Goal: Information Seeking & Learning: Learn about a topic

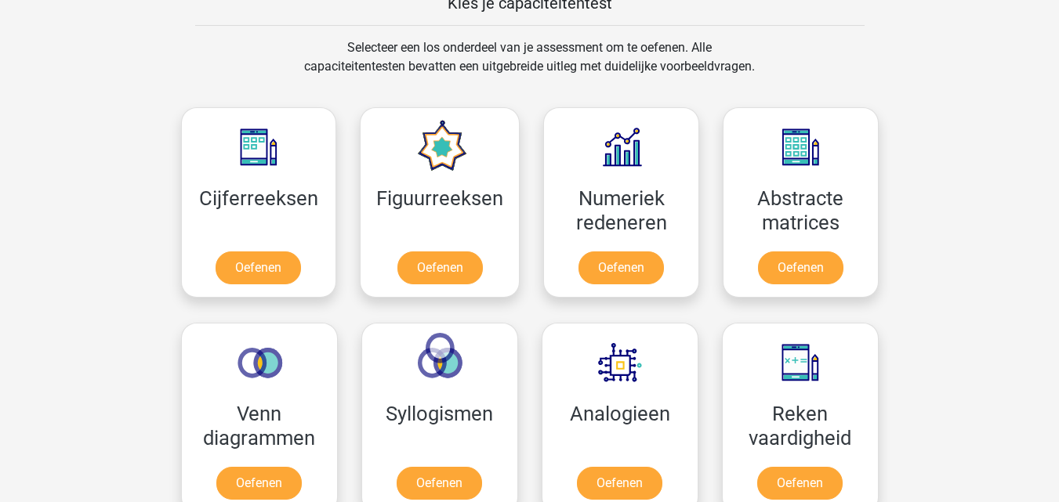
scroll to position [627, 0]
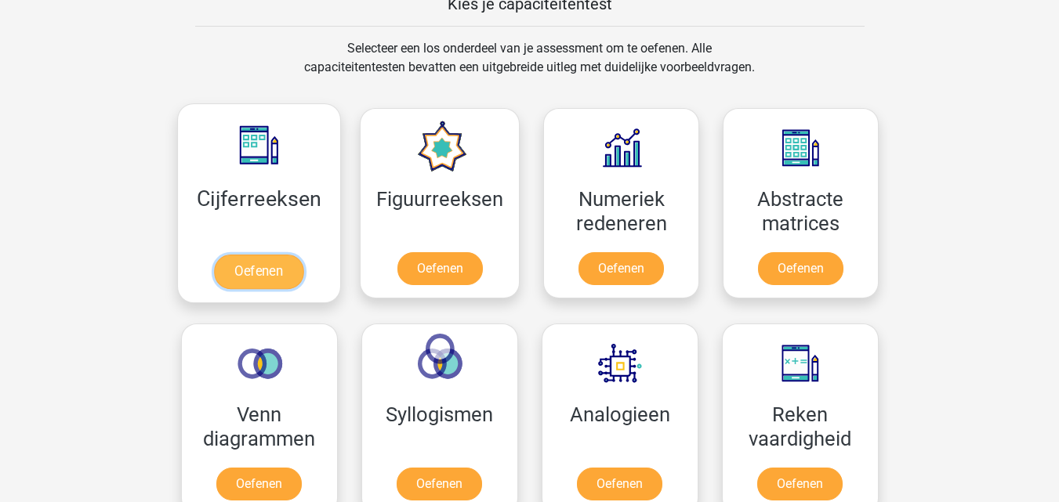
click at [258, 272] on link "Oefenen" at bounding box center [258, 272] width 89 height 34
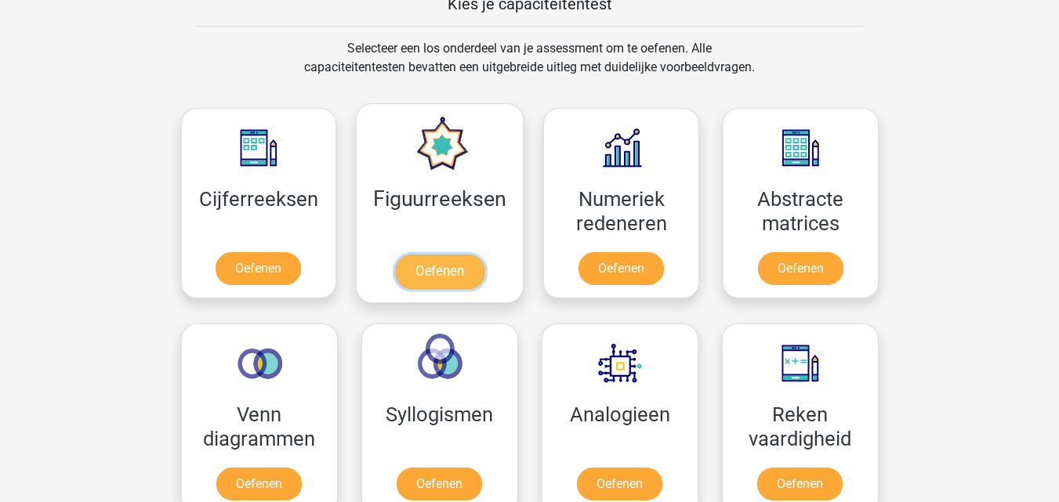
click at [440, 272] on link "Oefenen" at bounding box center [439, 272] width 89 height 34
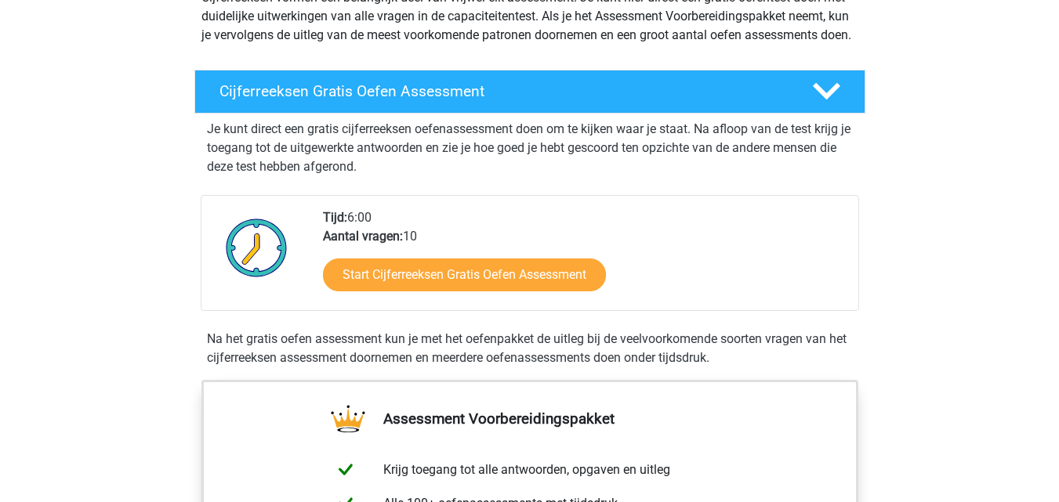
scroll to position [313, 0]
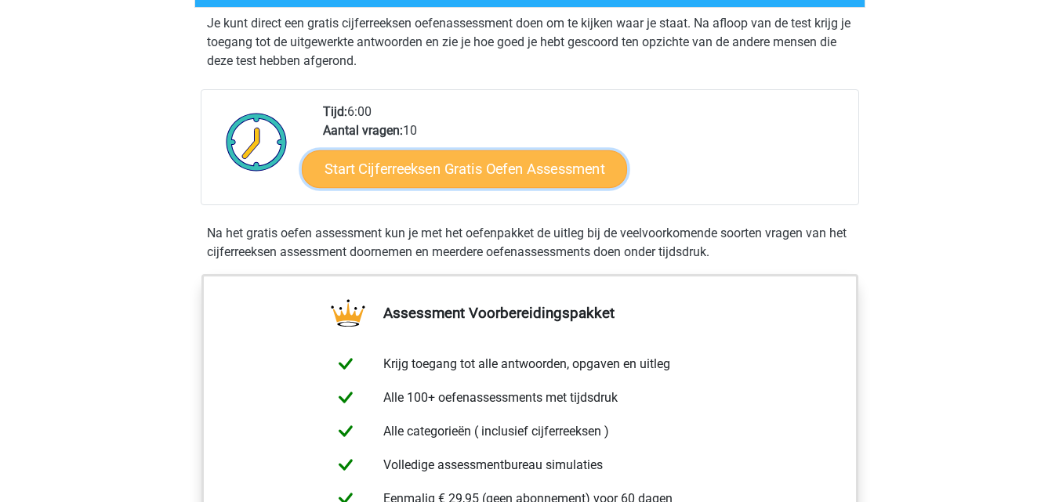
click at [434, 187] on link "Start Cijferreeksen Gratis Oefen Assessment" at bounding box center [464, 169] width 325 height 38
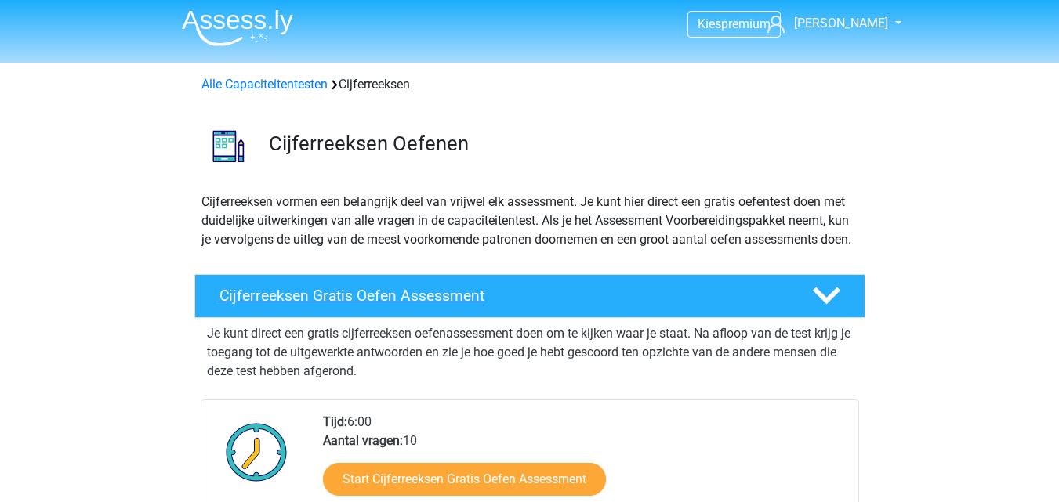
scroll to position [0, 0]
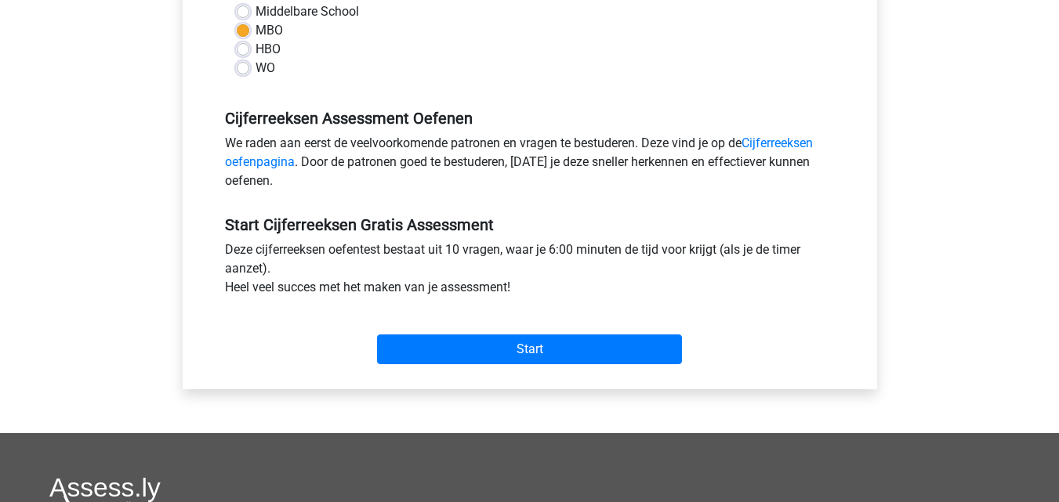
scroll to position [392, 0]
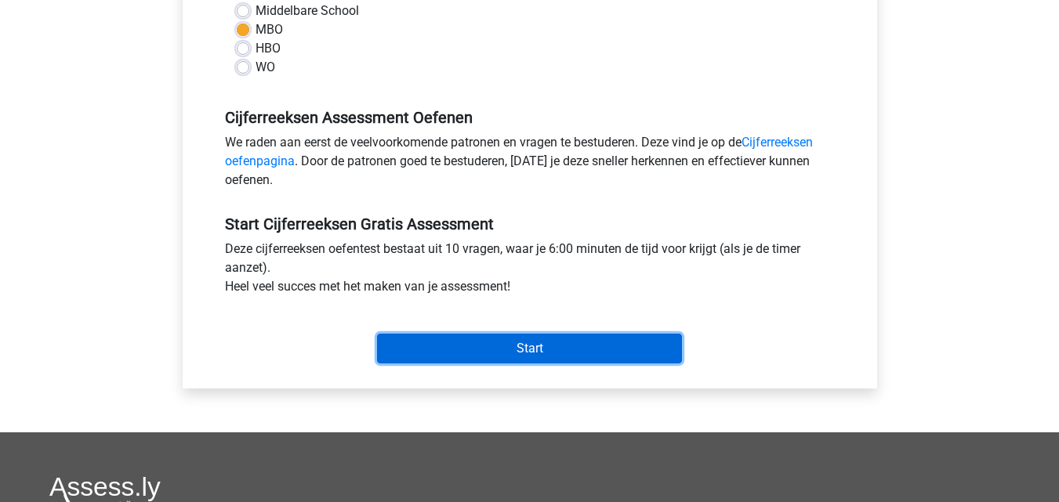
click at [523, 346] on input "Start" at bounding box center [529, 349] width 305 height 30
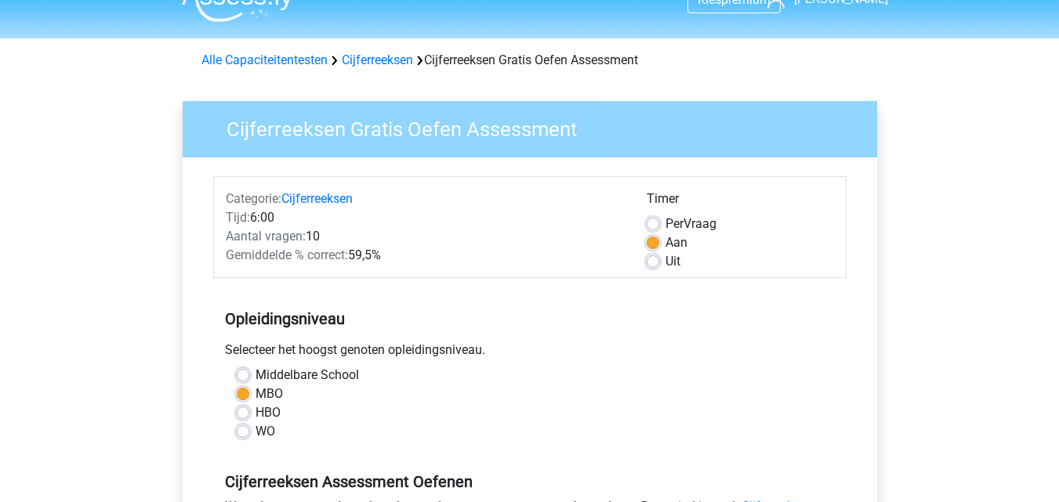
scroll to position [0, 0]
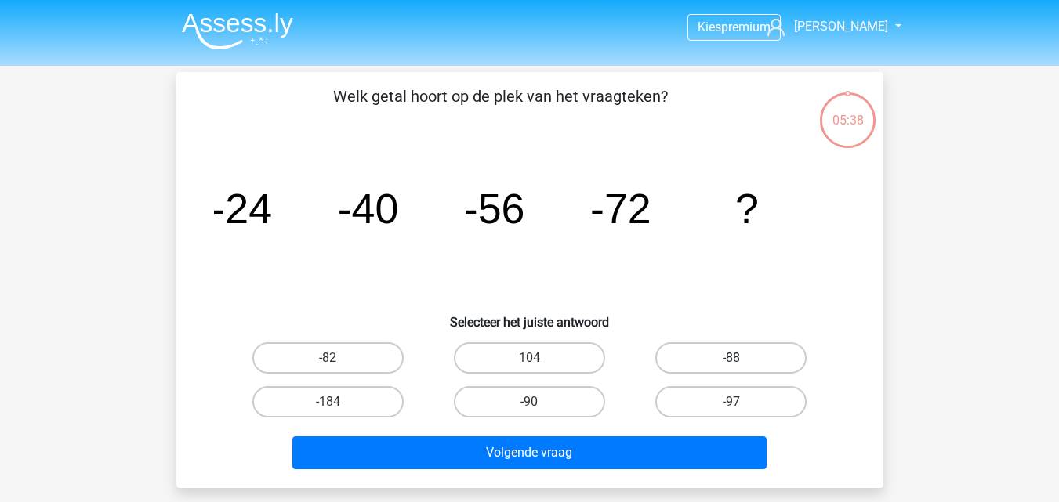
click at [737, 352] on label "-88" at bounding box center [730, 357] width 151 height 31
click at [737, 358] on input "-88" at bounding box center [736, 363] width 10 height 10
radio input "true"
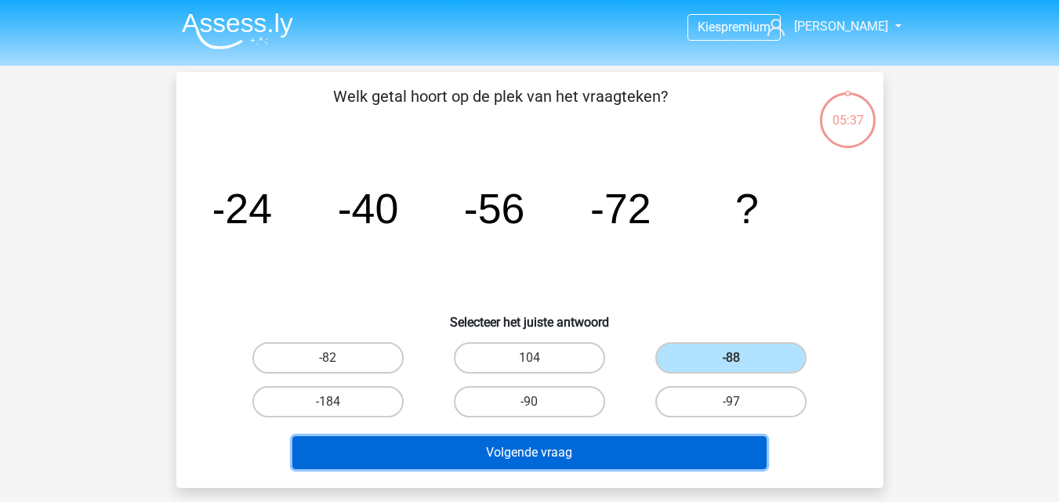
click at [525, 455] on button "Volgende vraag" at bounding box center [529, 453] width 474 height 33
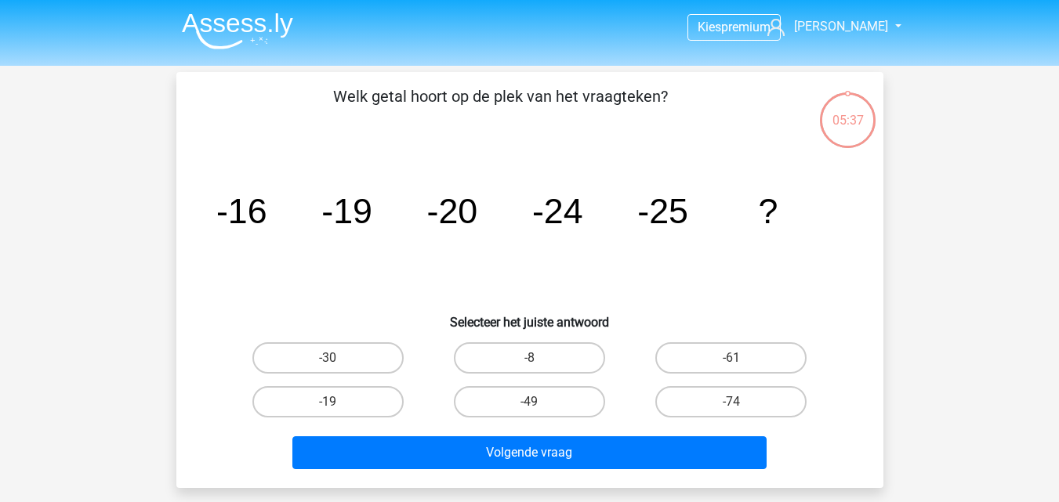
scroll to position [72, 0]
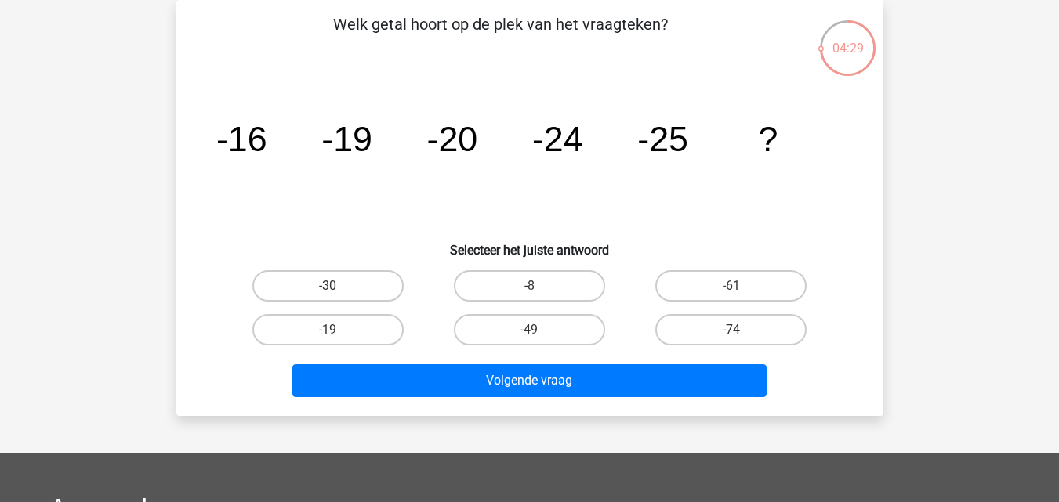
click at [336, 290] on div "-30" at bounding box center [328, 285] width 189 height 31
click at [338, 279] on label "-30" at bounding box center [327, 285] width 151 height 31
click at [338, 286] on input "-30" at bounding box center [333, 291] width 10 height 10
radio input "true"
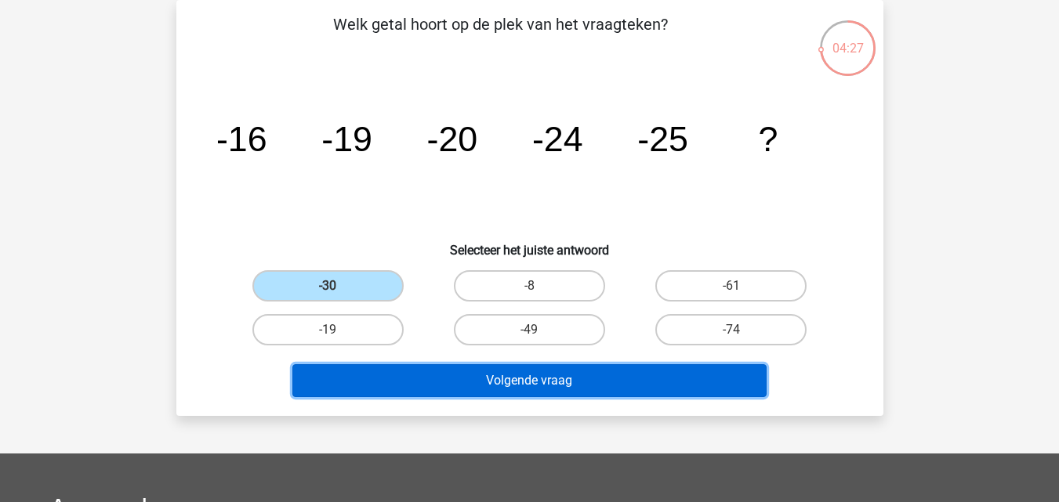
click at [499, 376] on button "Volgende vraag" at bounding box center [529, 380] width 474 height 33
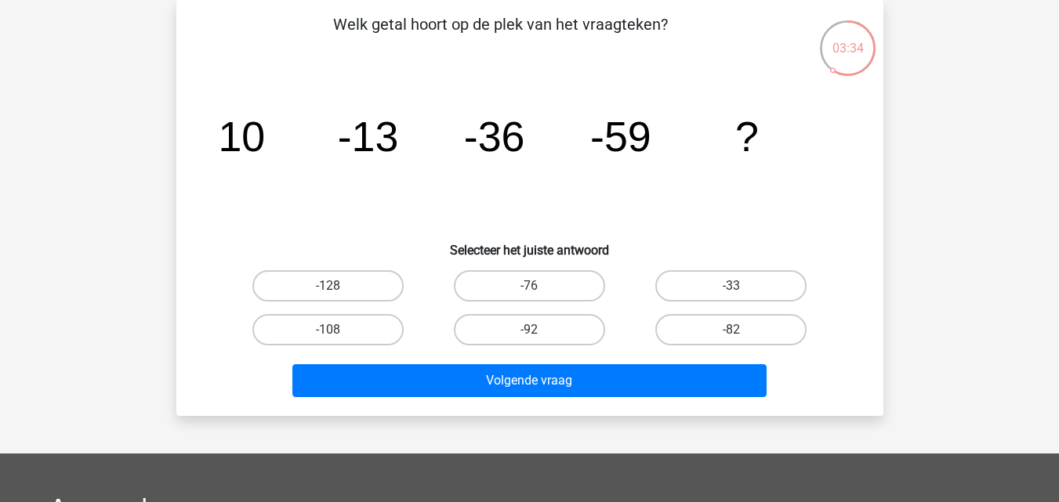
click at [329, 331] on input "-108" at bounding box center [333, 335] width 10 height 10
radio input "true"
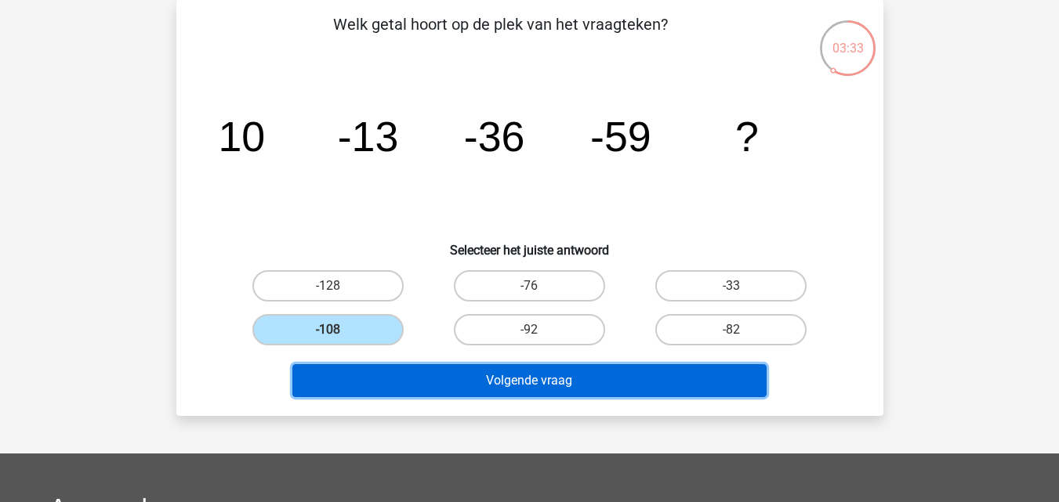
click at [527, 386] on button "Volgende vraag" at bounding box center [529, 380] width 474 height 33
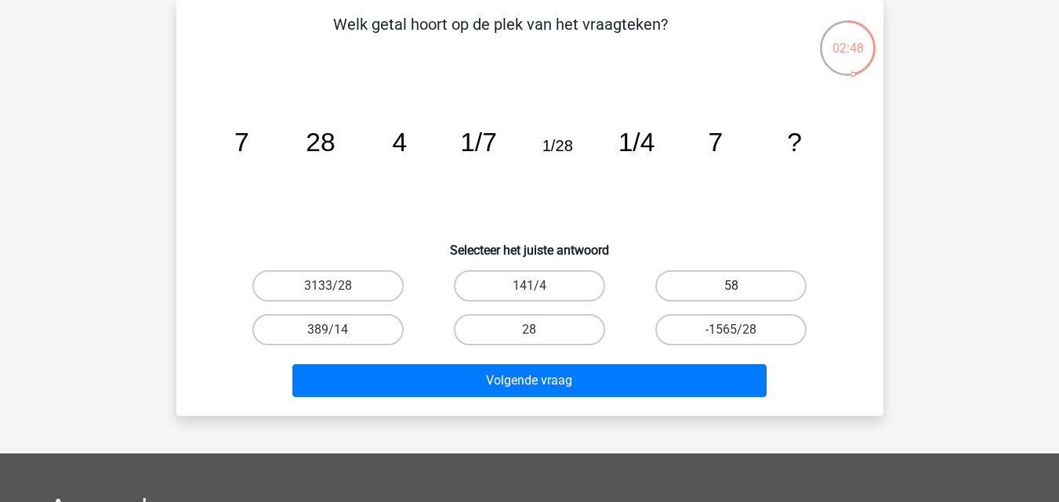
click at [723, 288] on label "58" at bounding box center [730, 285] width 151 height 31
click at [731, 288] on input "58" at bounding box center [736, 291] width 10 height 10
radio input "true"
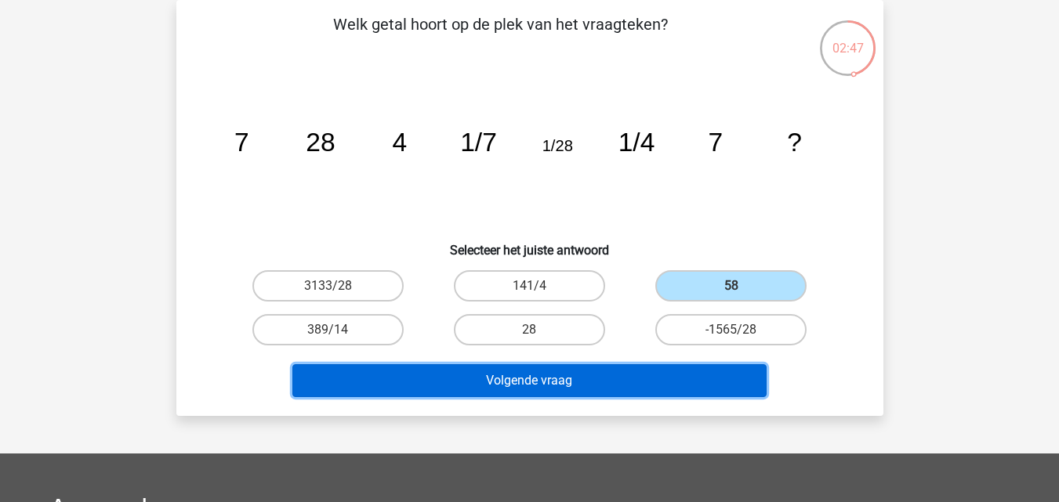
click at [521, 379] on button "Volgende vraag" at bounding box center [529, 380] width 474 height 33
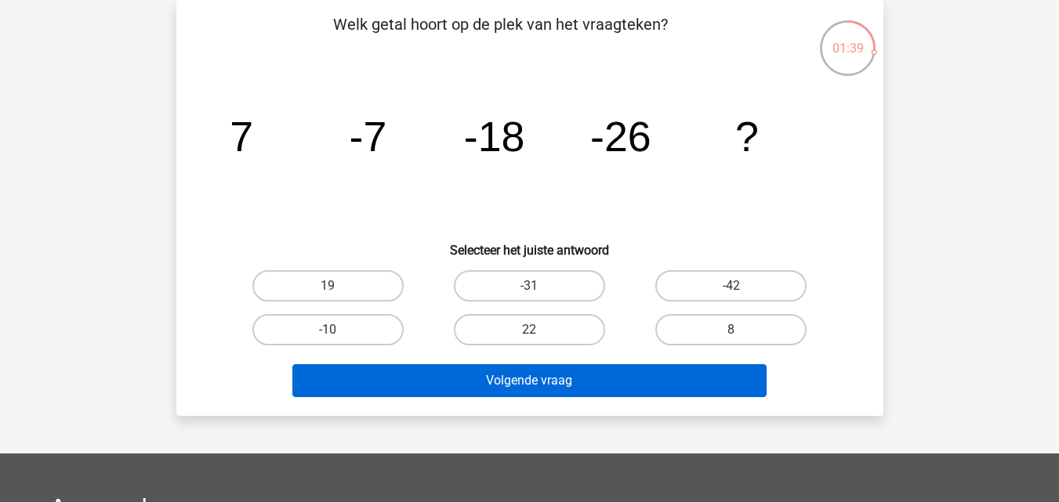
drag, startPoint x: 516, startPoint y: 285, endPoint x: 515, endPoint y: 364, distance: 78.4
click at [516, 291] on label "-31" at bounding box center [529, 285] width 151 height 31
click at [529, 291] on input "-31" at bounding box center [534, 291] width 10 height 10
radio input "true"
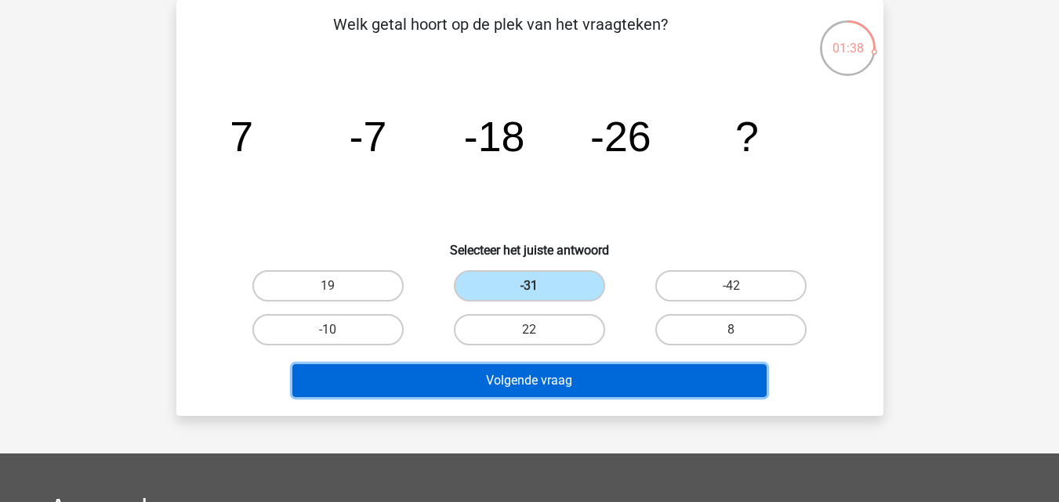
click at [510, 386] on button "Volgende vraag" at bounding box center [529, 380] width 474 height 33
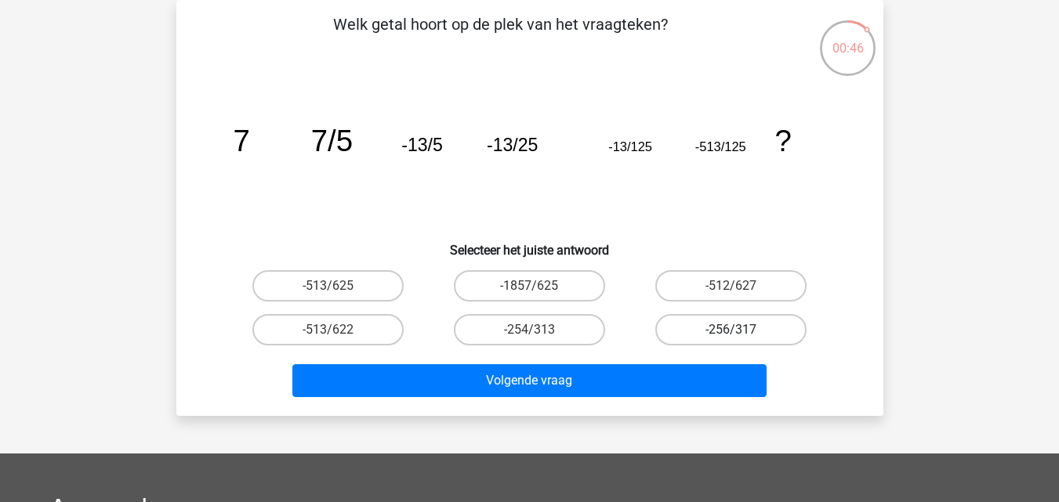
click at [716, 328] on label "-256/317" at bounding box center [730, 329] width 151 height 31
click at [731, 330] on input "-256/317" at bounding box center [736, 335] width 10 height 10
radio input "true"
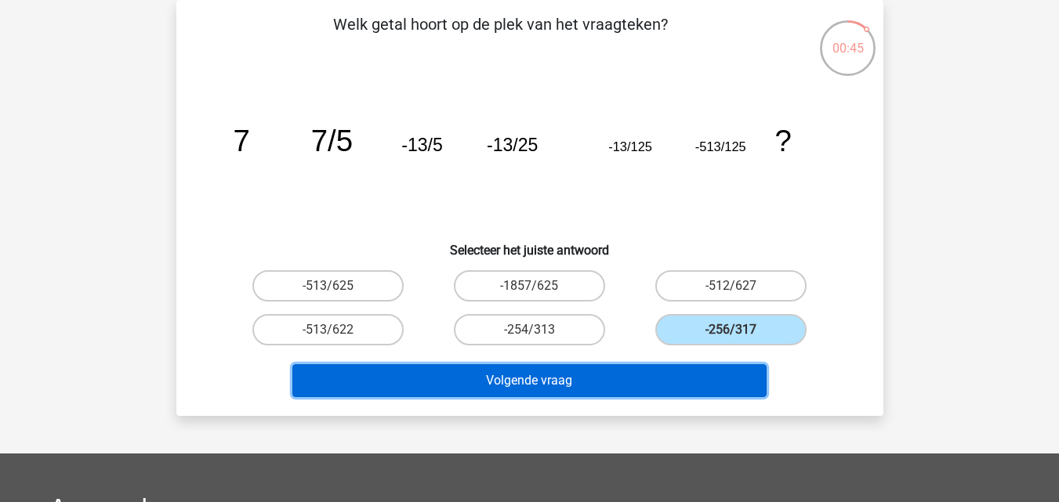
click at [528, 372] on button "Volgende vraag" at bounding box center [529, 380] width 474 height 33
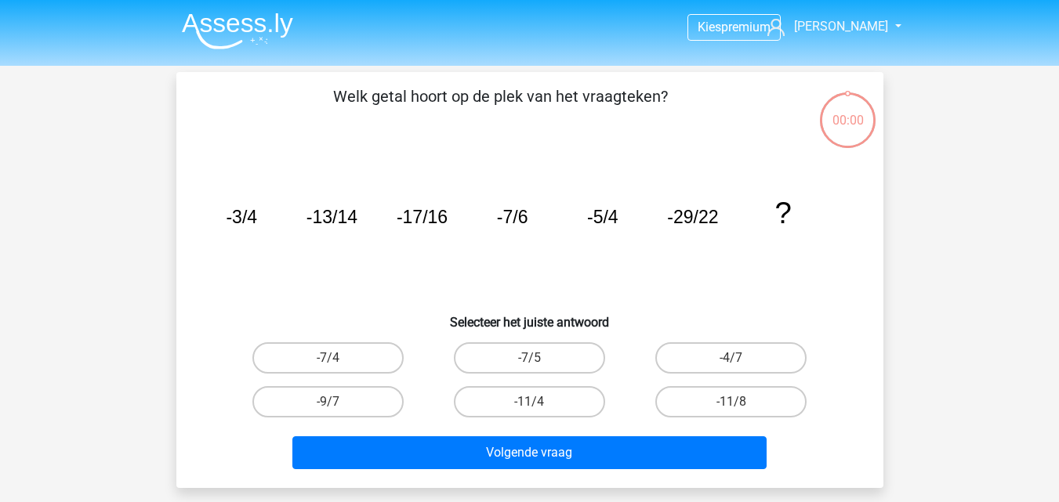
scroll to position [72, 0]
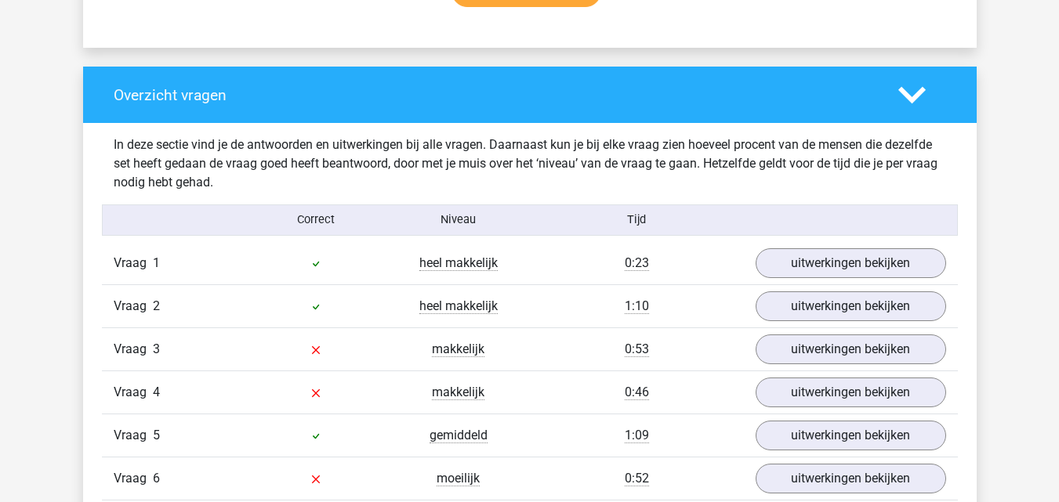
scroll to position [1176, 0]
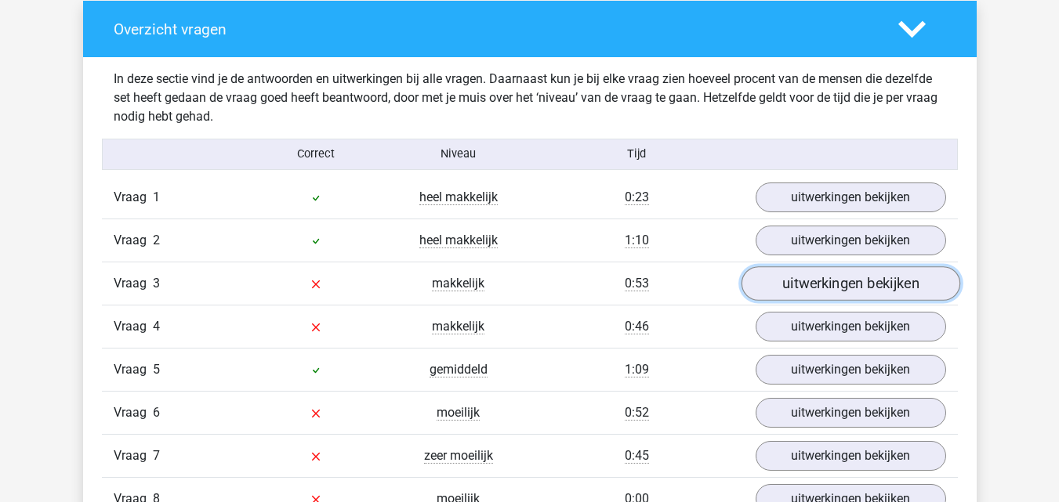
click at [824, 278] on link "uitwerkingen bekijken" at bounding box center [850, 283] width 219 height 34
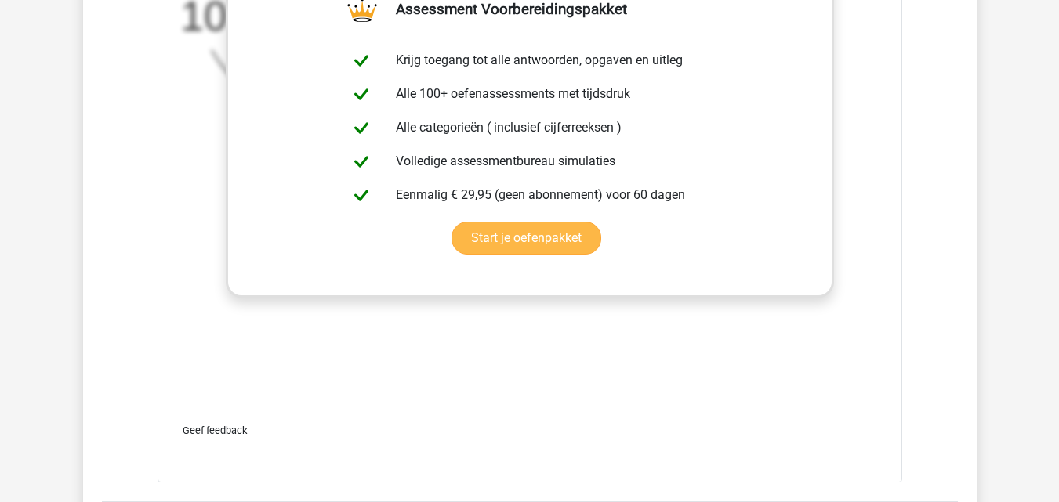
scroll to position [2194, 0]
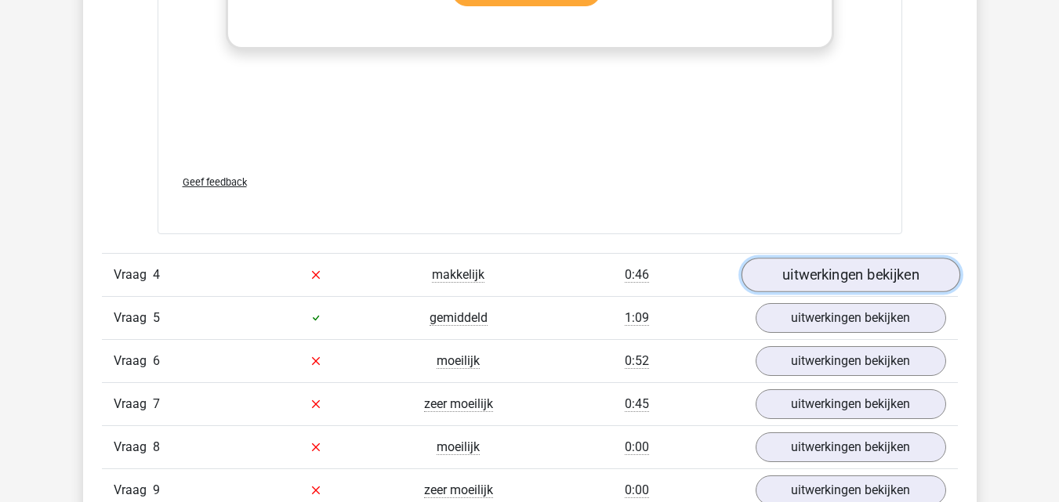
click at [840, 272] on link "uitwerkingen bekijken" at bounding box center [850, 275] width 219 height 34
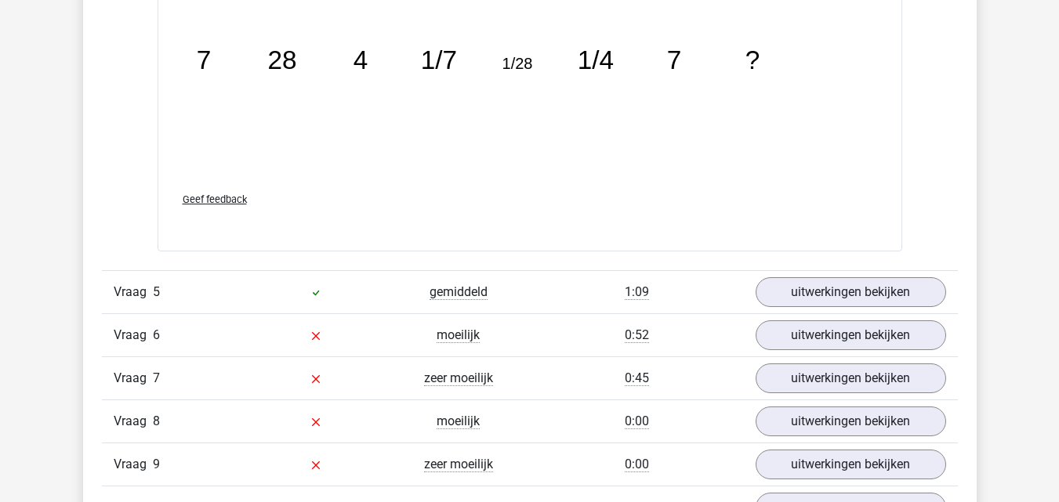
scroll to position [3056, 0]
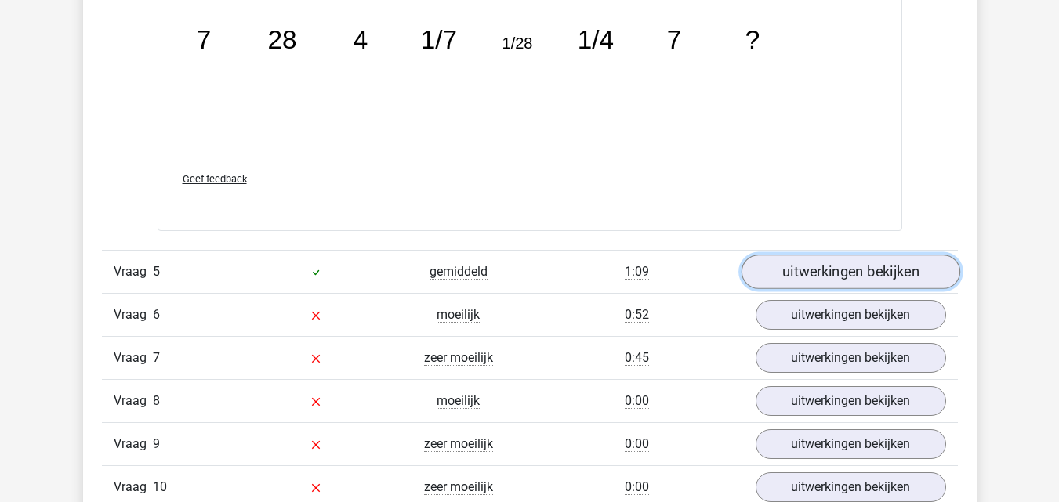
click at [834, 272] on link "uitwerkingen bekijken" at bounding box center [850, 272] width 219 height 34
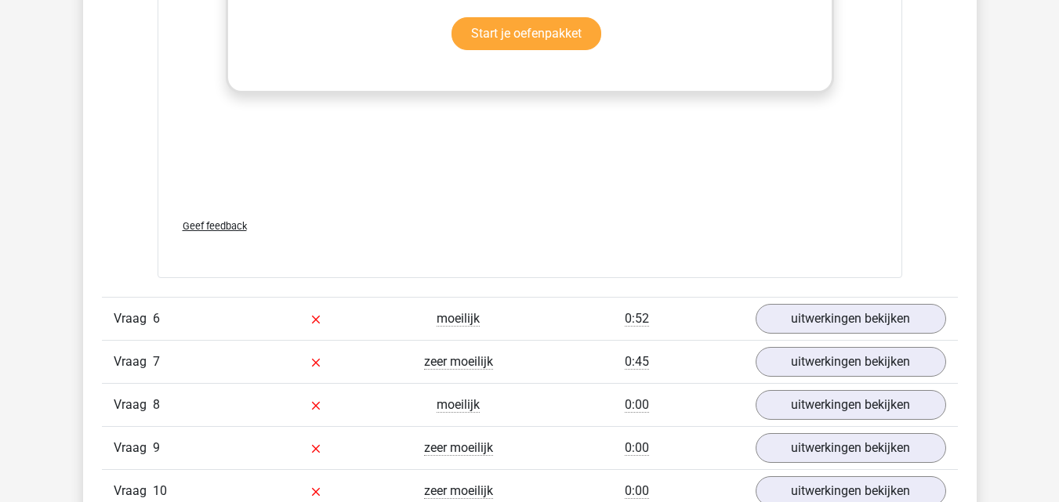
scroll to position [4075, 0]
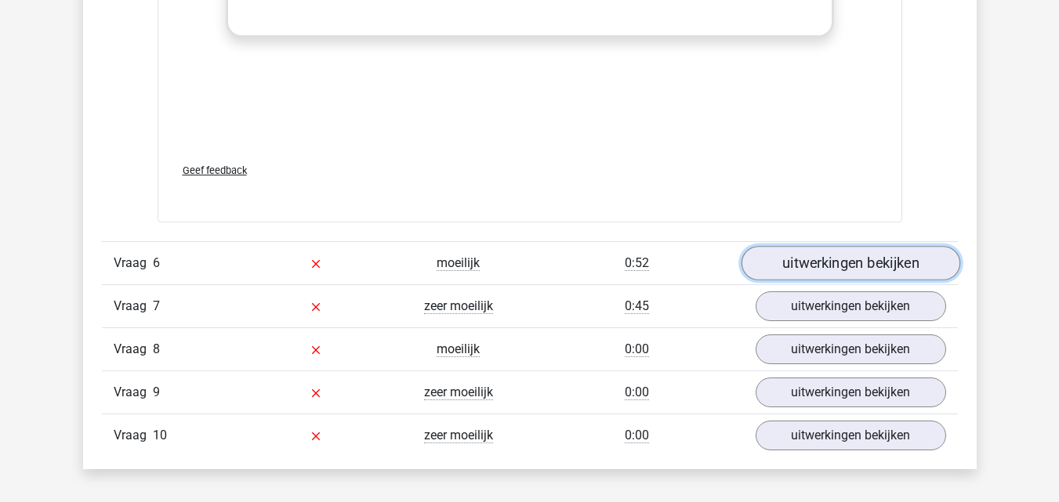
click at [826, 262] on link "uitwerkingen bekijken" at bounding box center [850, 263] width 219 height 34
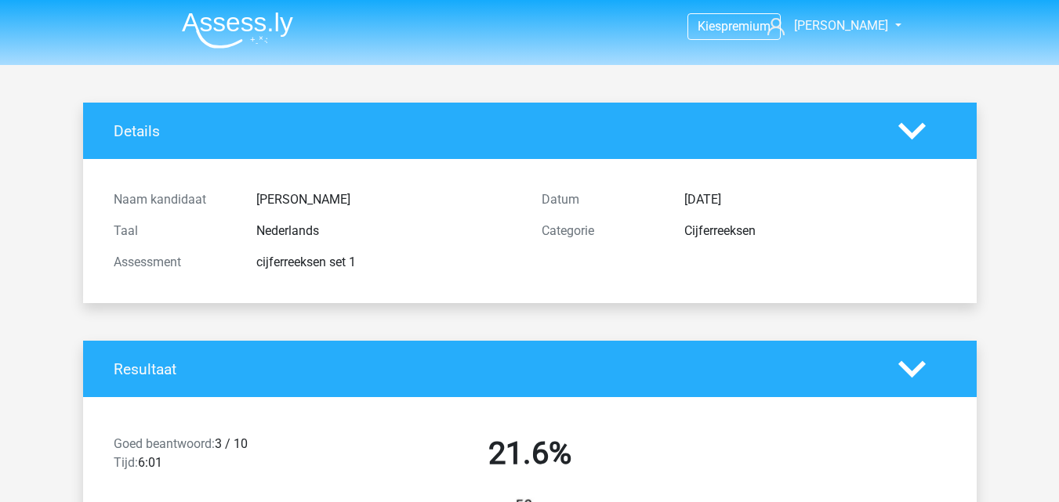
scroll to position [0, 0]
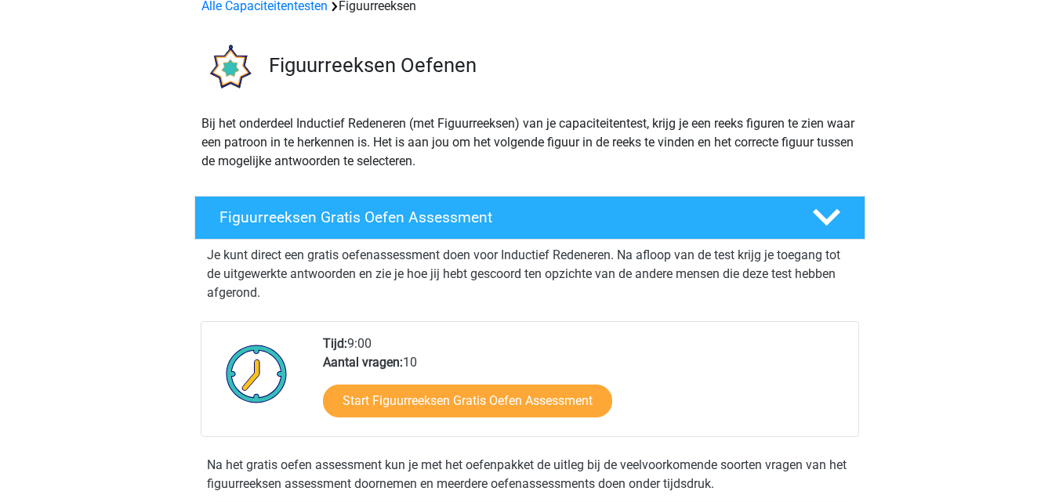
scroll to position [78, 0]
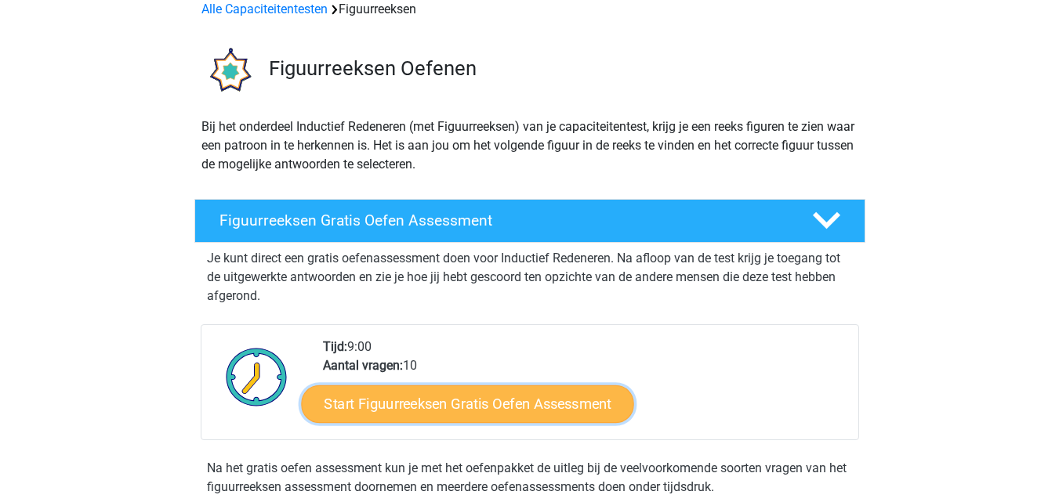
click at [455, 403] on link "Start Figuurreeksen Gratis Oefen Assessment" at bounding box center [467, 404] width 332 height 38
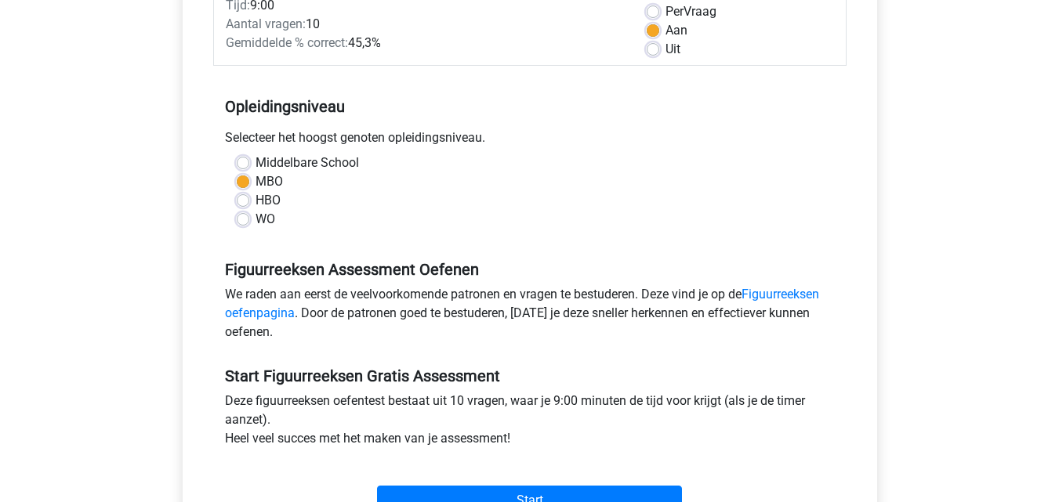
scroll to position [470, 0]
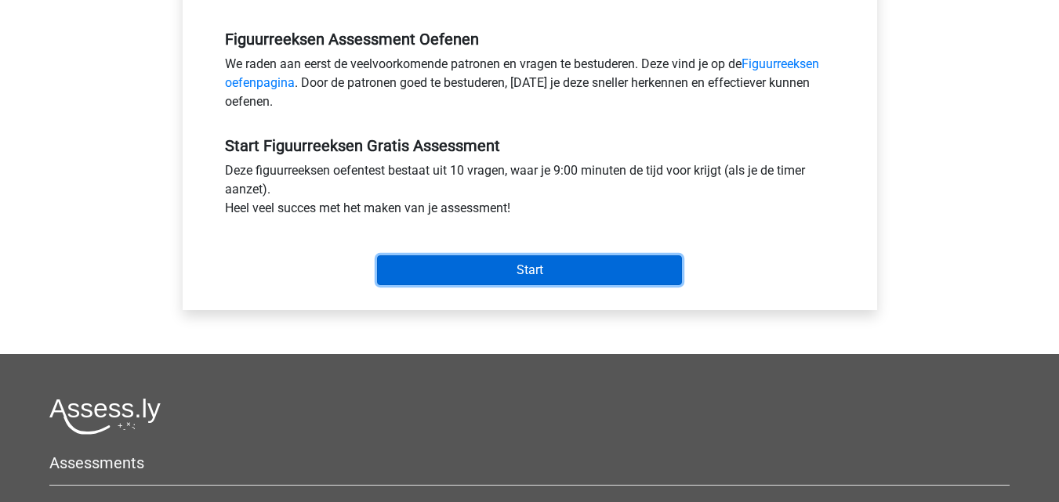
click at [527, 263] on input "Start" at bounding box center [529, 270] width 305 height 30
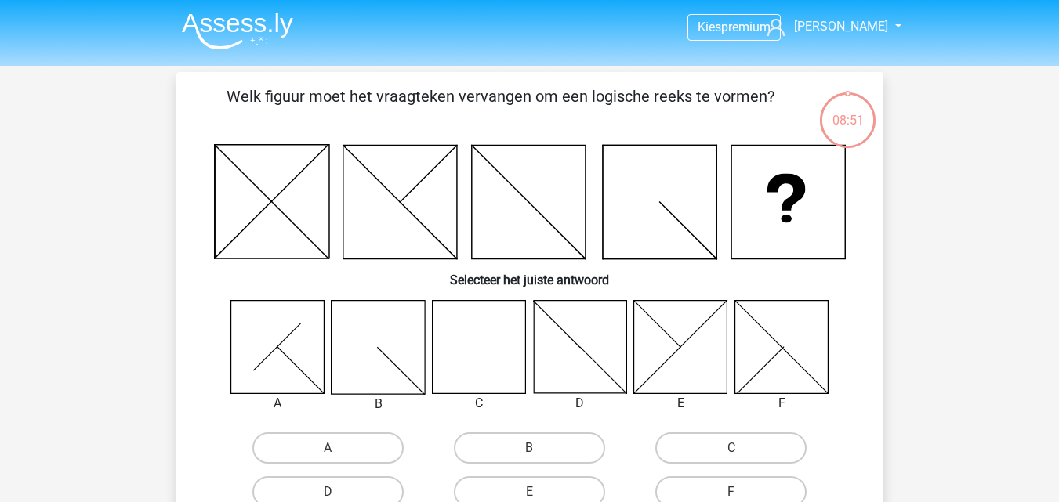
click at [472, 359] on icon at bounding box center [478, 346] width 93 height 93
click at [726, 447] on label "C" at bounding box center [730, 448] width 151 height 31
click at [731, 448] on input "C" at bounding box center [736, 453] width 10 height 10
radio input "true"
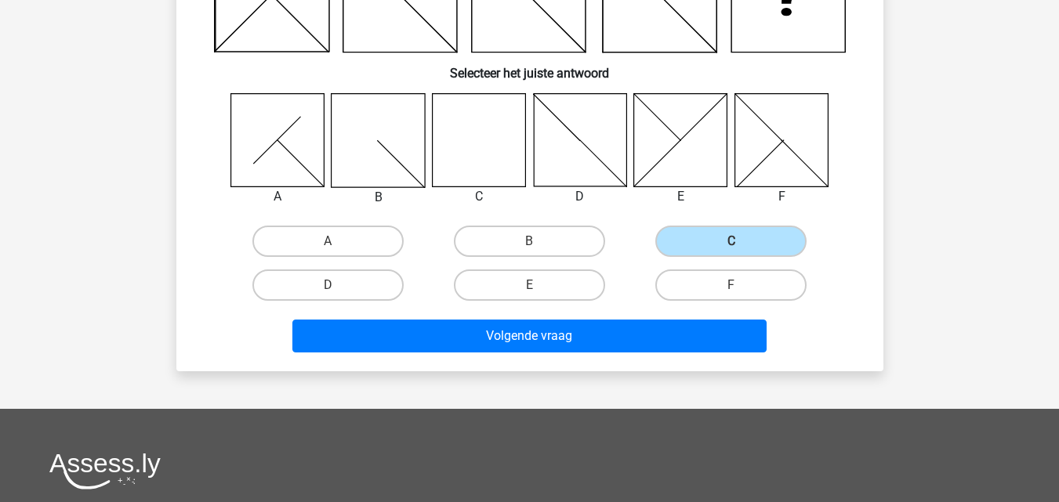
scroll to position [235, 0]
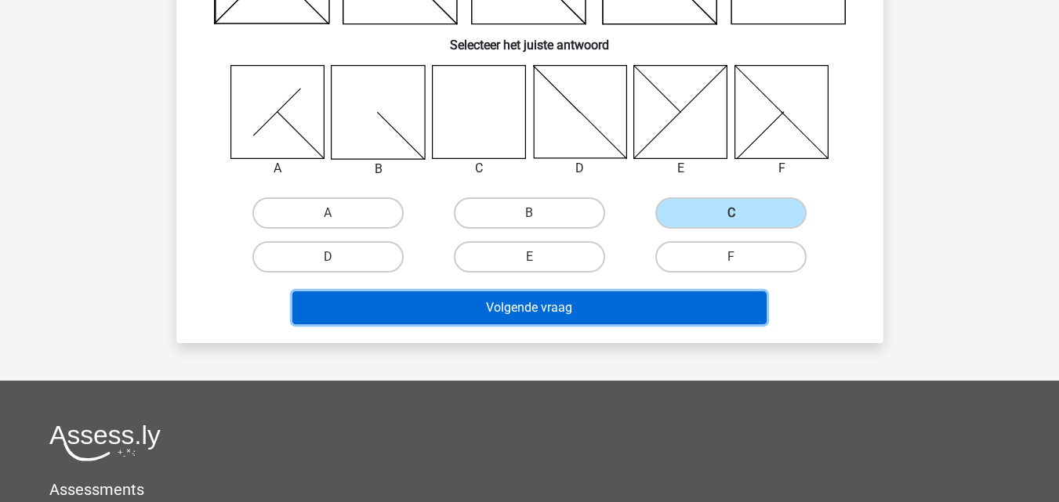
click at [498, 306] on button "Volgende vraag" at bounding box center [529, 308] width 474 height 33
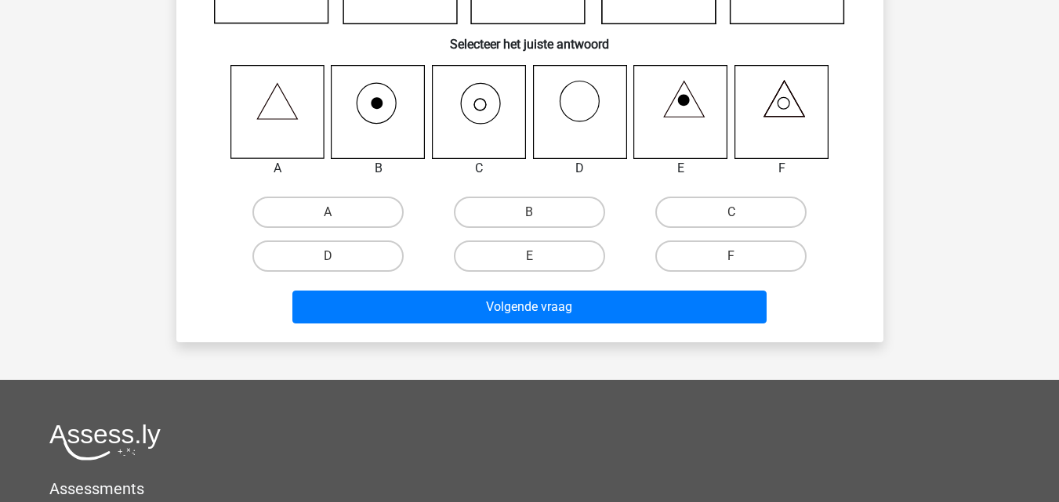
scroll to position [72, 0]
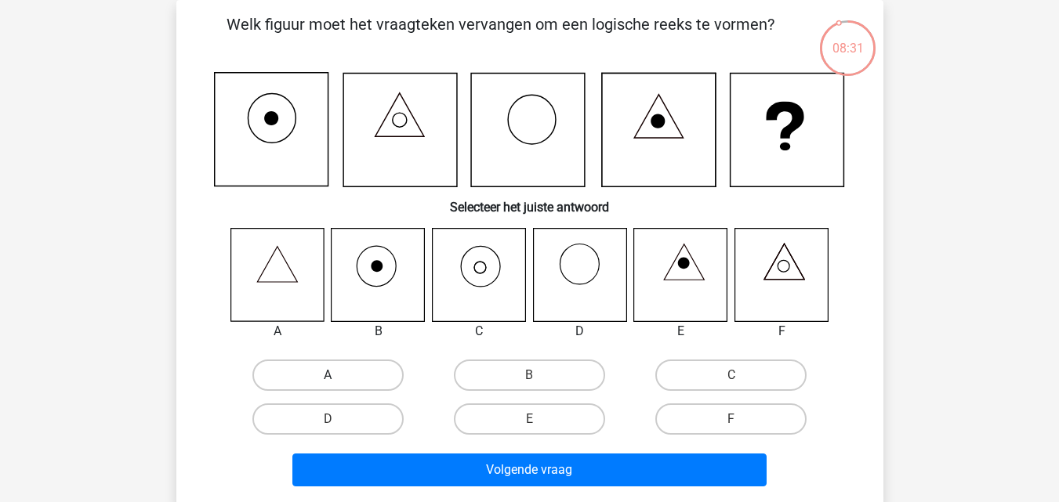
drag, startPoint x: 328, startPoint y: 375, endPoint x: 329, endPoint y: 387, distance: 12.6
click at [328, 375] on label "A" at bounding box center [327, 375] width 151 height 31
click at [328, 375] on input "A" at bounding box center [333, 380] width 10 height 10
radio input "true"
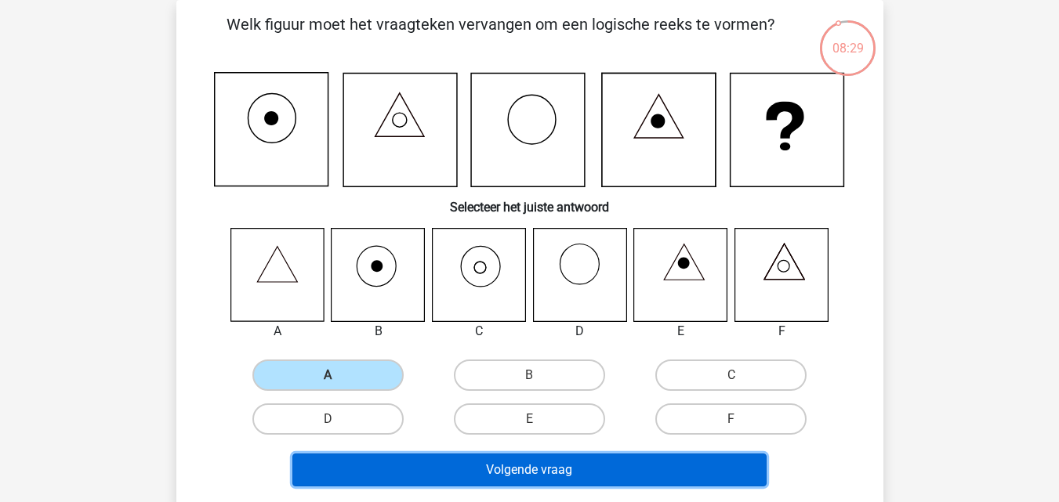
click at [523, 476] on button "Volgende vraag" at bounding box center [529, 470] width 474 height 33
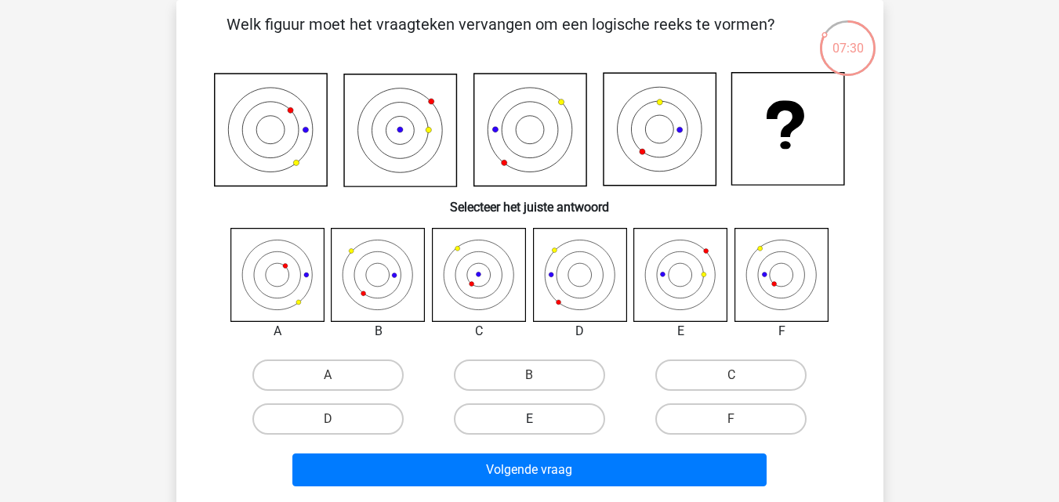
click at [542, 419] on label "E" at bounding box center [529, 419] width 151 height 31
click at [539, 419] on input "E" at bounding box center [534, 424] width 10 height 10
radio input "true"
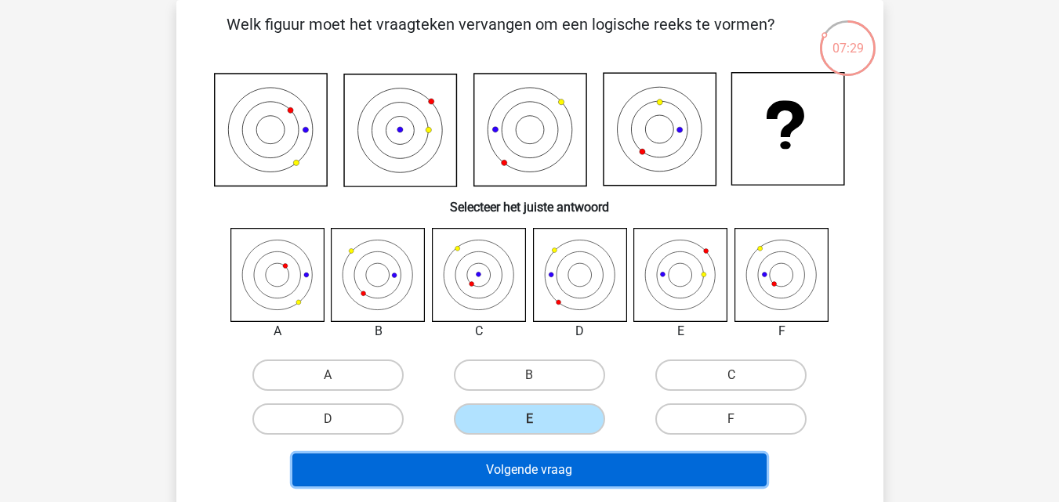
click at [524, 470] on button "Volgende vraag" at bounding box center [529, 470] width 474 height 33
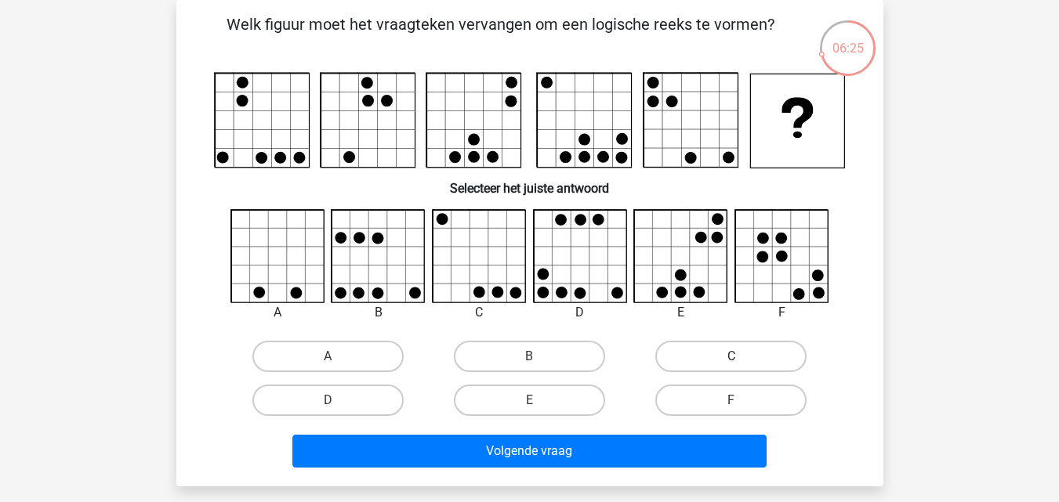
click at [700, 353] on label "C" at bounding box center [730, 356] width 151 height 31
click at [731, 357] on input "C" at bounding box center [736, 362] width 10 height 10
radio input "true"
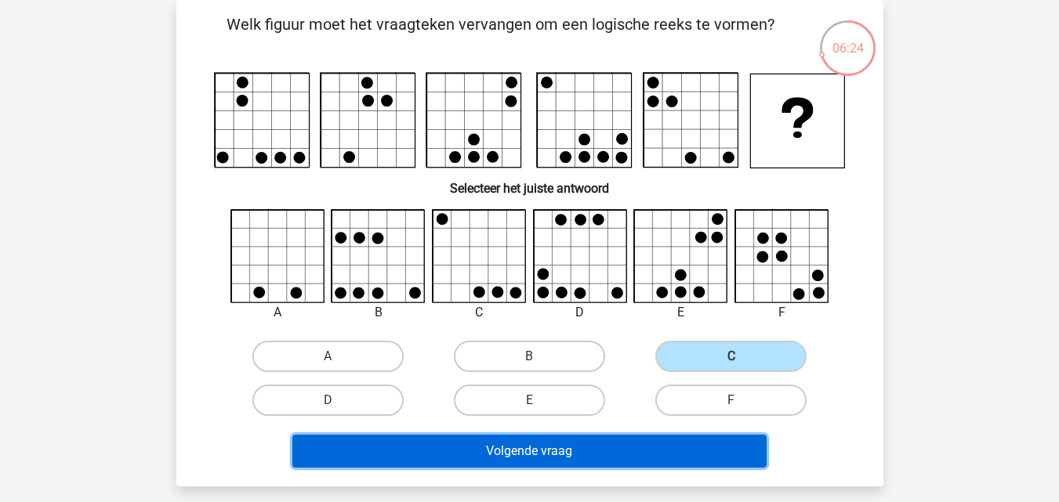
click at [536, 450] on button "Volgende vraag" at bounding box center [529, 451] width 474 height 33
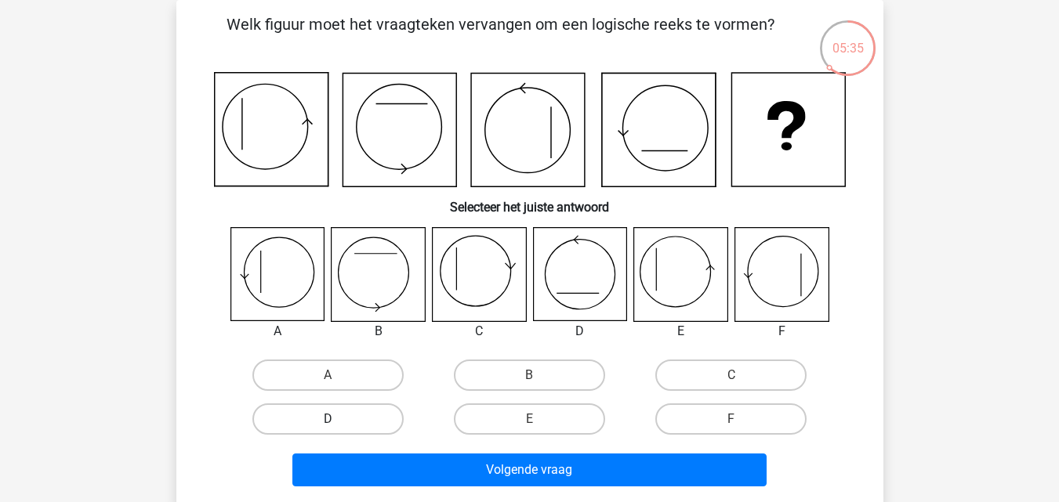
click at [339, 418] on label "D" at bounding box center [327, 419] width 151 height 31
click at [338, 419] on input "D" at bounding box center [333, 424] width 10 height 10
radio input "true"
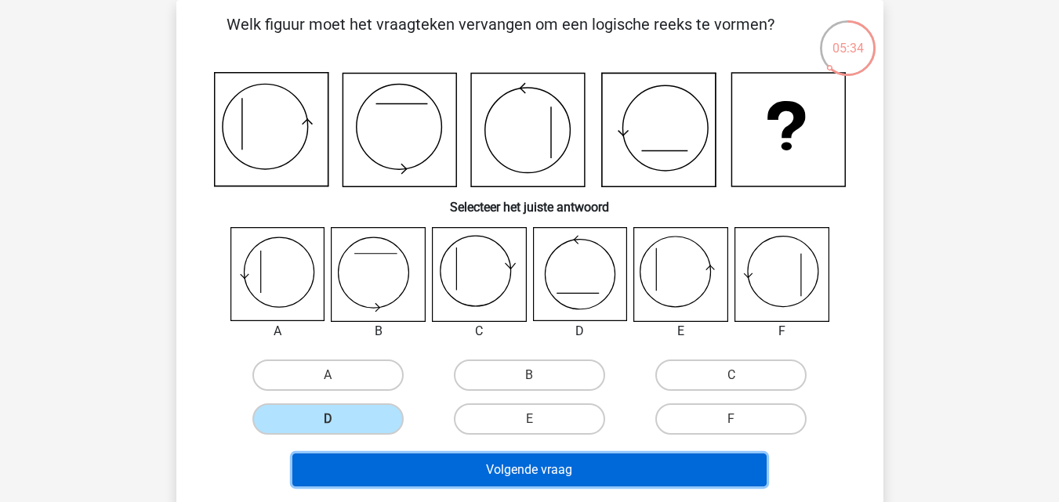
drag, startPoint x: 555, startPoint y: 461, endPoint x: 548, endPoint y: 469, distance: 11.1
click at [553, 466] on button "Volgende vraag" at bounding box center [529, 470] width 474 height 33
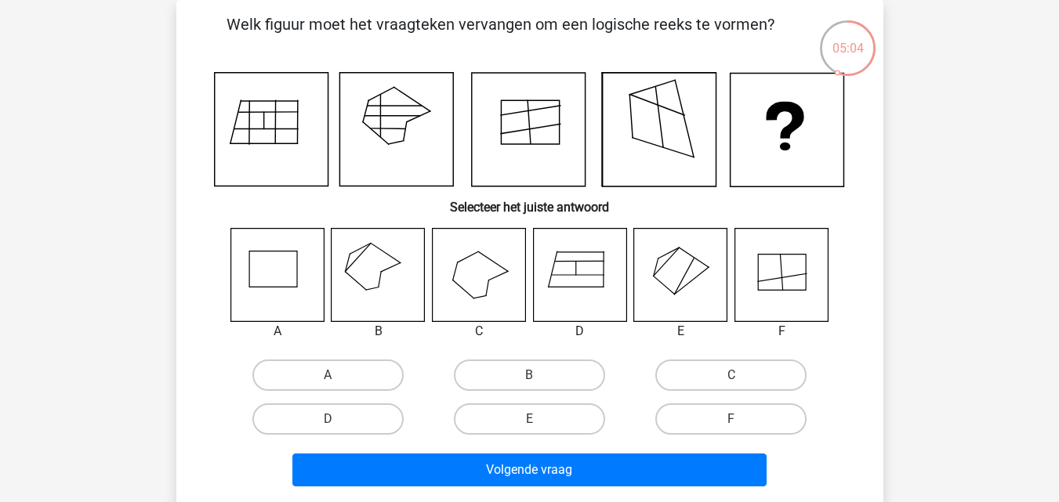
click at [670, 270] on icon at bounding box center [680, 274] width 93 height 93
click at [536, 422] on input "E" at bounding box center [534, 424] width 10 height 10
radio input "true"
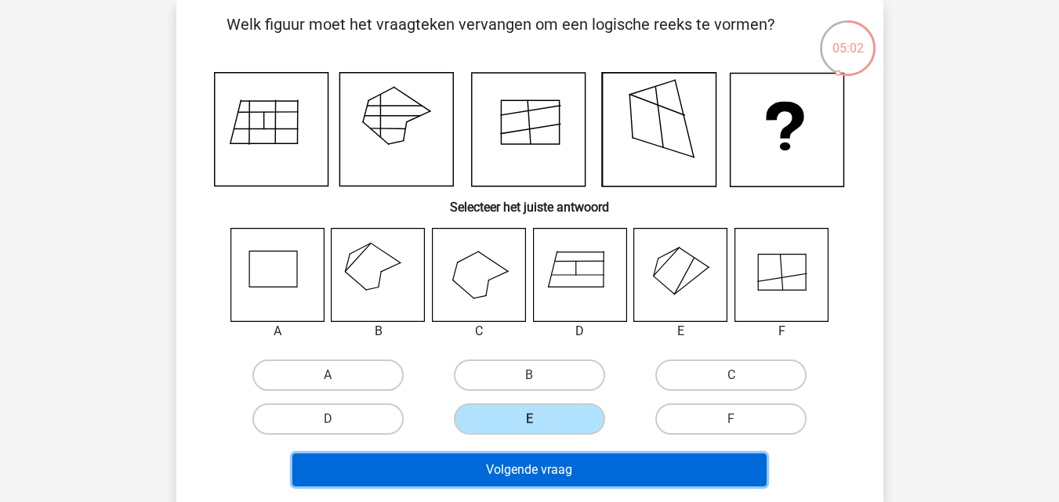
click at [524, 466] on button "Volgende vraag" at bounding box center [529, 470] width 474 height 33
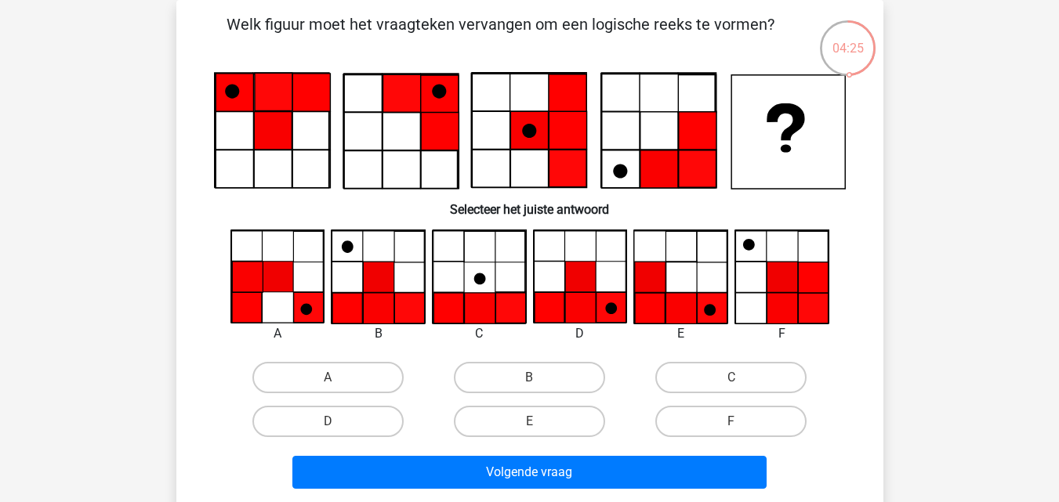
click at [538, 426] on input "E" at bounding box center [534, 427] width 10 height 10
radio input "true"
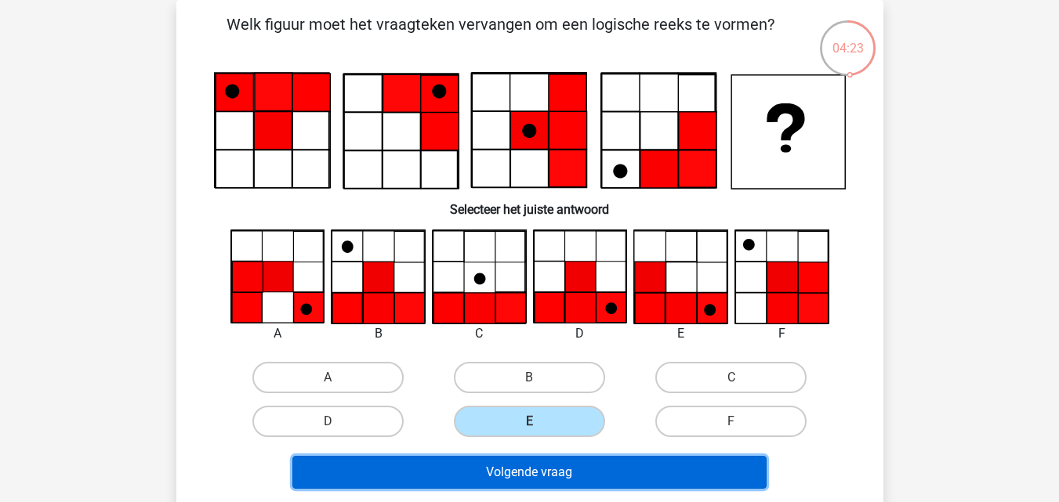
click at [516, 471] on button "Volgende vraag" at bounding box center [529, 472] width 474 height 33
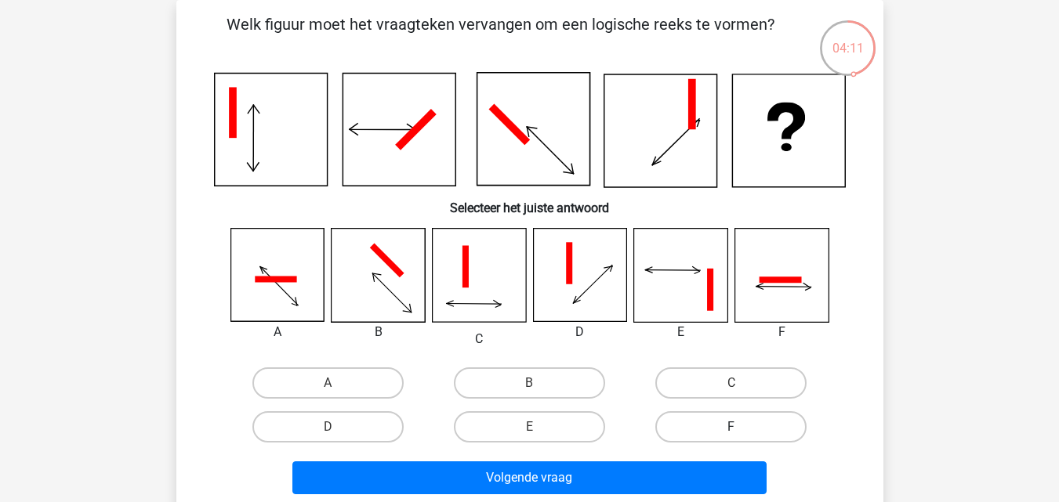
click at [709, 426] on label "F" at bounding box center [730, 426] width 151 height 31
click at [731, 427] on input "F" at bounding box center [736, 432] width 10 height 10
radio input "true"
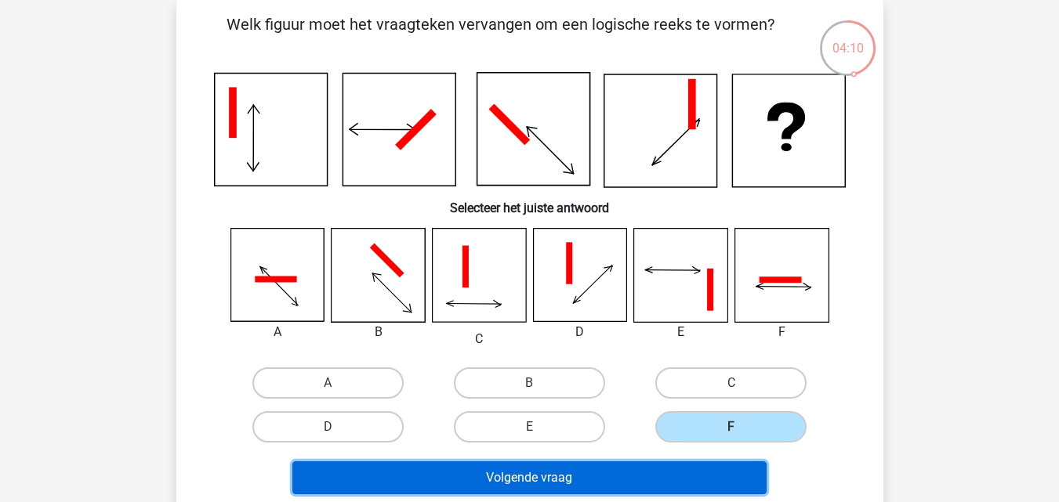
click at [520, 475] on button "Volgende vraag" at bounding box center [529, 478] width 474 height 33
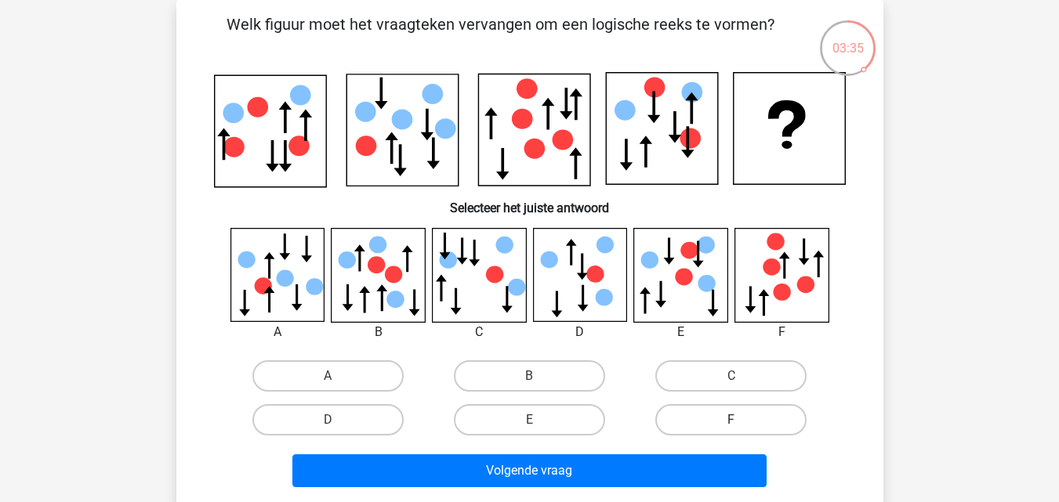
click at [720, 417] on label "F" at bounding box center [730, 419] width 151 height 31
click at [731, 420] on input "F" at bounding box center [736, 425] width 10 height 10
radio input "true"
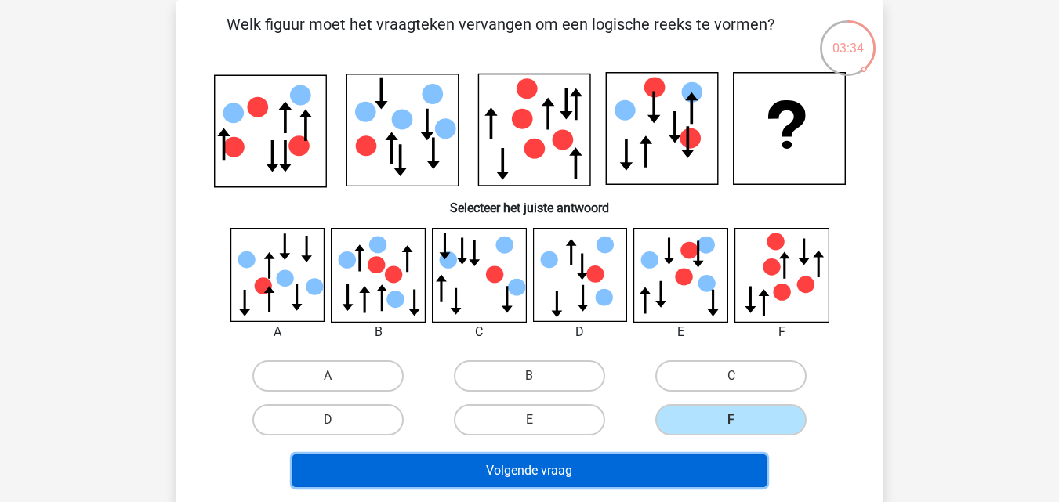
click at [505, 468] on button "Volgende vraag" at bounding box center [529, 471] width 474 height 33
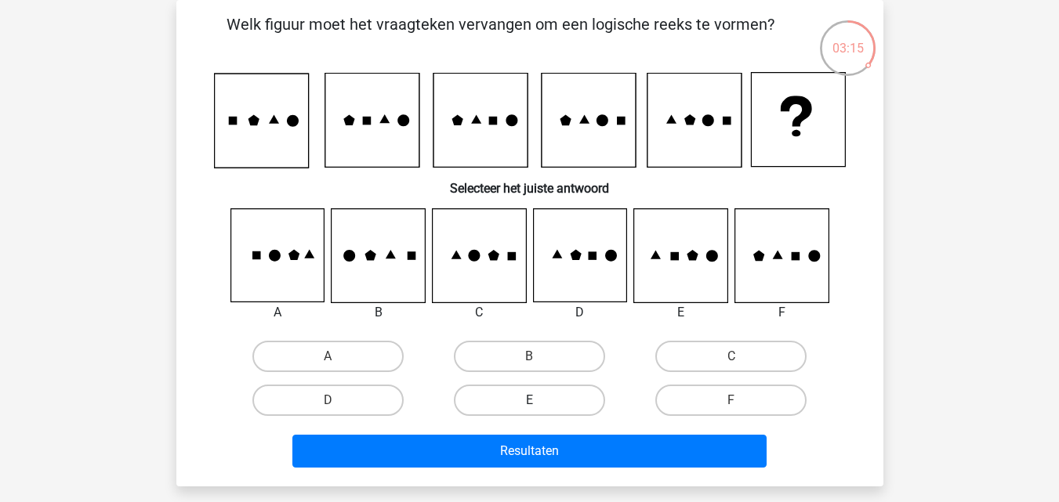
click at [527, 396] on label "E" at bounding box center [529, 400] width 151 height 31
click at [529, 400] on input "E" at bounding box center [534, 405] width 10 height 10
radio input "true"
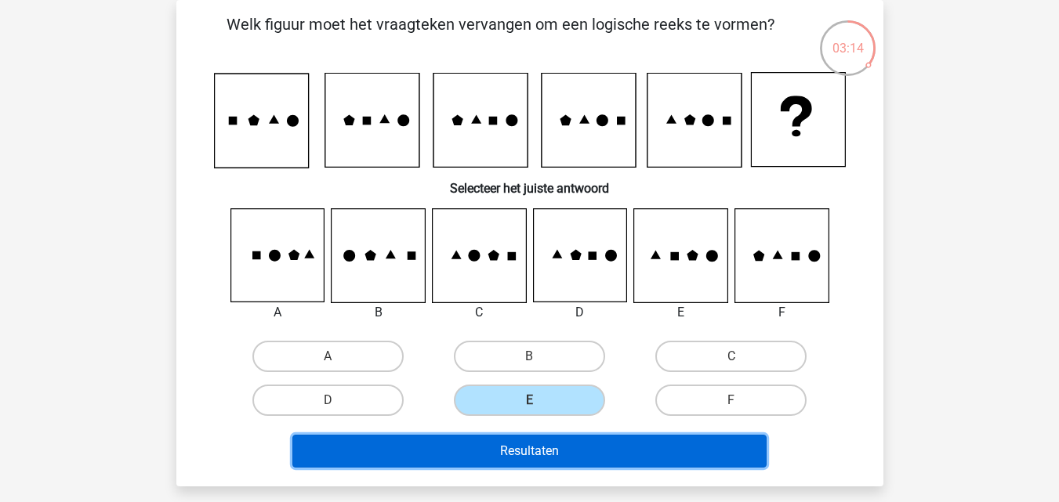
click at [535, 450] on button "Resultaten" at bounding box center [529, 451] width 474 height 33
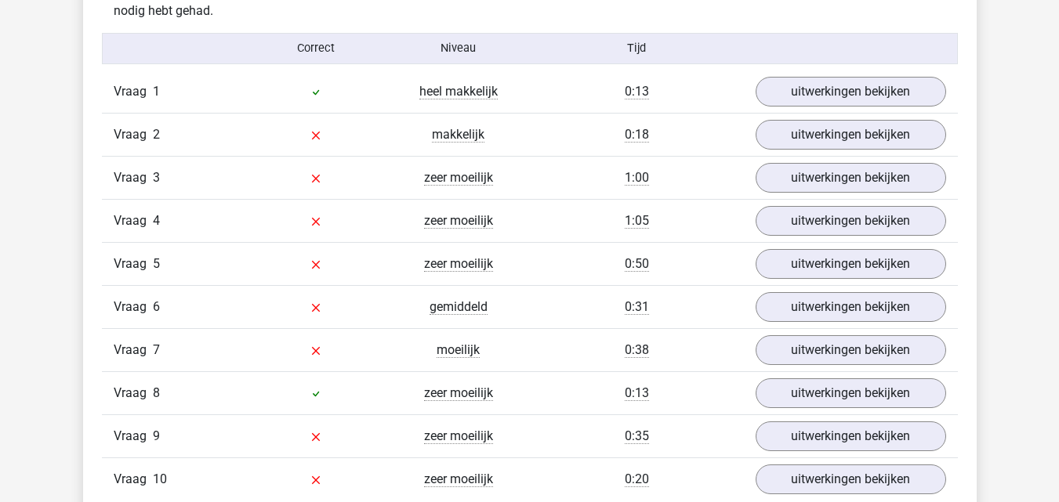
scroll to position [1254, 0]
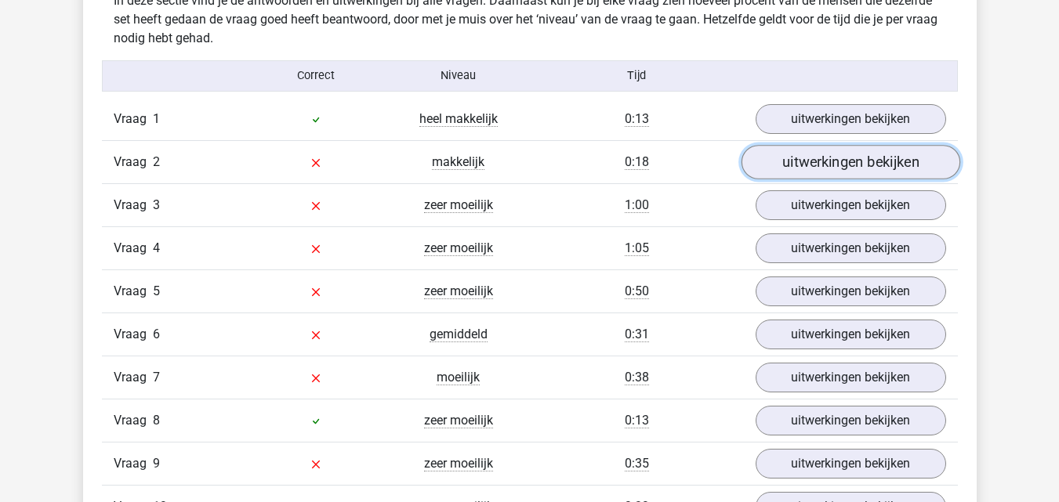
click at [835, 162] on link "uitwerkingen bekijken" at bounding box center [850, 162] width 219 height 34
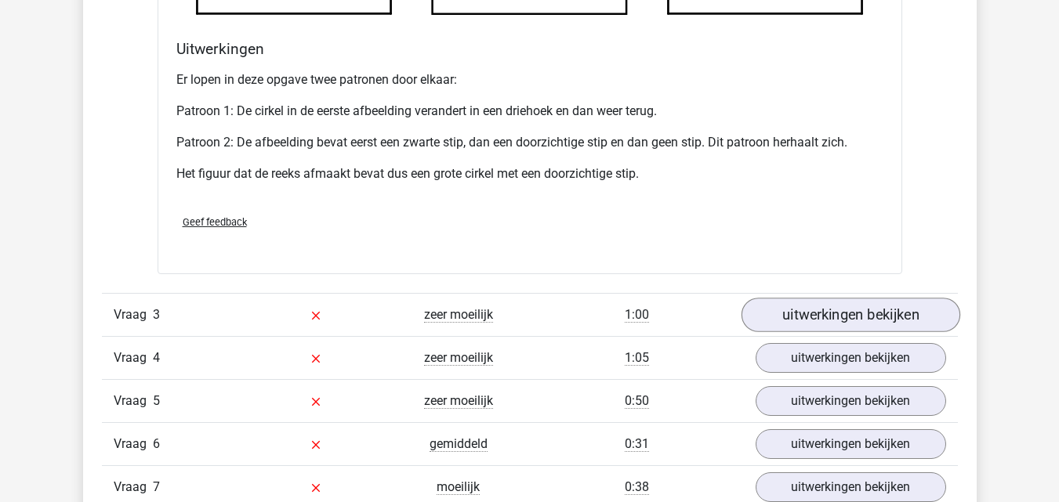
scroll to position [2116, 0]
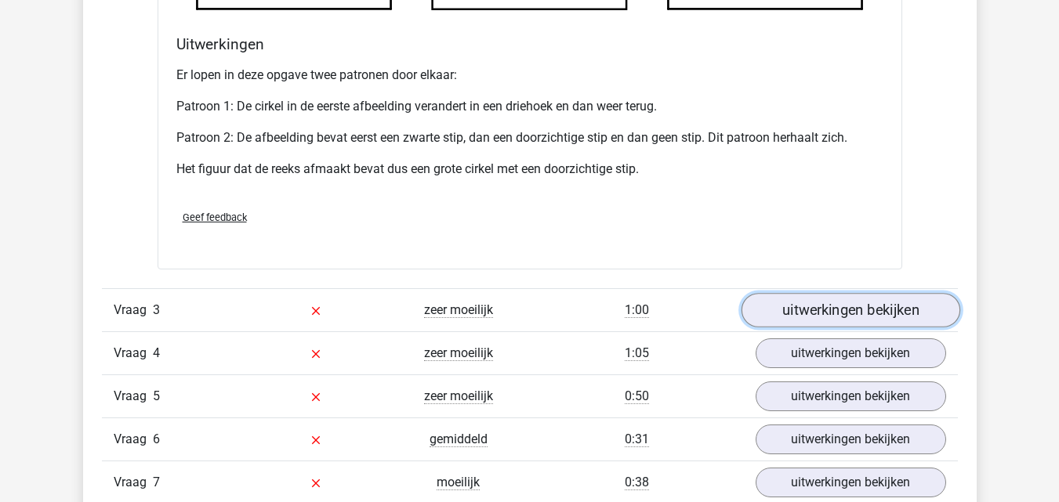
click at [839, 308] on link "uitwerkingen bekijken" at bounding box center [850, 310] width 219 height 34
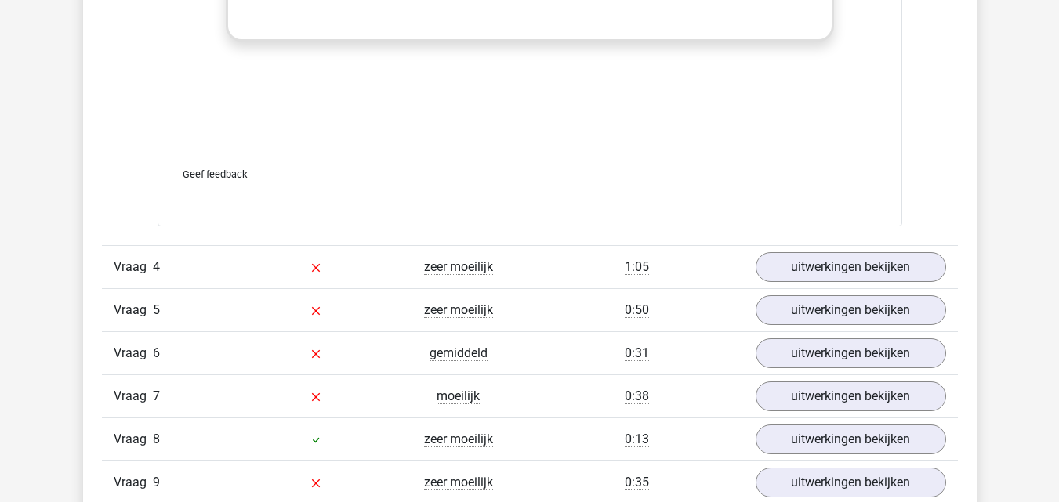
scroll to position [3527, 0]
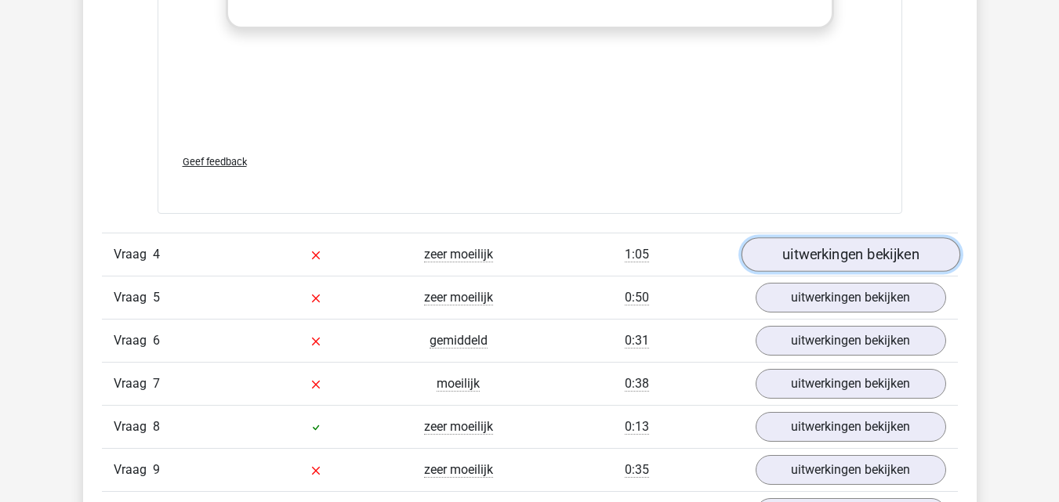
click at [839, 248] on link "uitwerkingen bekijken" at bounding box center [850, 254] width 219 height 34
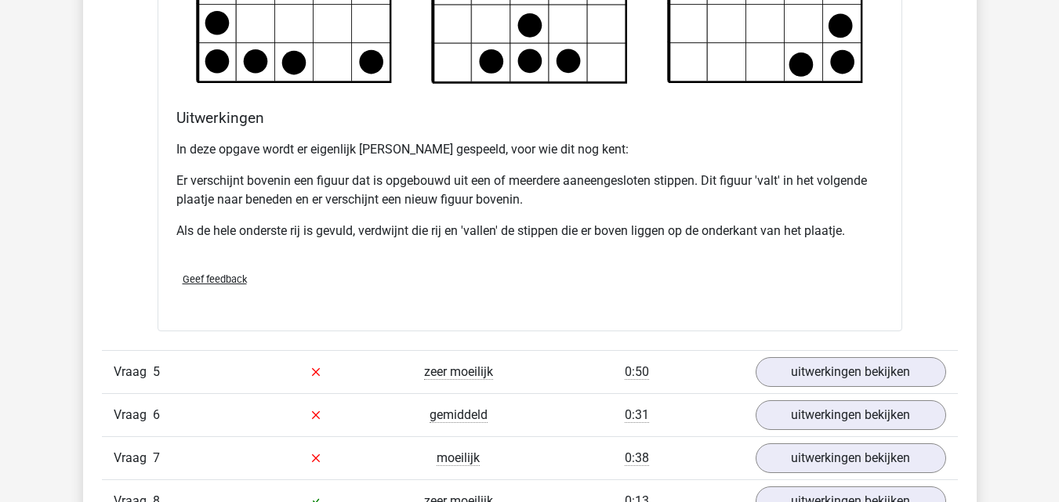
scroll to position [4389, 0]
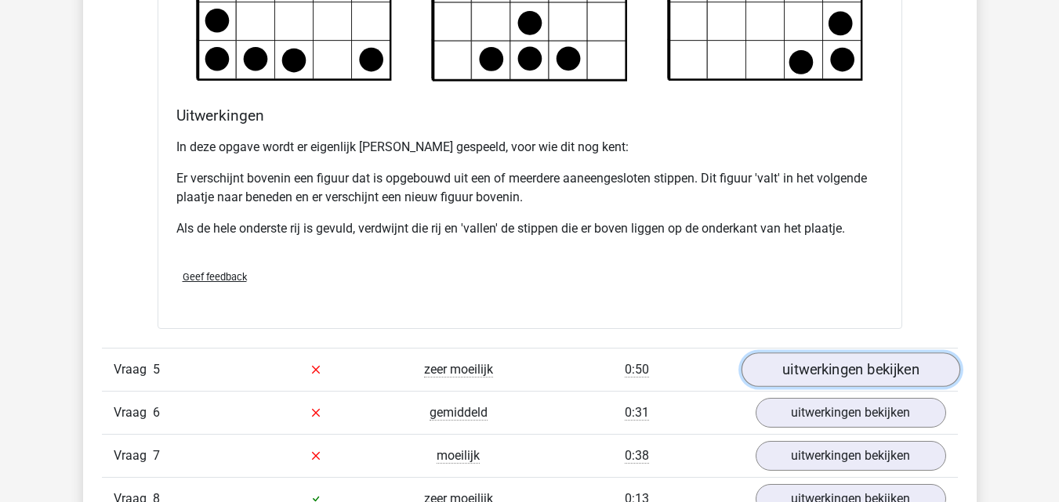
click at [817, 366] on link "uitwerkingen bekijken" at bounding box center [850, 370] width 219 height 34
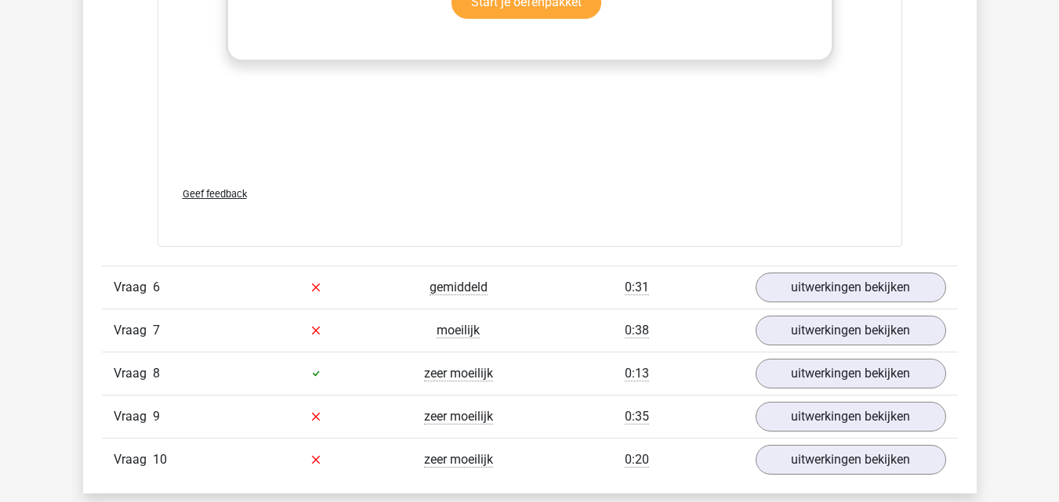
scroll to position [5878, 0]
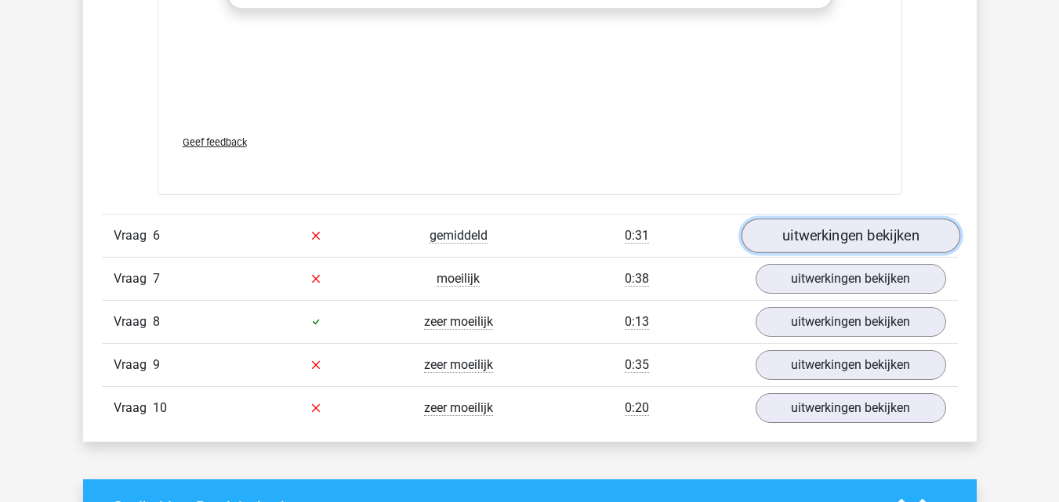
click at [832, 235] on link "uitwerkingen bekijken" at bounding box center [850, 236] width 219 height 34
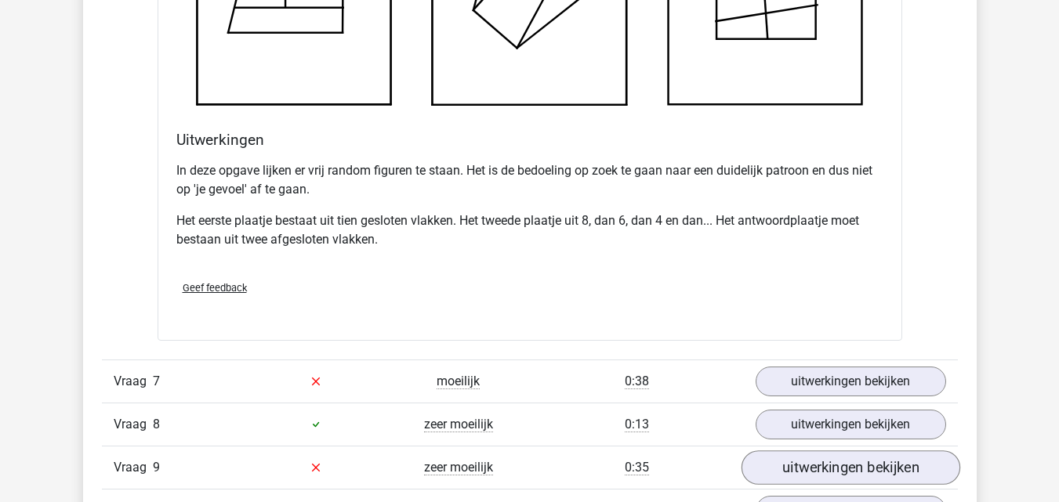
scroll to position [6740, 0]
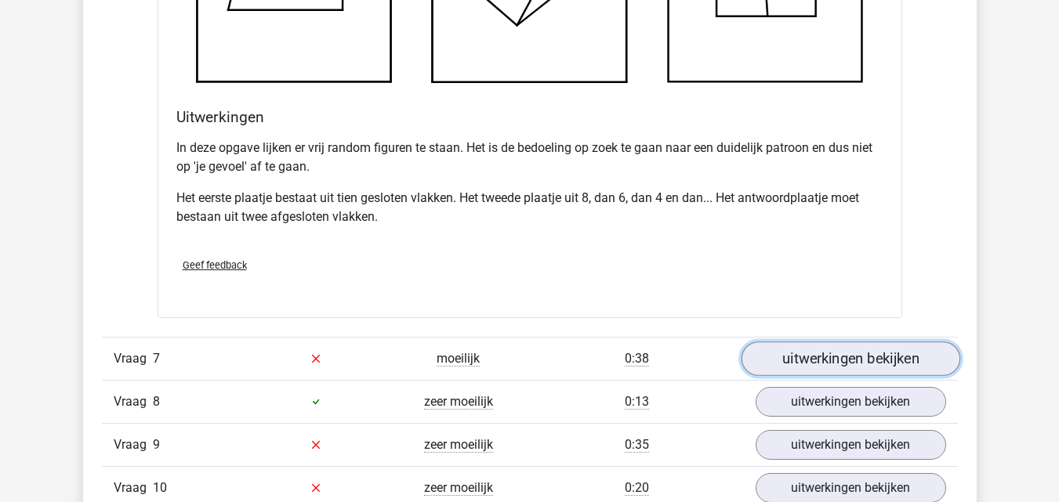
click at [844, 362] on link "uitwerkingen bekijken" at bounding box center [850, 359] width 219 height 34
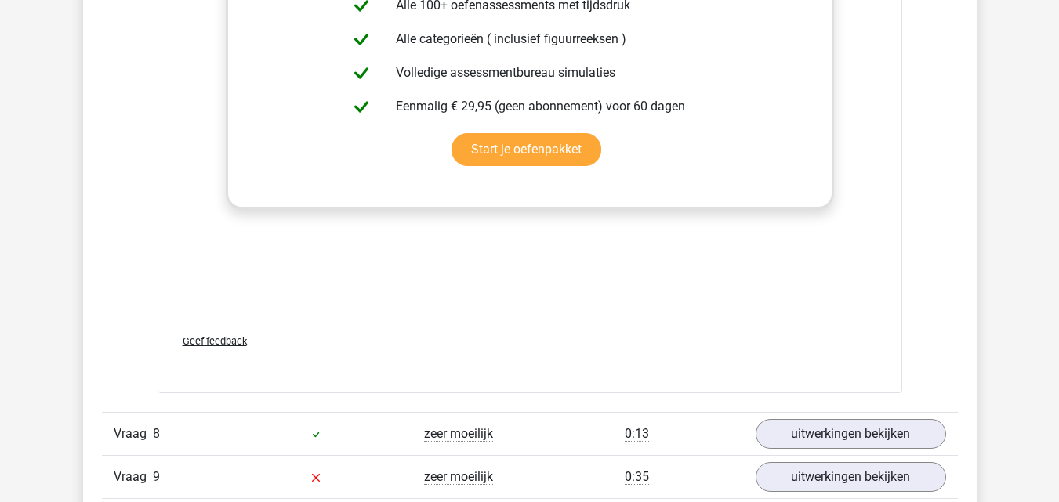
scroll to position [8229, 0]
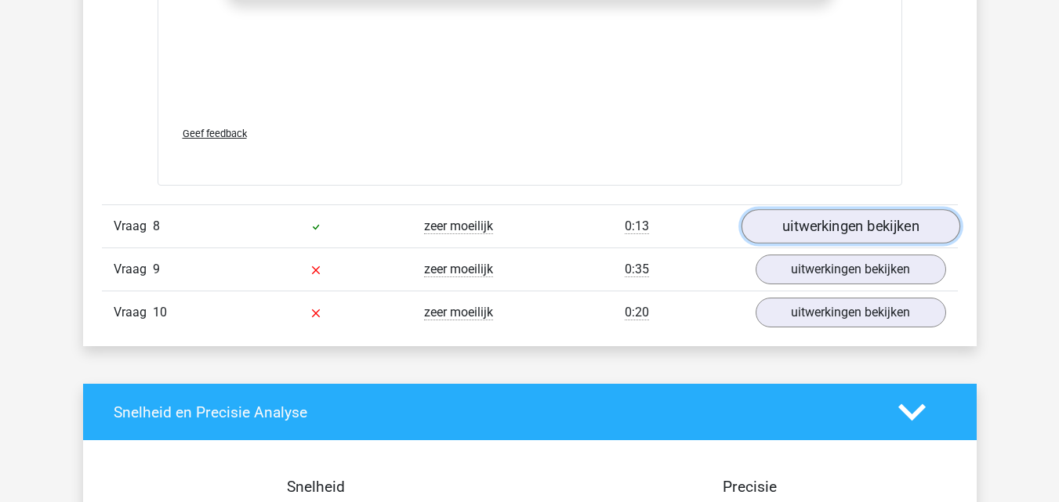
click at [829, 225] on link "uitwerkingen bekijken" at bounding box center [850, 227] width 219 height 34
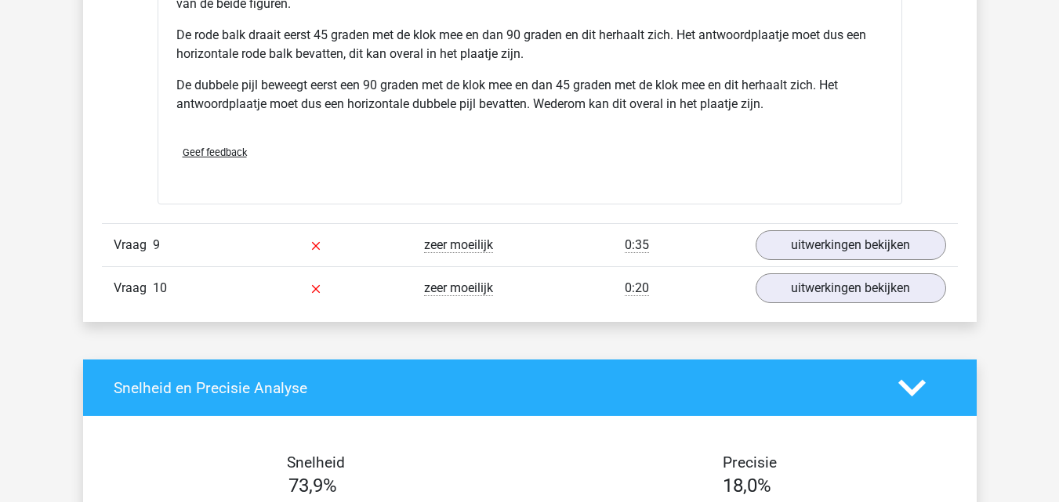
scroll to position [9248, 0]
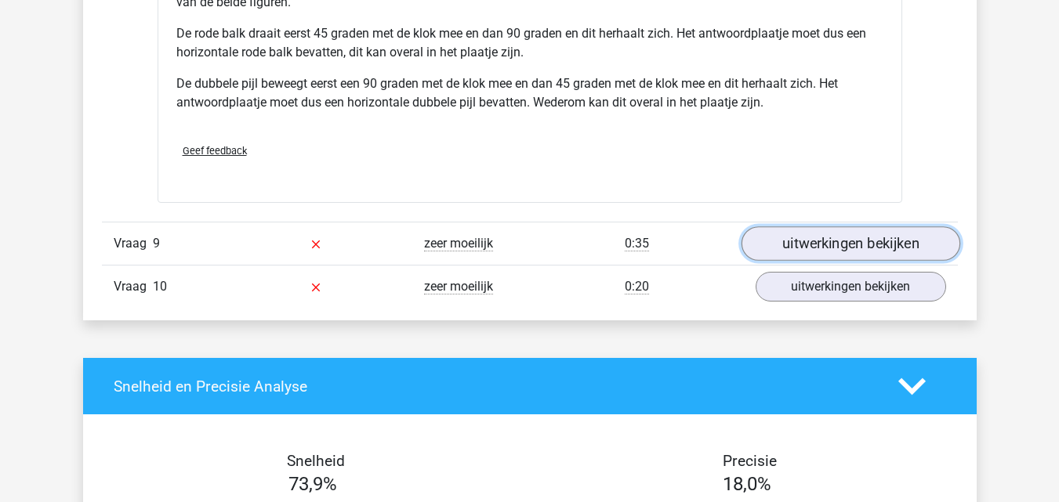
click at [839, 244] on link "uitwerkingen bekijken" at bounding box center [850, 243] width 219 height 34
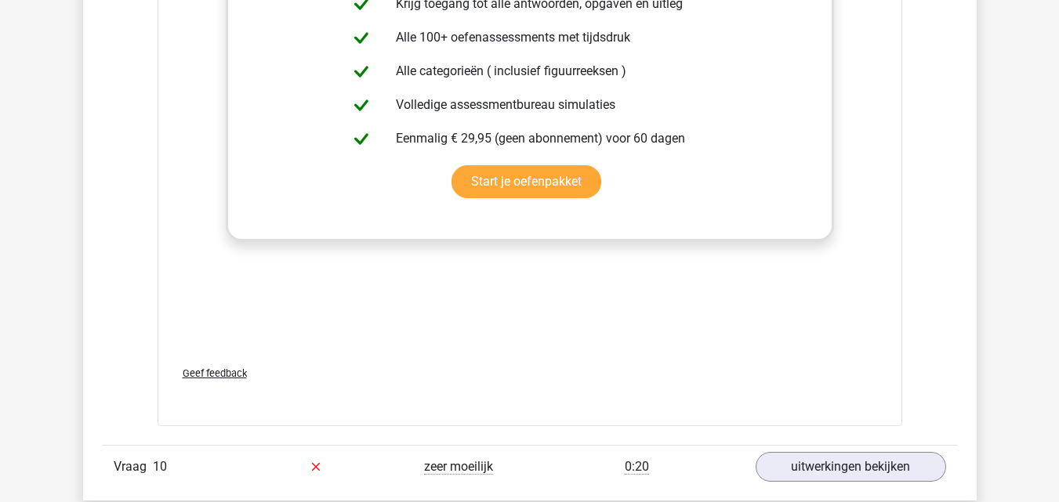
scroll to position [10658, 0]
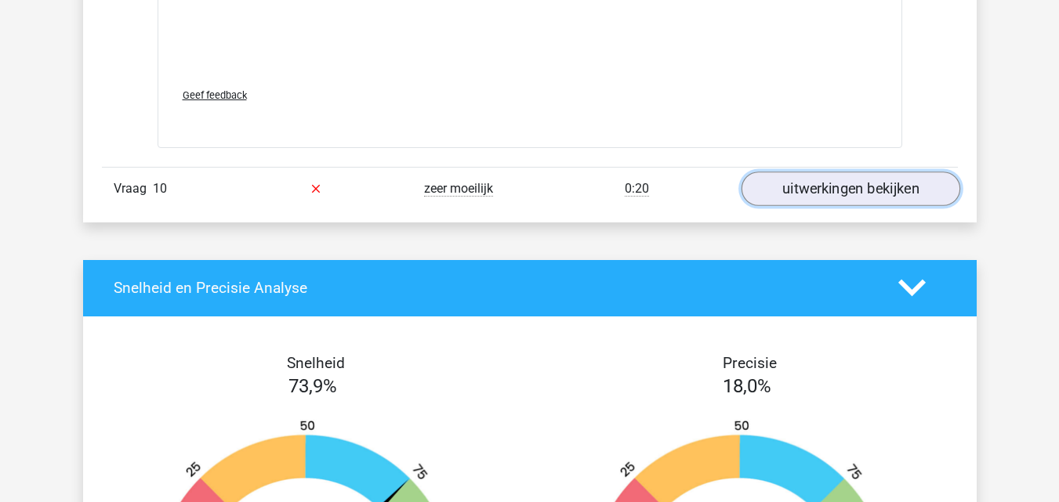
click at [828, 185] on link "uitwerkingen bekijken" at bounding box center [850, 189] width 219 height 34
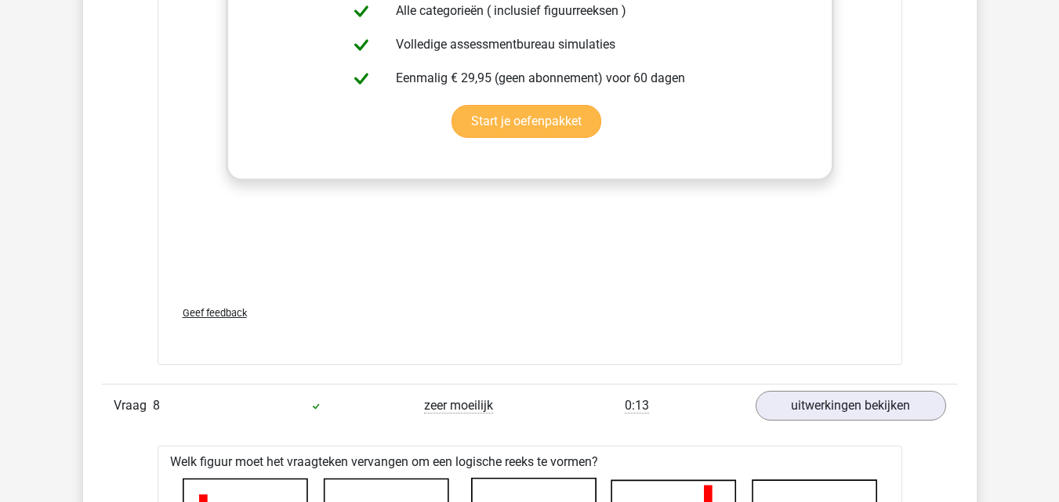
scroll to position [7837, 0]
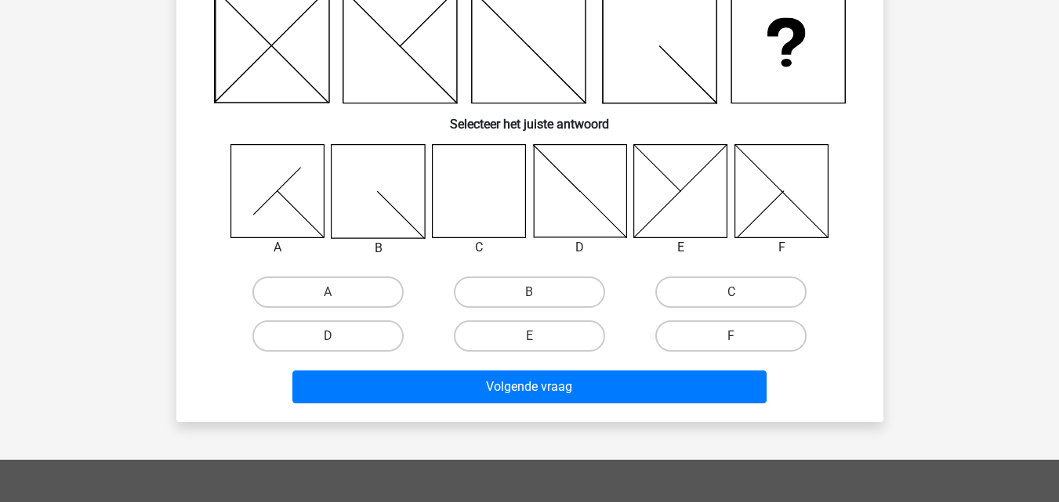
scroll to position [157, 0]
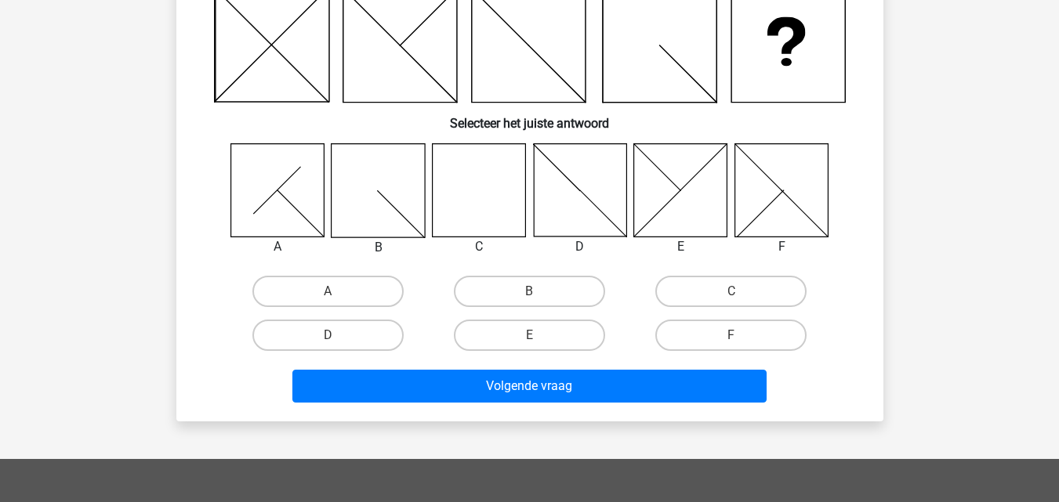
click at [469, 194] on icon at bounding box center [478, 189] width 93 height 93
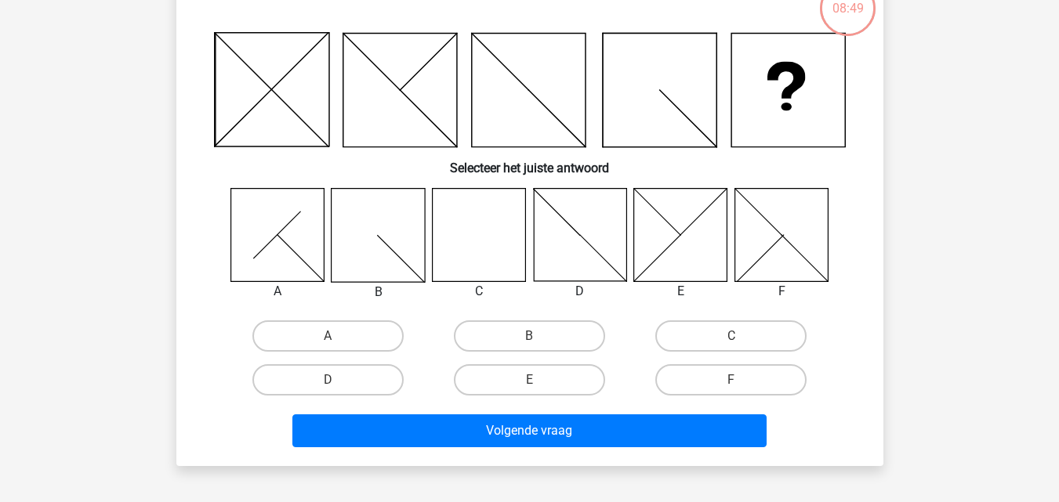
scroll to position [78, 0]
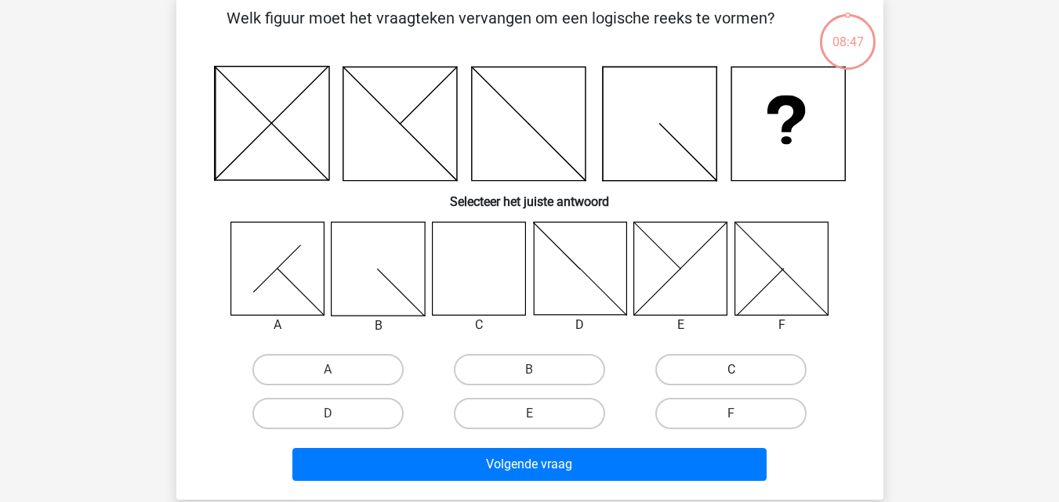
click at [730, 367] on label "C" at bounding box center [730, 369] width 151 height 31
click at [731, 370] on input "C" at bounding box center [736, 375] width 10 height 10
radio input "true"
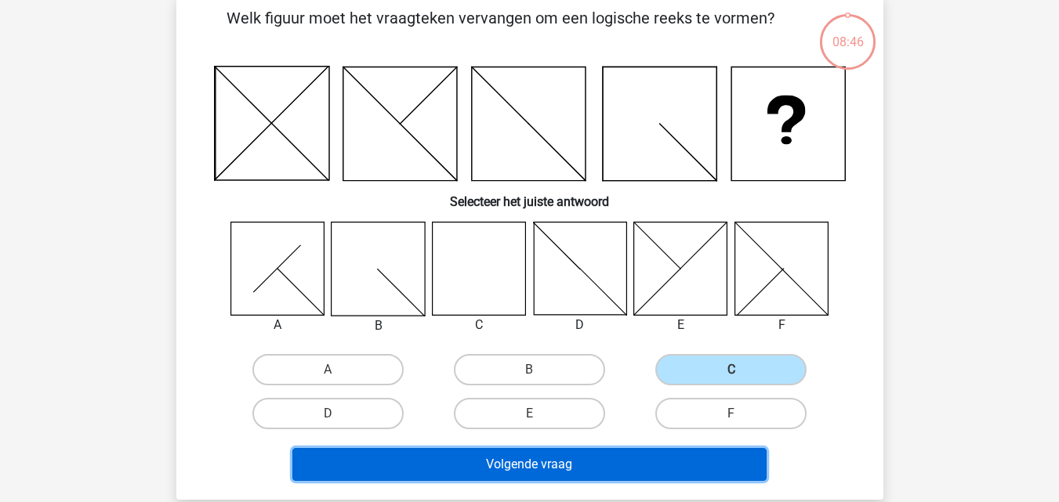
click at [560, 459] on button "Volgende vraag" at bounding box center [529, 464] width 474 height 33
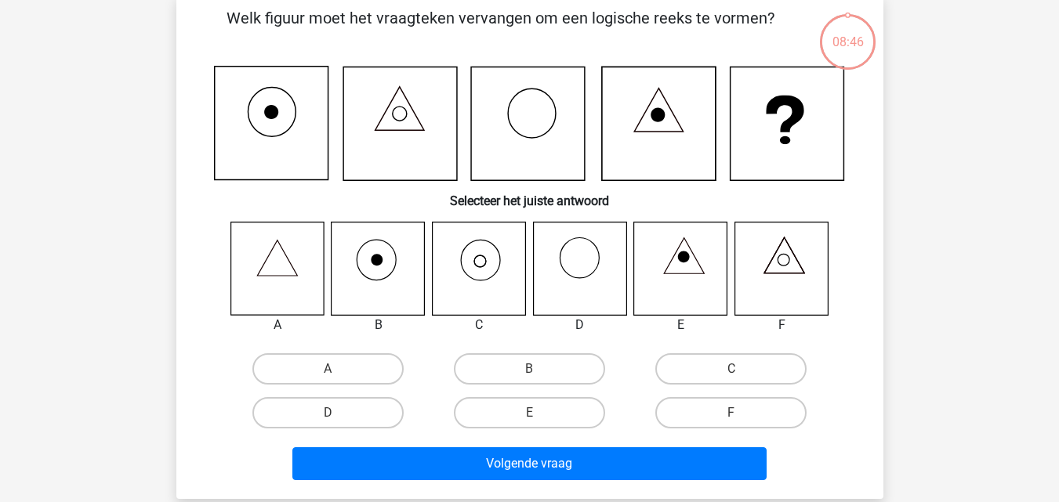
scroll to position [72, 0]
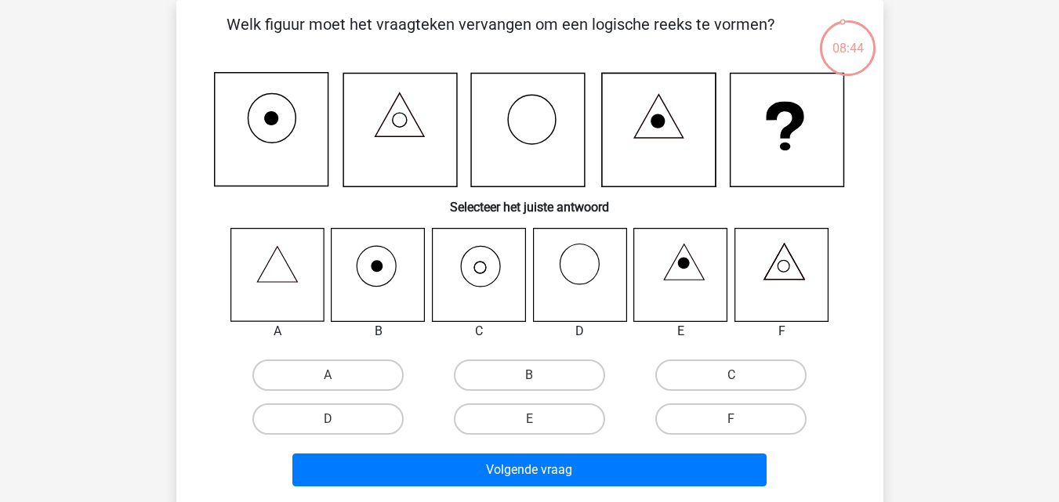
click at [482, 268] on icon at bounding box center [478, 274] width 93 height 93
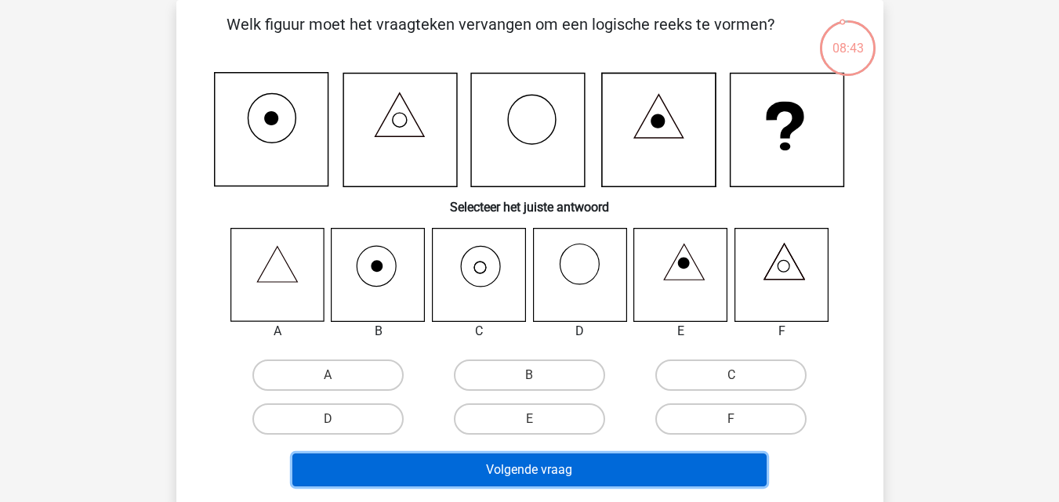
click at [520, 474] on button "Volgende vraag" at bounding box center [529, 470] width 474 height 33
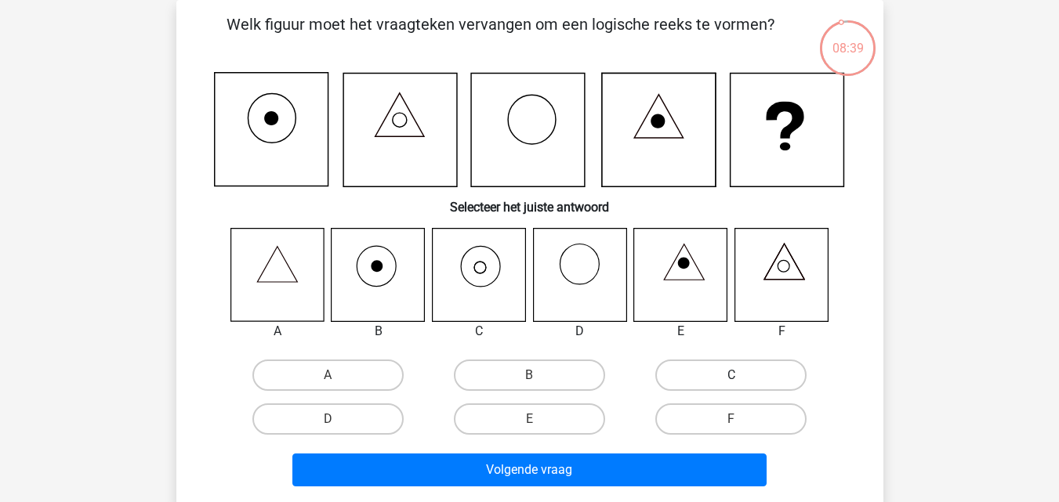
click at [722, 373] on label "C" at bounding box center [730, 375] width 151 height 31
click at [731, 375] on input "C" at bounding box center [736, 380] width 10 height 10
radio input "true"
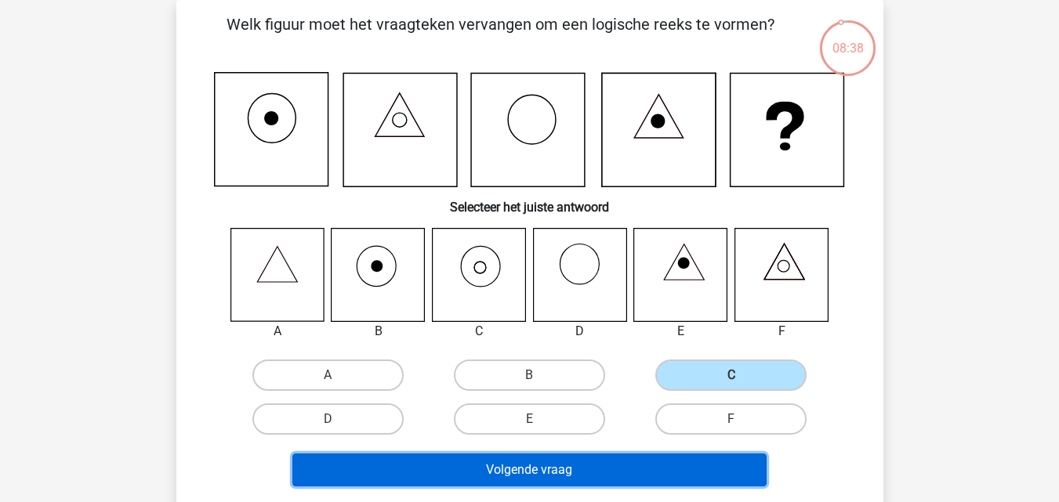
click at [522, 470] on button "Volgende vraag" at bounding box center [529, 470] width 474 height 33
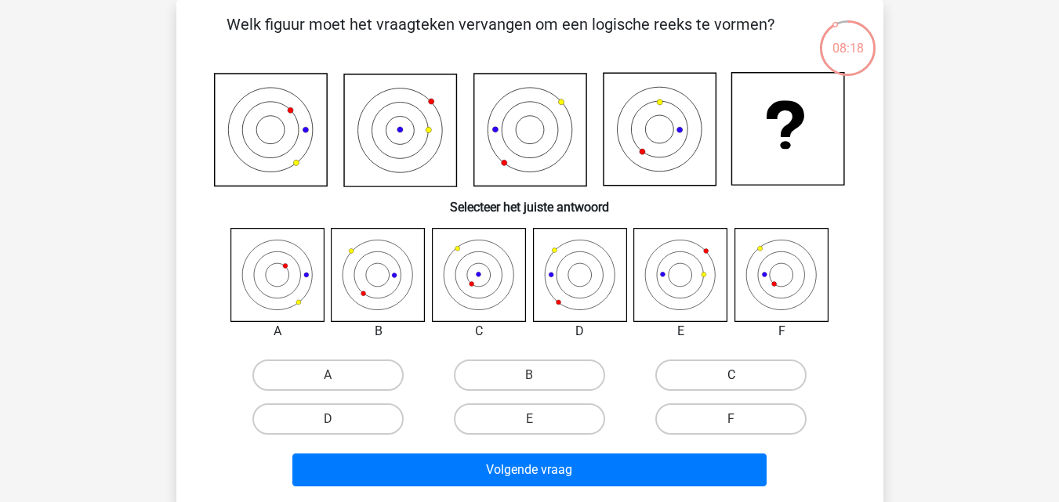
click at [703, 374] on label "C" at bounding box center [730, 375] width 151 height 31
click at [731, 375] on input "C" at bounding box center [736, 380] width 10 height 10
radio input "true"
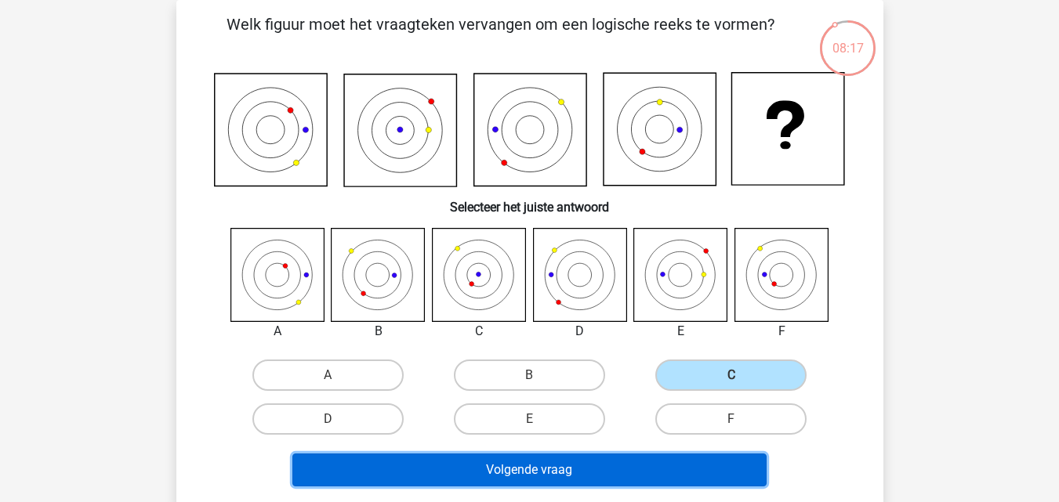
click at [528, 471] on button "Volgende vraag" at bounding box center [529, 470] width 474 height 33
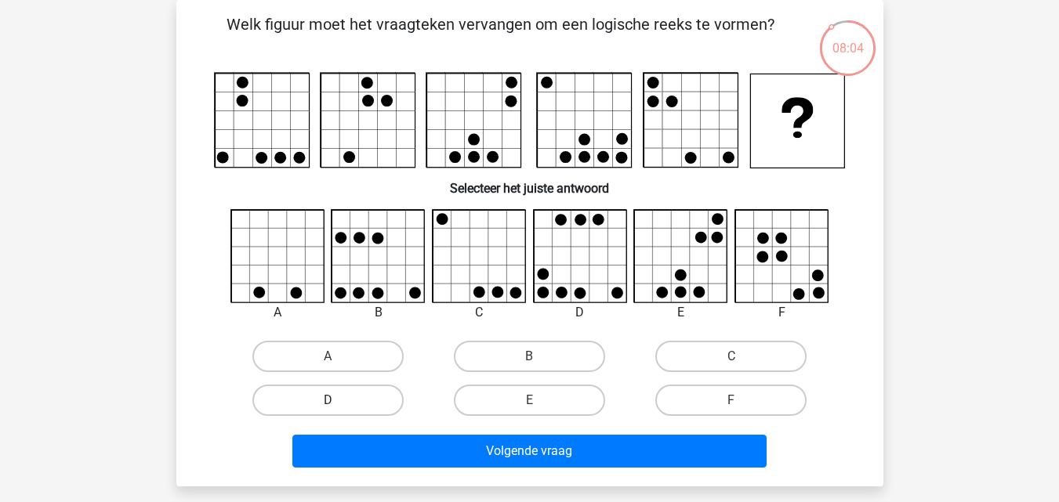
click at [333, 397] on label "D" at bounding box center [327, 400] width 151 height 31
click at [333, 400] on input "D" at bounding box center [333, 405] width 10 height 10
radio input "true"
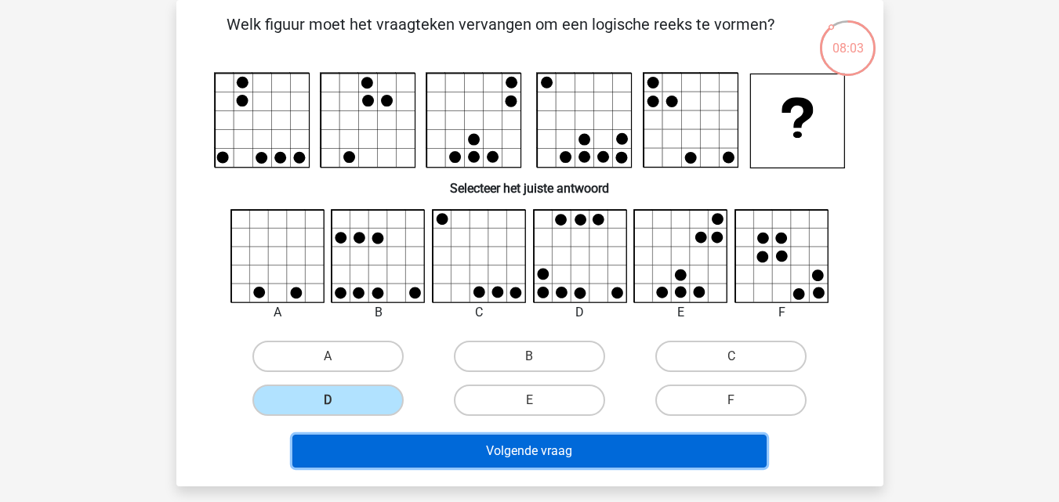
click at [508, 448] on button "Volgende vraag" at bounding box center [529, 451] width 474 height 33
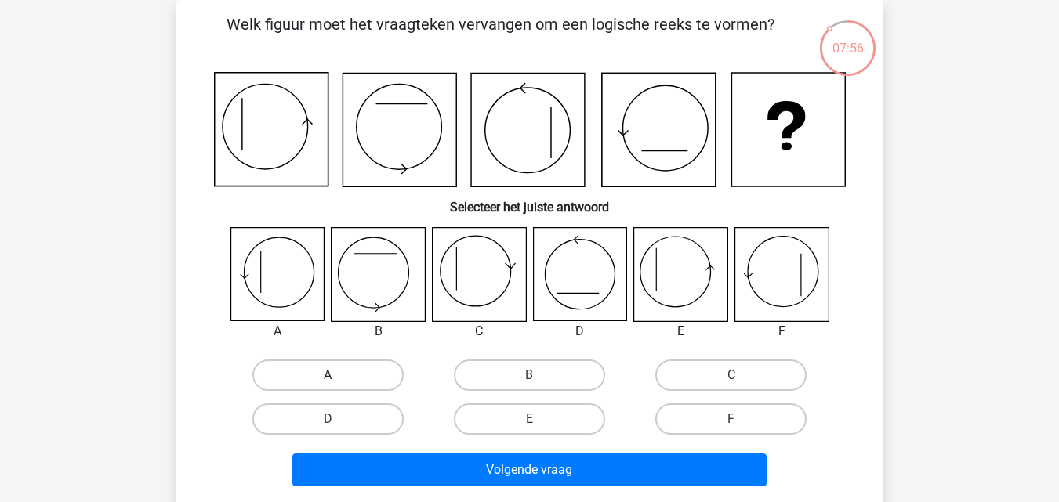
click at [318, 376] on label "A" at bounding box center [327, 375] width 151 height 31
click at [328, 376] on input "A" at bounding box center [333, 380] width 10 height 10
radio input "true"
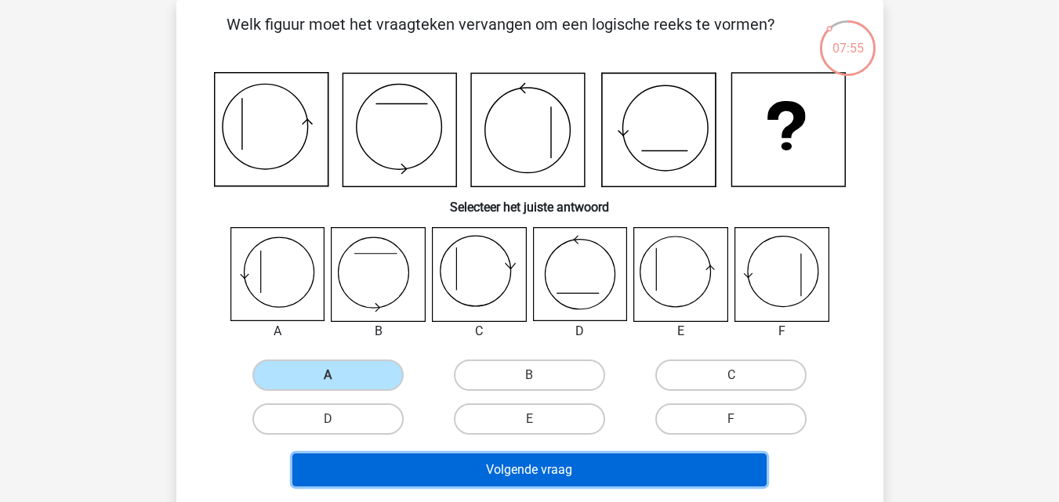
click at [505, 467] on button "Volgende vraag" at bounding box center [529, 470] width 474 height 33
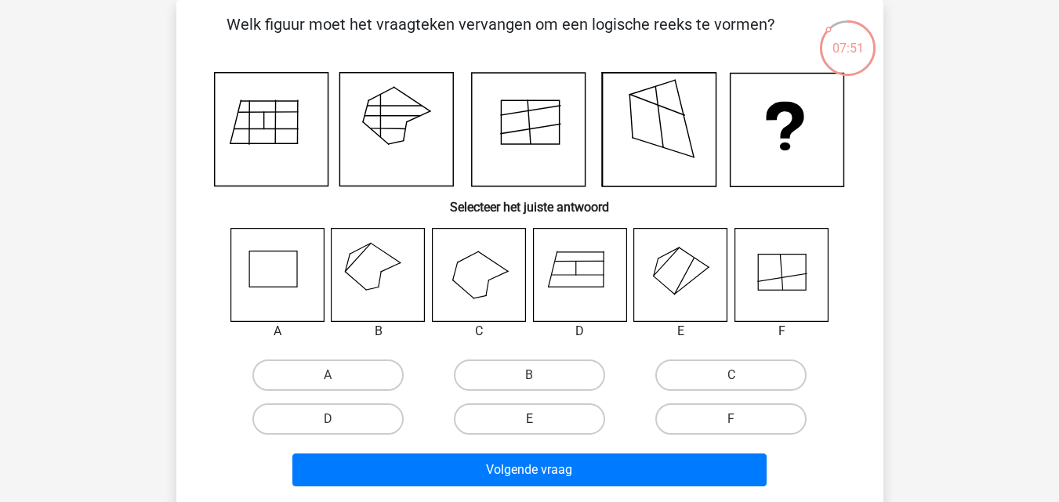
drag, startPoint x: 493, startPoint y: 414, endPoint x: 527, endPoint y: 433, distance: 39.3
click at [510, 418] on label "E" at bounding box center [529, 419] width 151 height 31
click at [529, 419] on input "E" at bounding box center [534, 424] width 10 height 10
radio input "true"
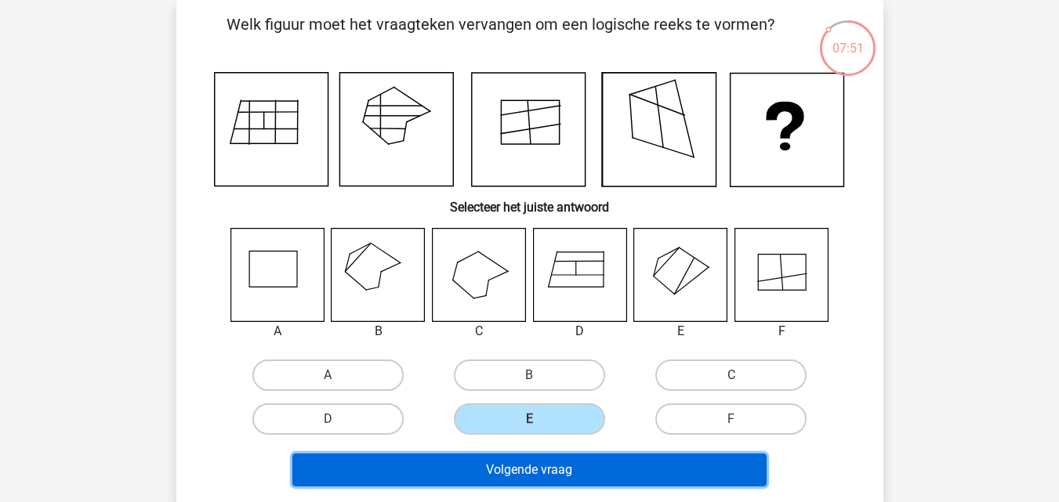
click at [524, 476] on button "Volgende vraag" at bounding box center [529, 470] width 474 height 33
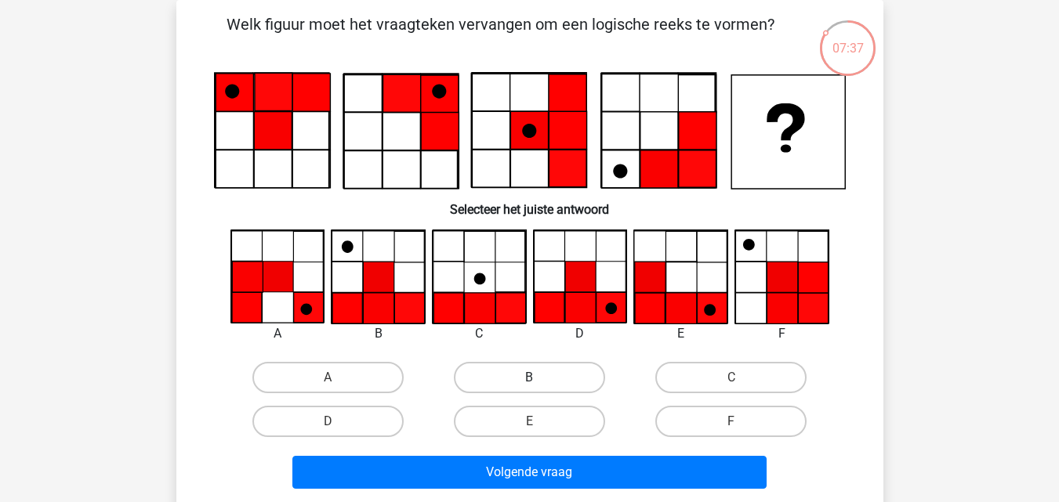
click at [512, 384] on label "B" at bounding box center [529, 377] width 151 height 31
click at [529, 384] on input "B" at bounding box center [534, 383] width 10 height 10
radio input "true"
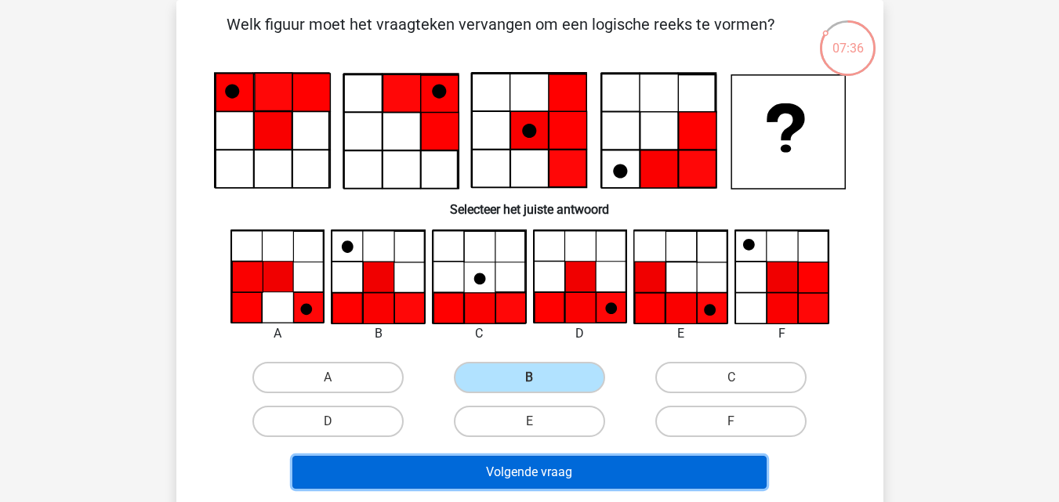
click at [524, 469] on button "Volgende vraag" at bounding box center [529, 472] width 474 height 33
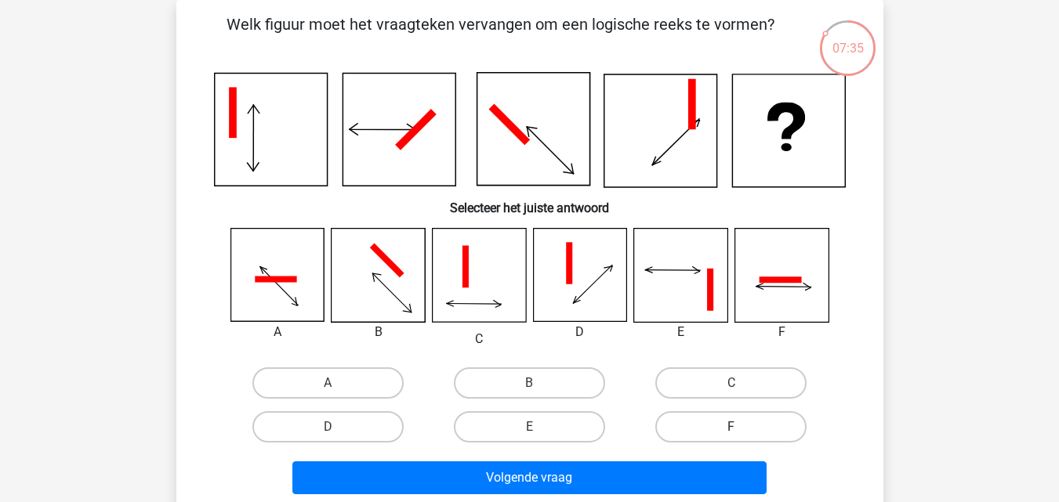
click at [709, 428] on label "F" at bounding box center [730, 426] width 151 height 31
click at [731, 428] on input "F" at bounding box center [736, 432] width 10 height 10
radio input "true"
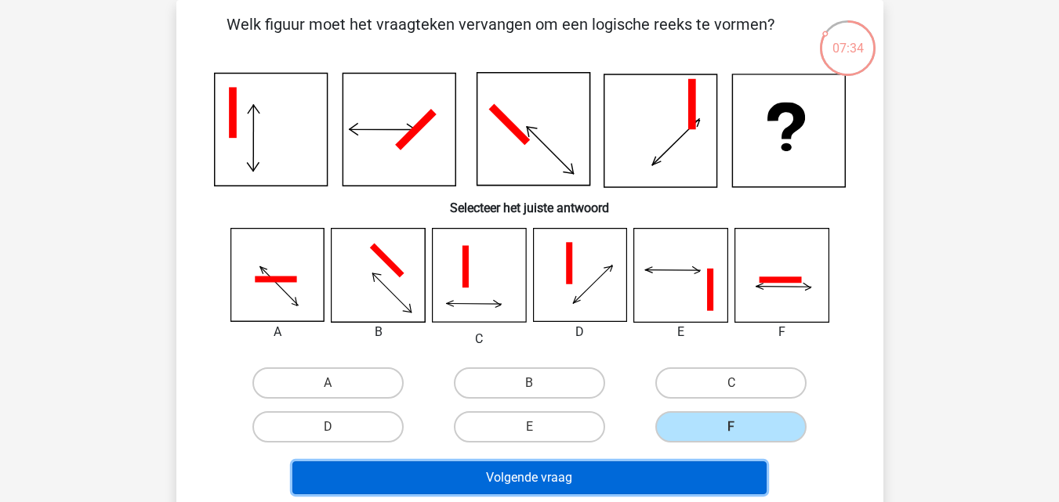
click at [545, 473] on button "Volgende vraag" at bounding box center [529, 478] width 474 height 33
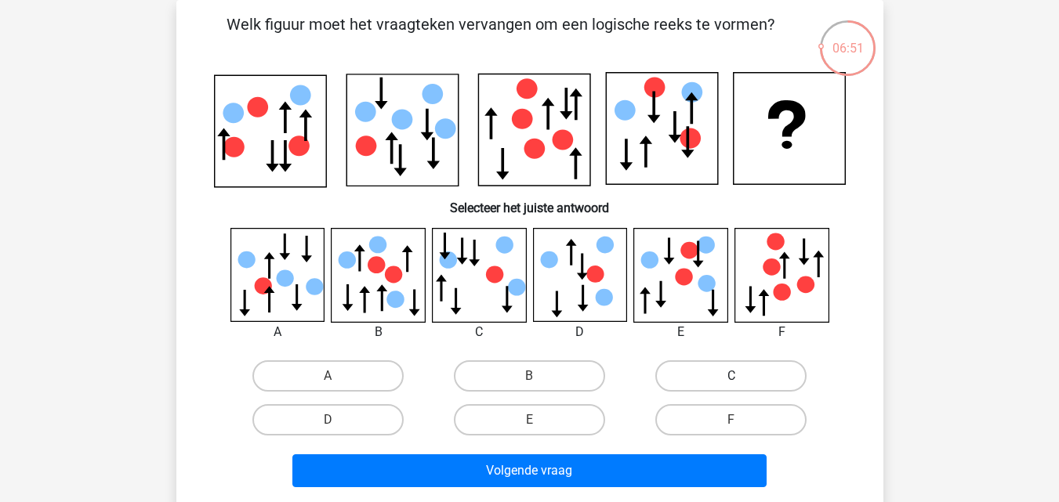
click at [692, 373] on label "C" at bounding box center [730, 376] width 151 height 31
click at [731, 376] on input "C" at bounding box center [736, 381] width 10 height 10
radio input "true"
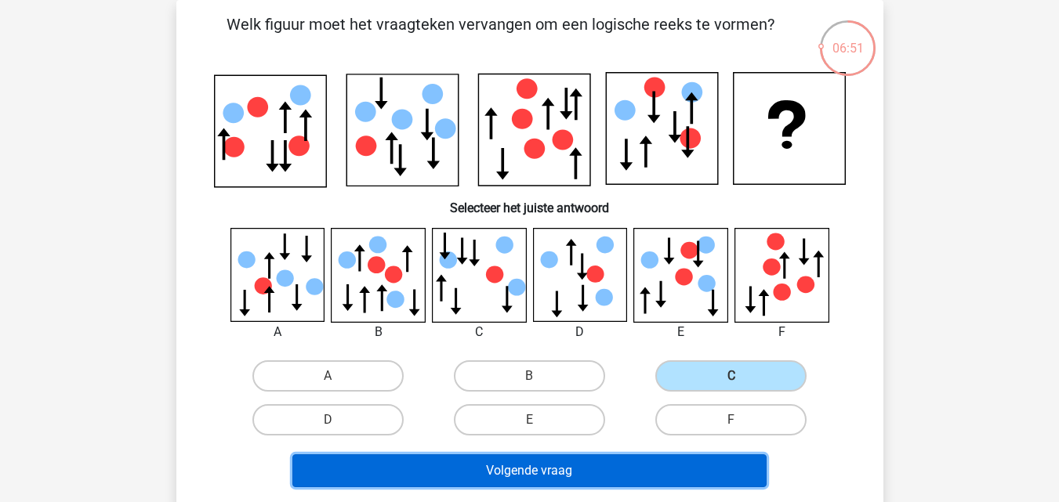
click at [508, 462] on button "Volgende vraag" at bounding box center [529, 471] width 474 height 33
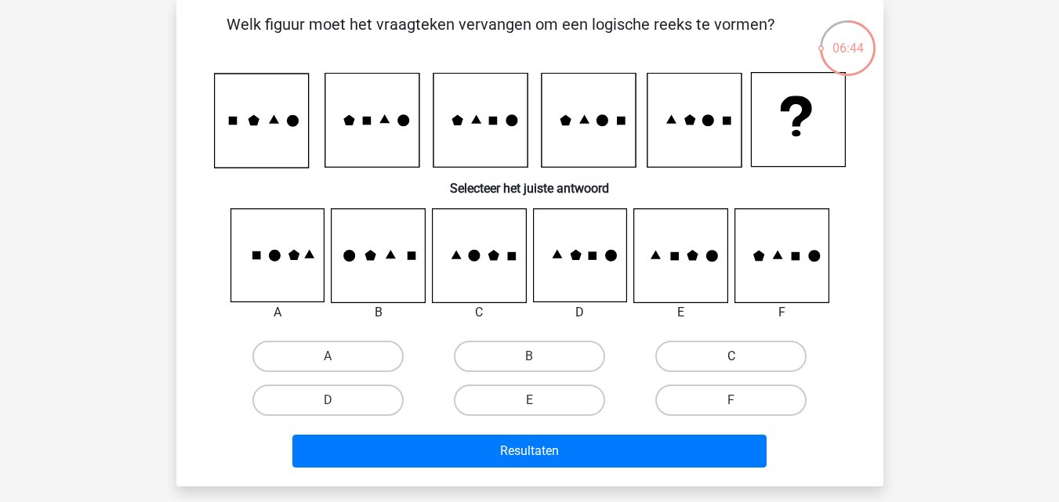
click at [692, 353] on label "C" at bounding box center [730, 356] width 151 height 31
click at [731, 357] on input "C" at bounding box center [736, 362] width 10 height 10
radio input "true"
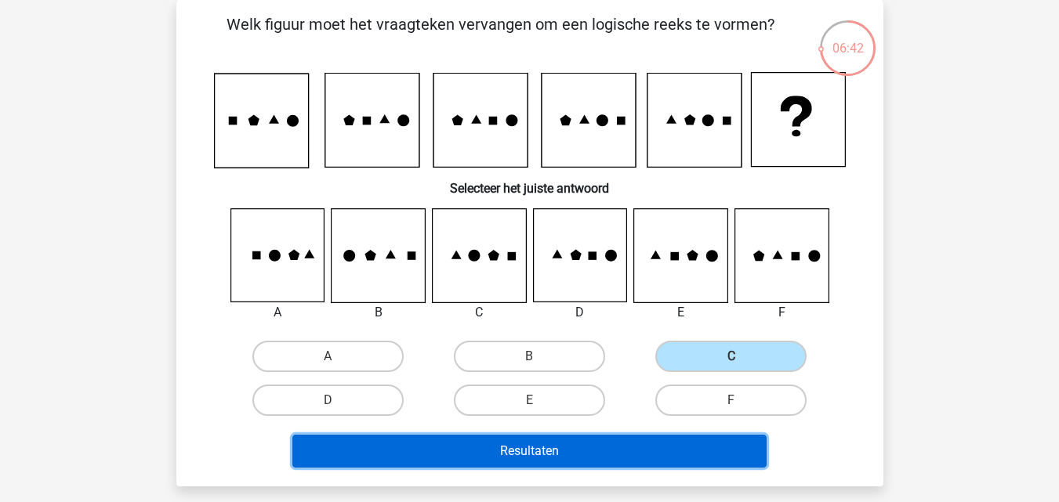
click at [525, 450] on button "Resultaten" at bounding box center [529, 451] width 474 height 33
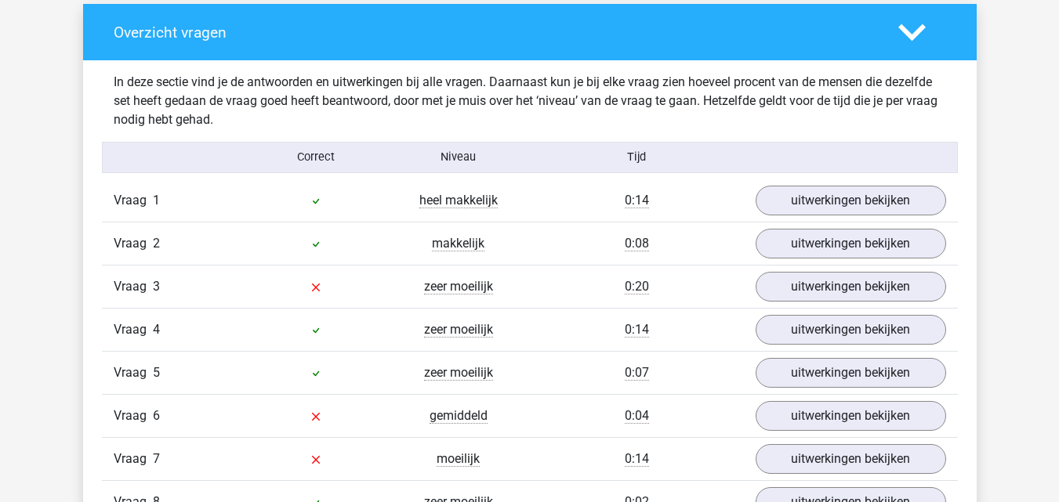
scroll to position [1176, 0]
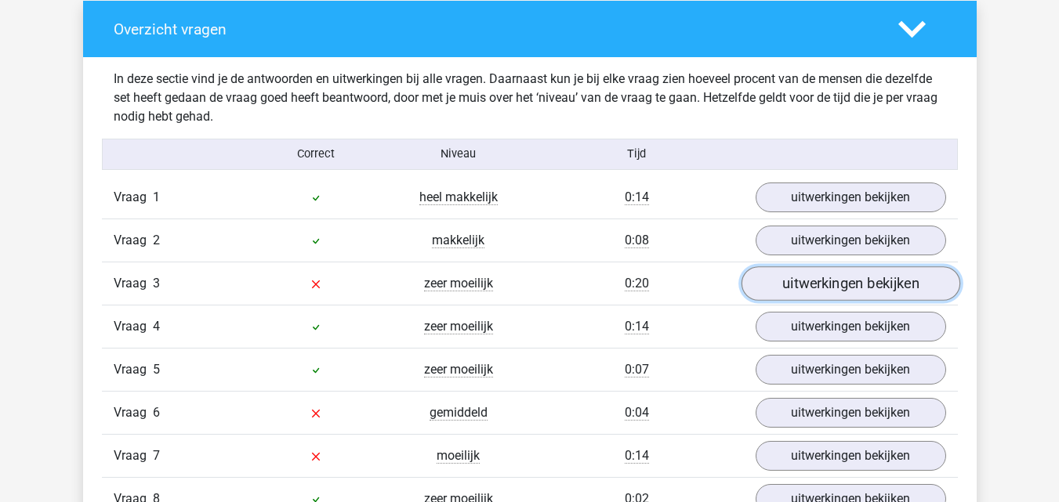
click at [805, 283] on link "uitwerkingen bekijken" at bounding box center [850, 283] width 219 height 34
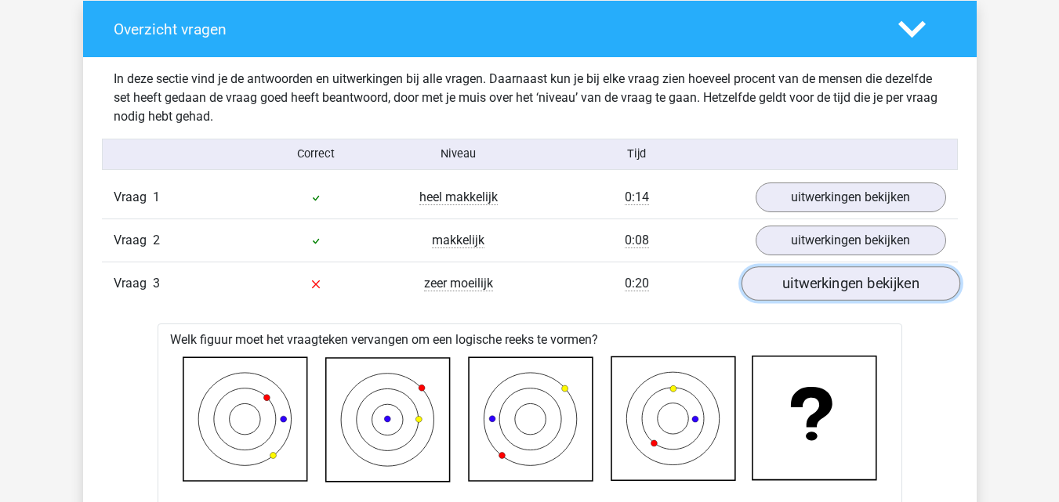
click at [839, 282] on link "uitwerkingen bekijken" at bounding box center [850, 283] width 219 height 34
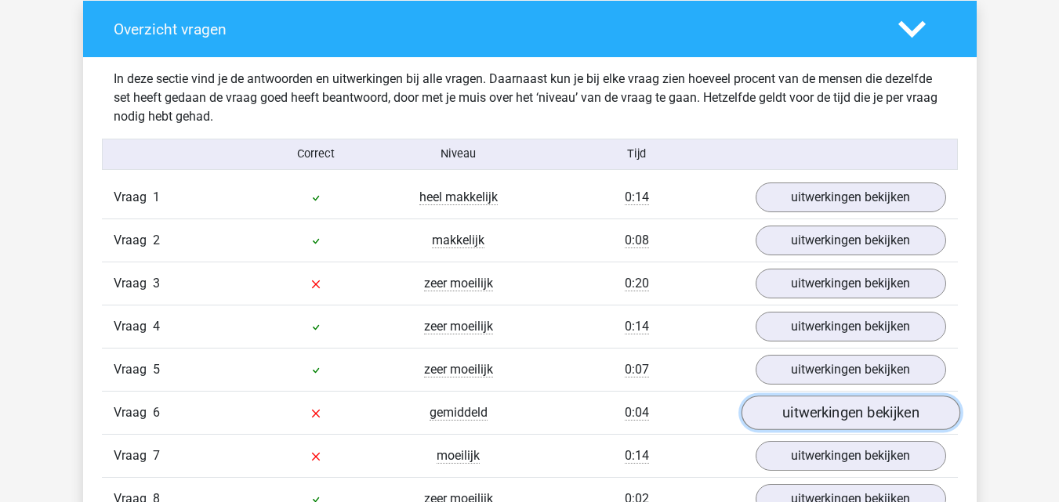
click at [826, 411] on link "uitwerkingen bekijken" at bounding box center [850, 413] width 219 height 34
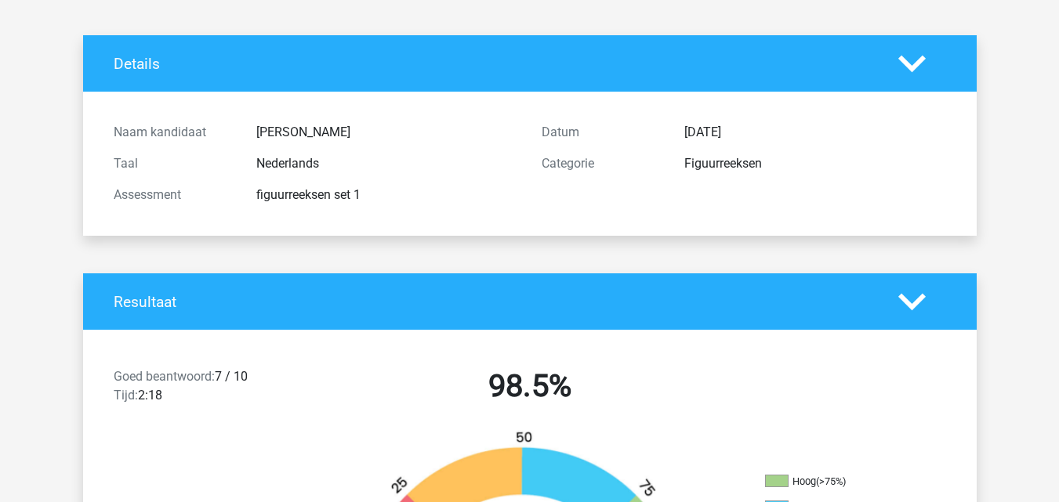
scroll to position [0, 0]
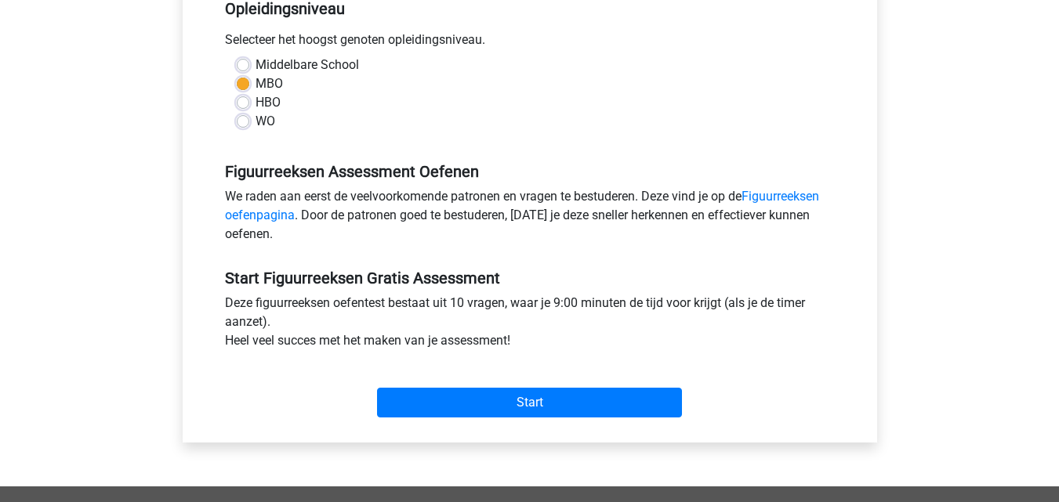
scroll to position [78, 0]
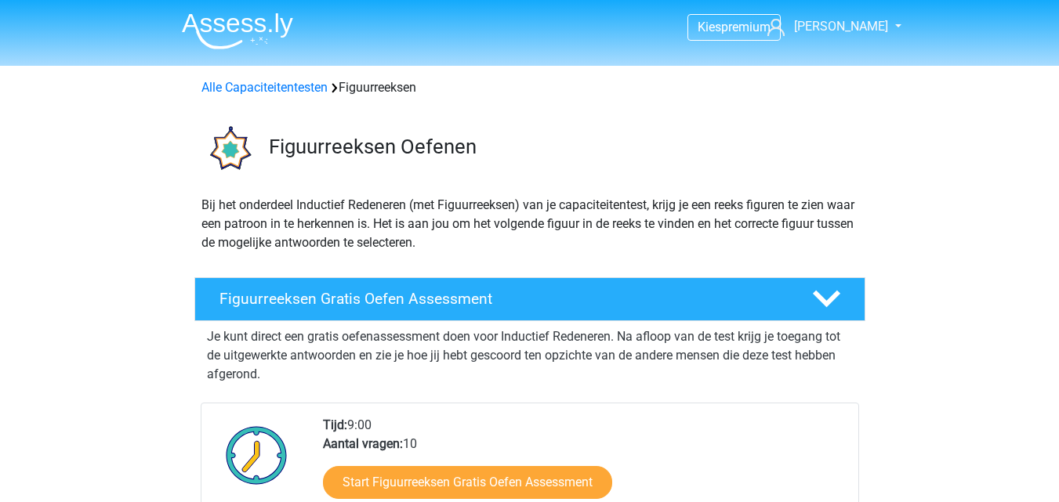
scroll to position [78, 0]
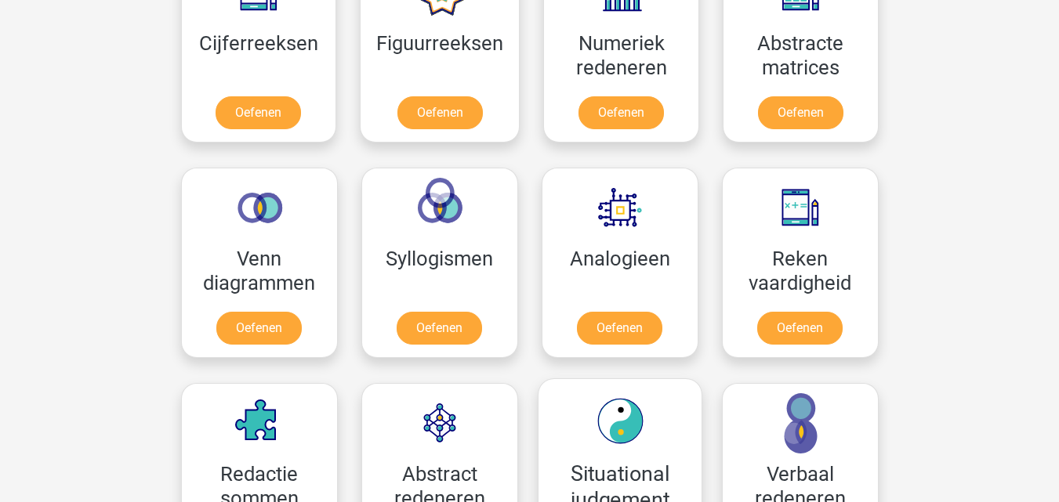
scroll to position [784, 0]
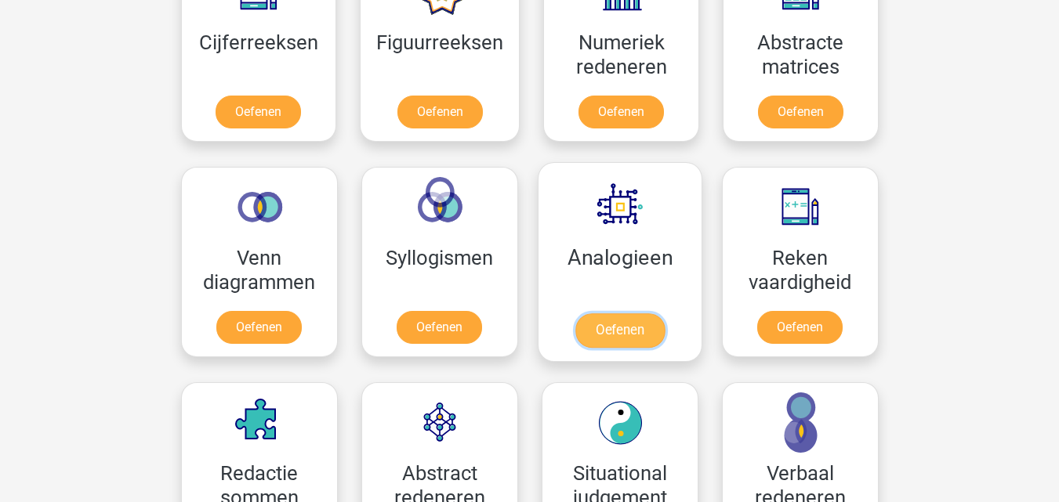
click at [612, 325] on link "Oefenen" at bounding box center [618, 330] width 89 height 34
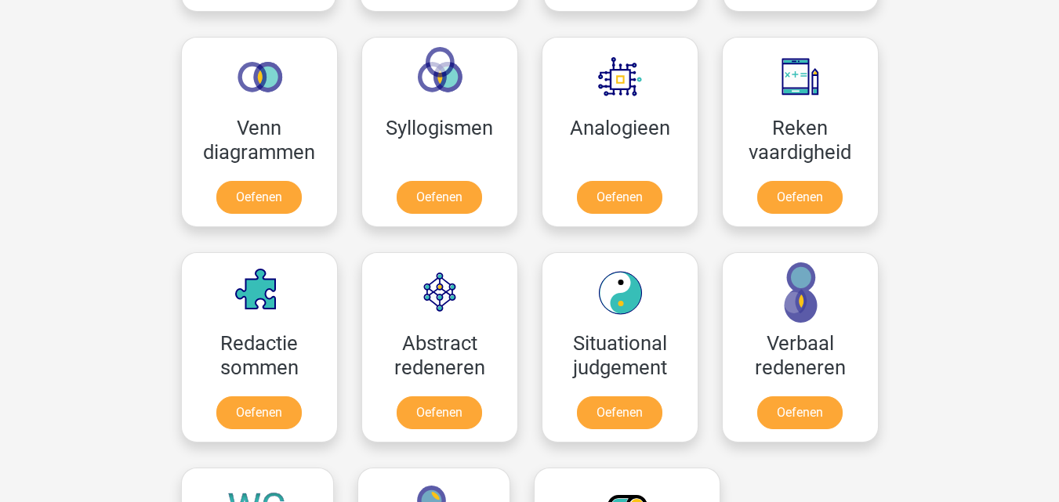
scroll to position [940, 0]
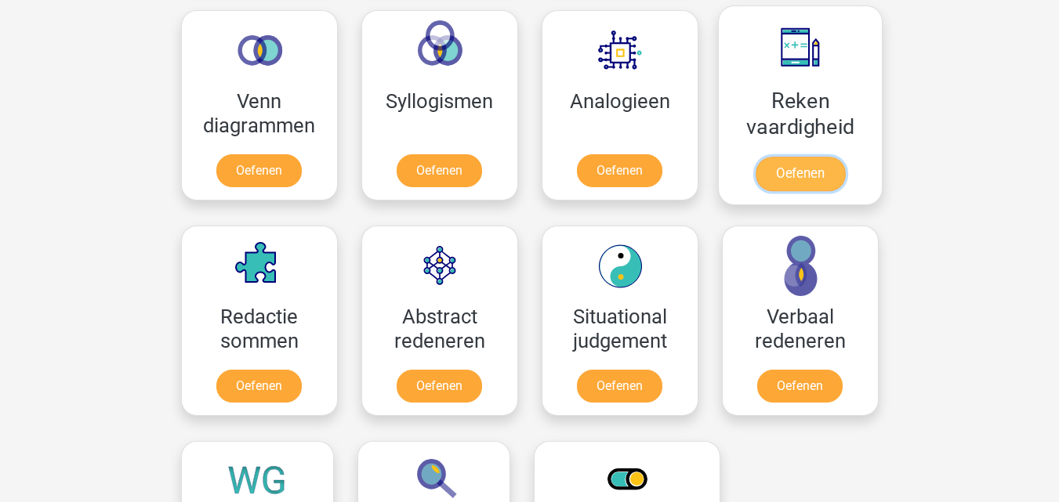
click at [791, 176] on link "Oefenen" at bounding box center [799, 174] width 89 height 34
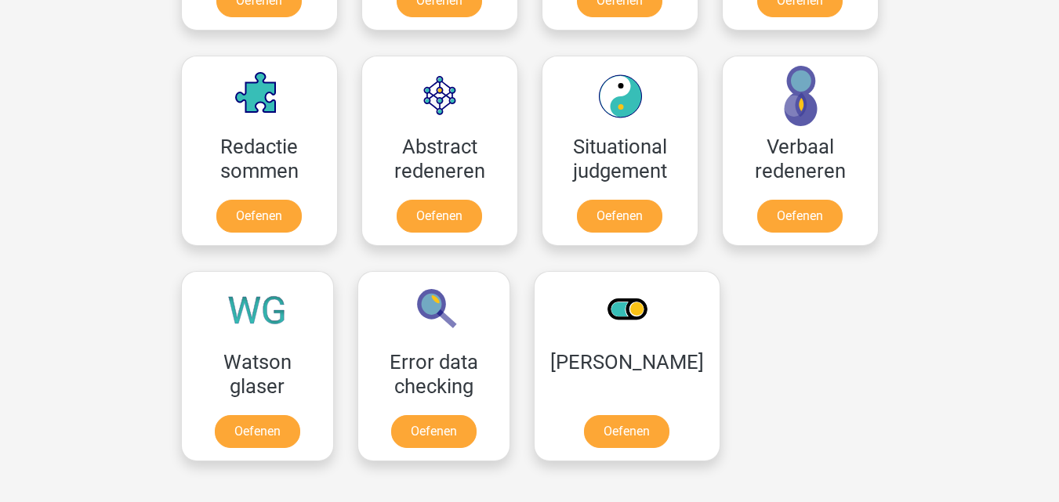
scroll to position [1176, 0]
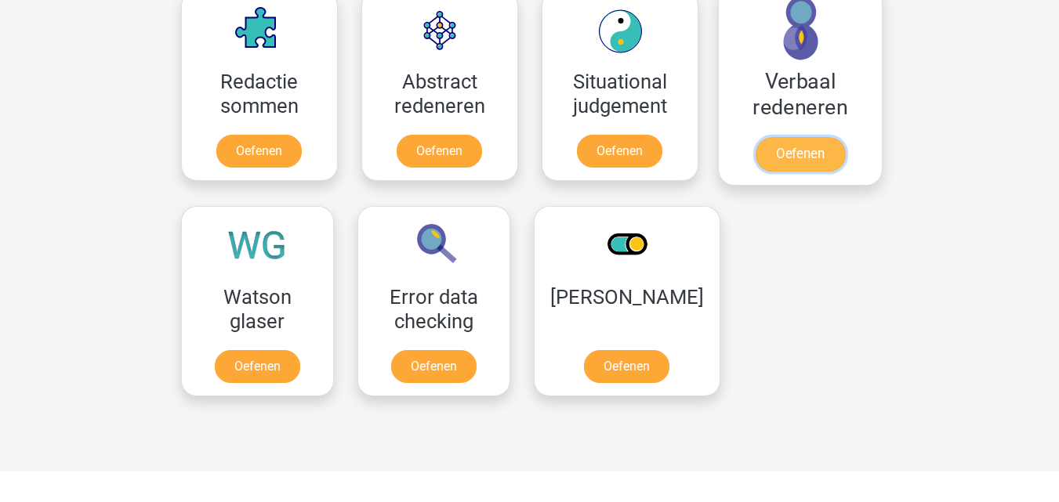
click at [804, 153] on link "Oefenen" at bounding box center [799, 154] width 89 height 34
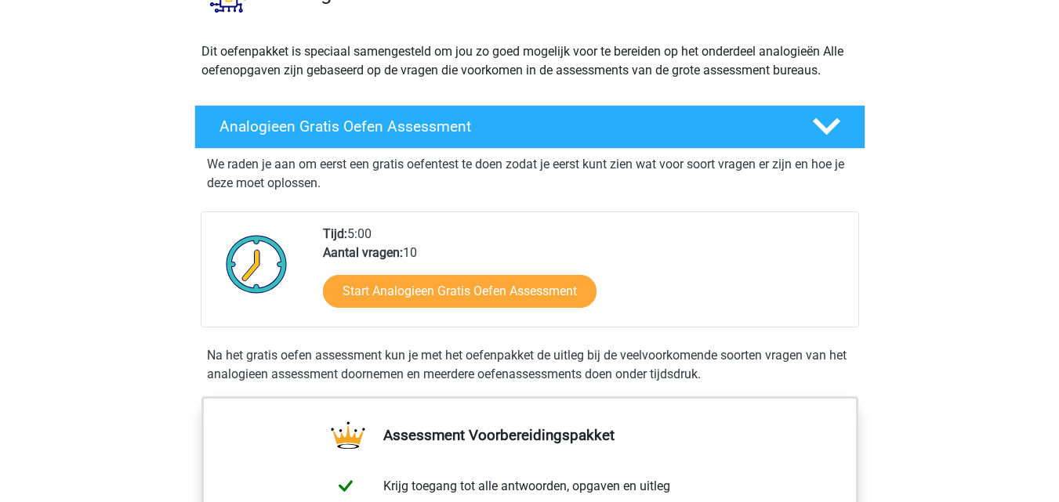
scroll to position [157, 0]
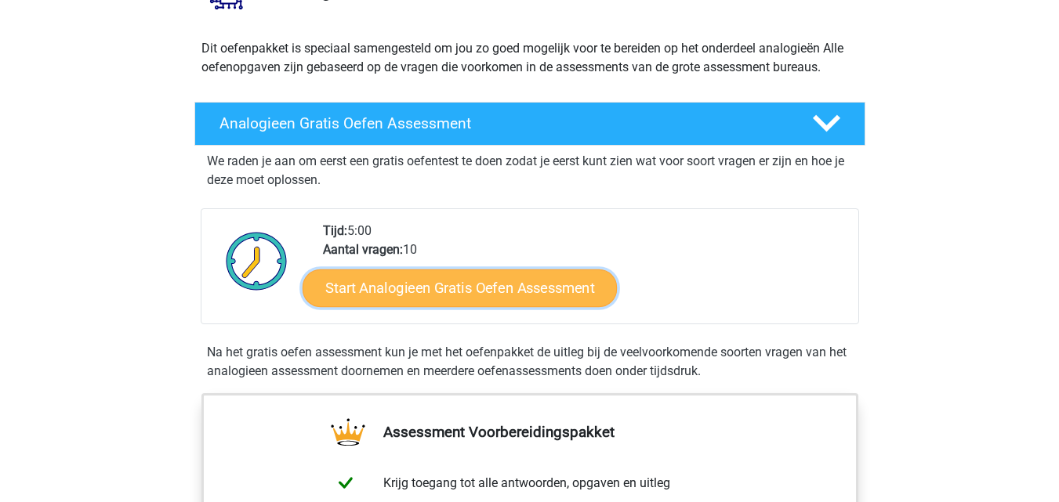
click at [426, 287] on link "Start Analogieen Gratis Oefen Assessment" at bounding box center [460, 288] width 314 height 38
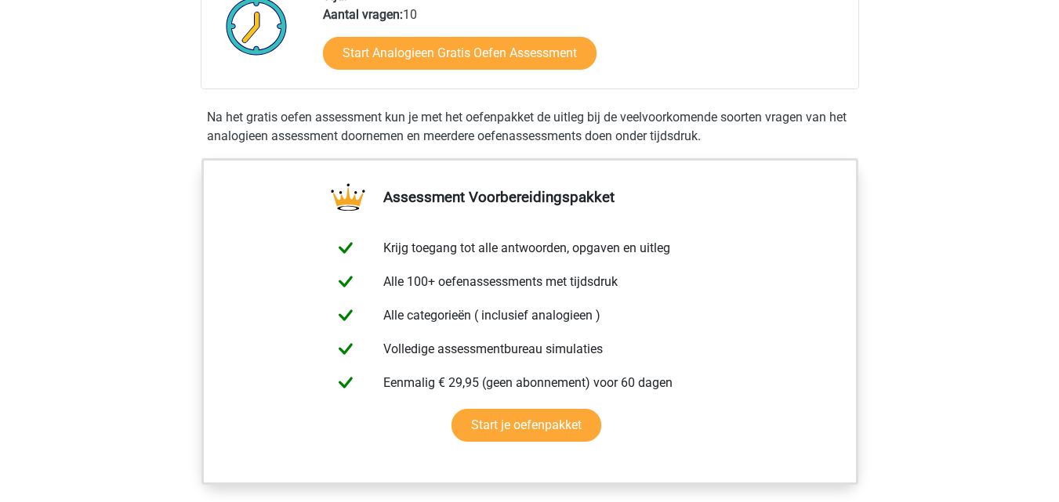
scroll to position [0, 0]
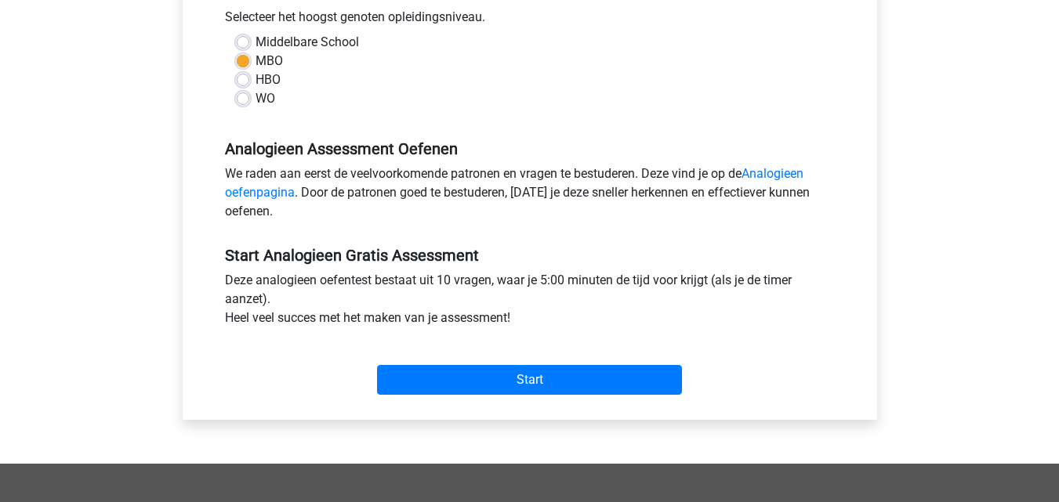
scroll to position [392, 0]
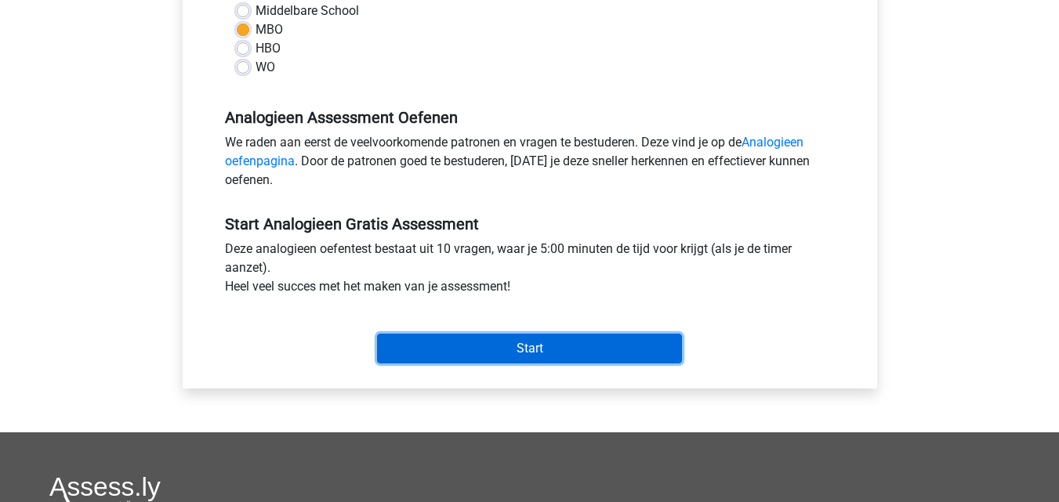
click at [513, 349] on input "Start" at bounding box center [529, 349] width 305 height 30
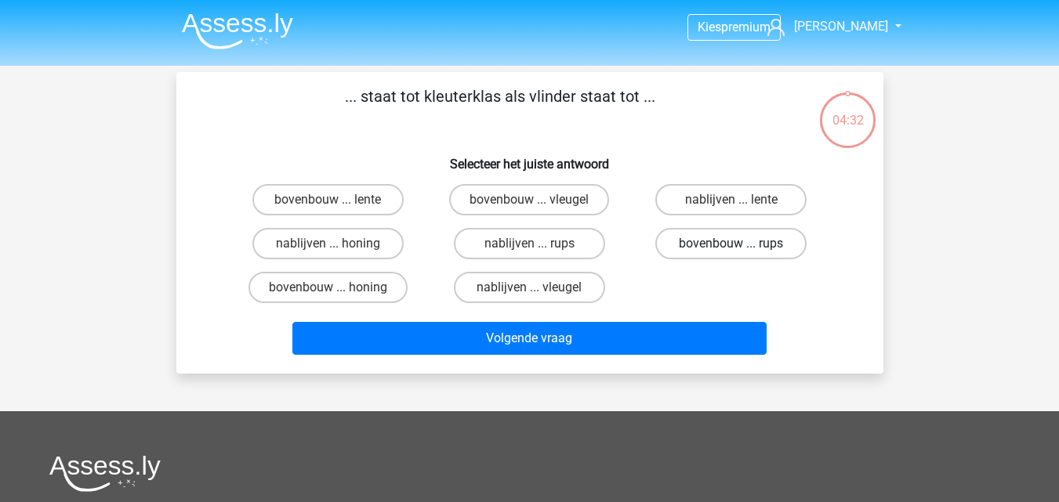
click at [708, 242] on label "bovenbouw ... rups" at bounding box center [730, 243] width 151 height 31
click at [731, 244] on input "bovenbouw ... rups" at bounding box center [736, 249] width 10 height 10
radio input "true"
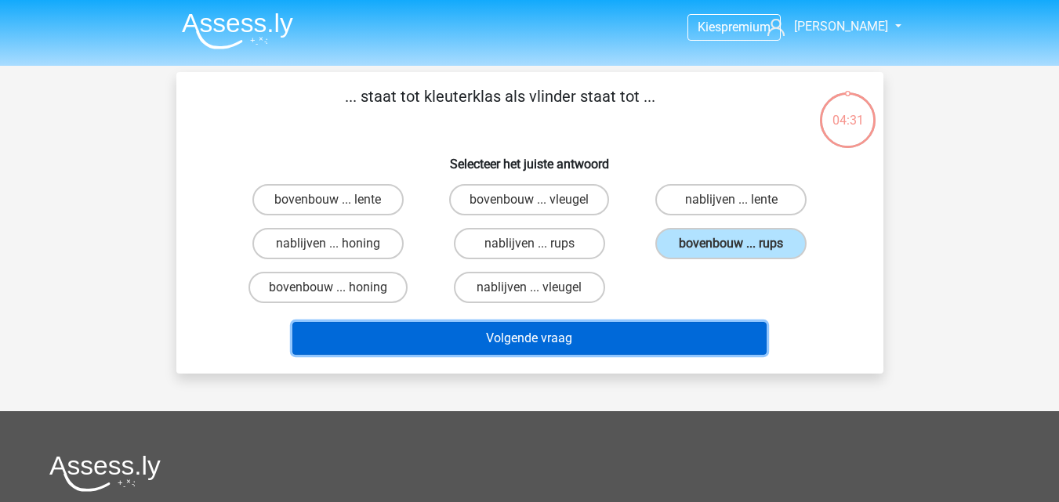
click at [528, 339] on button "Volgende vraag" at bounding box center [529, 338] width 474 height 33
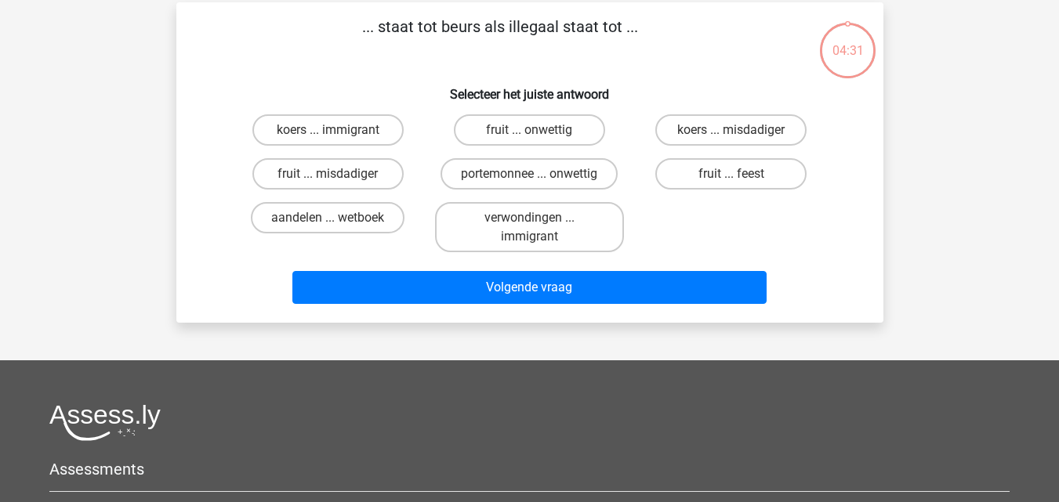
scroll to position [72, 0]
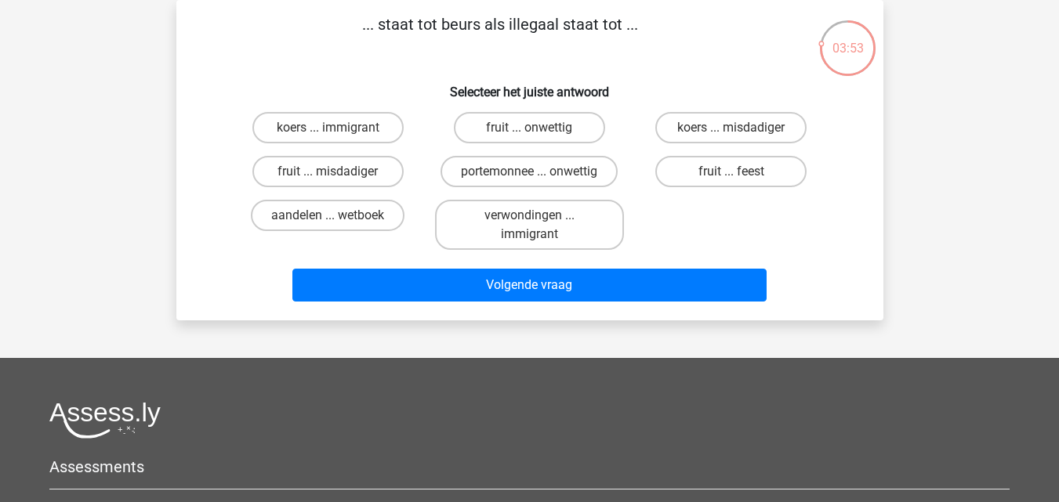
click at [331, 132] on input "koers ... immigrant" at bounding box center [333, 133] width 10 height 10
radio input "true"
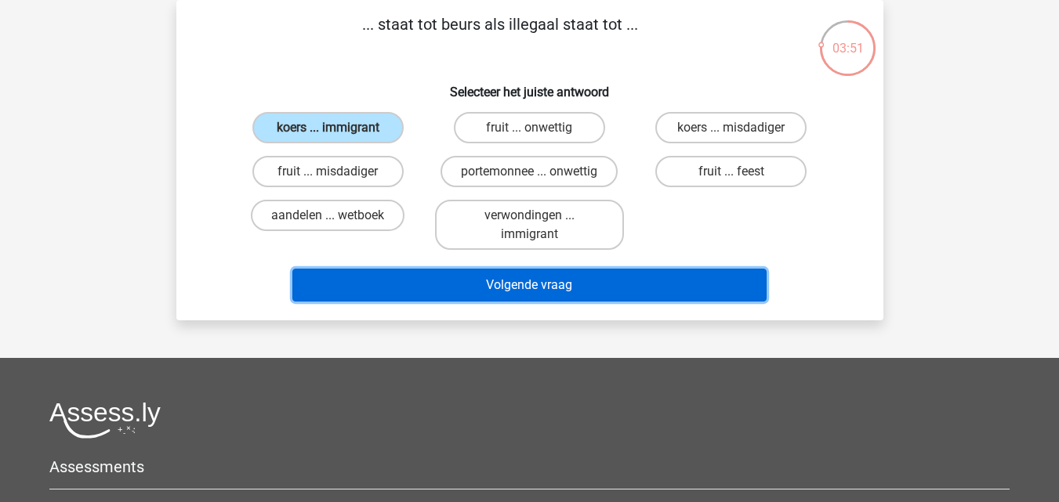
click at [518, 283] on button "Volgende vraag" at bounding box center [529, 285] width 474 height 33
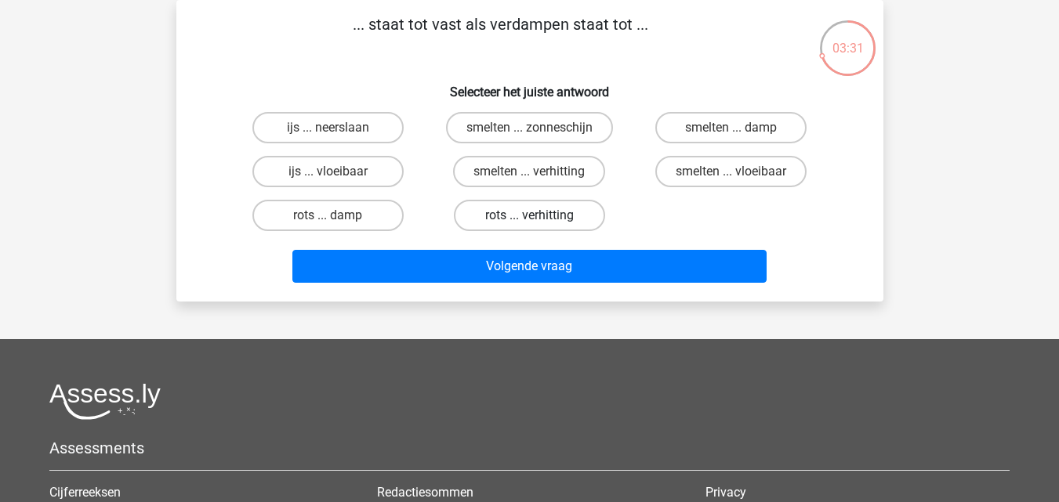
click at [514, 207] on label "rots ... verhitting" at bounding box center [529, 215] width 151 height 31
click at [529, 216] on input "rots ... verhitting" at bounding box center [534, 221] width 10 height 10
radio input "true"
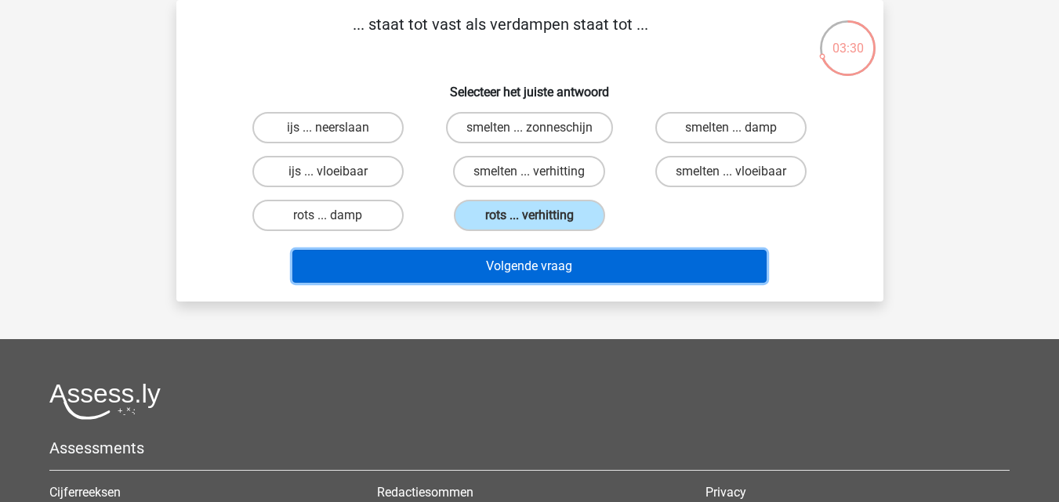
click at [513, 259] on button "Volgende vraag" at bounding box center [529, 266] width 474 height 33
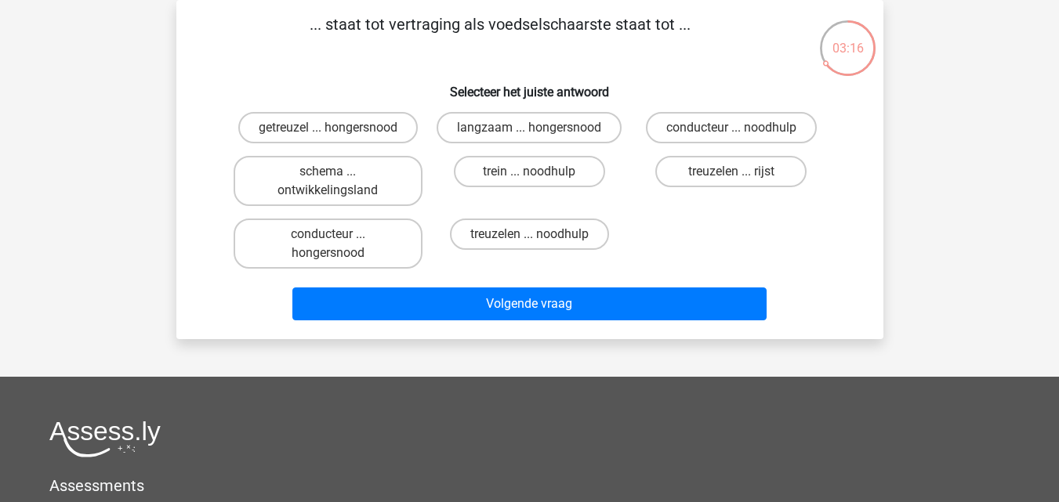
click at [335, 129] on input "getreuzel ... hongersnood" at bounding box center [333, 133] width 10 height 10
radio input "true"
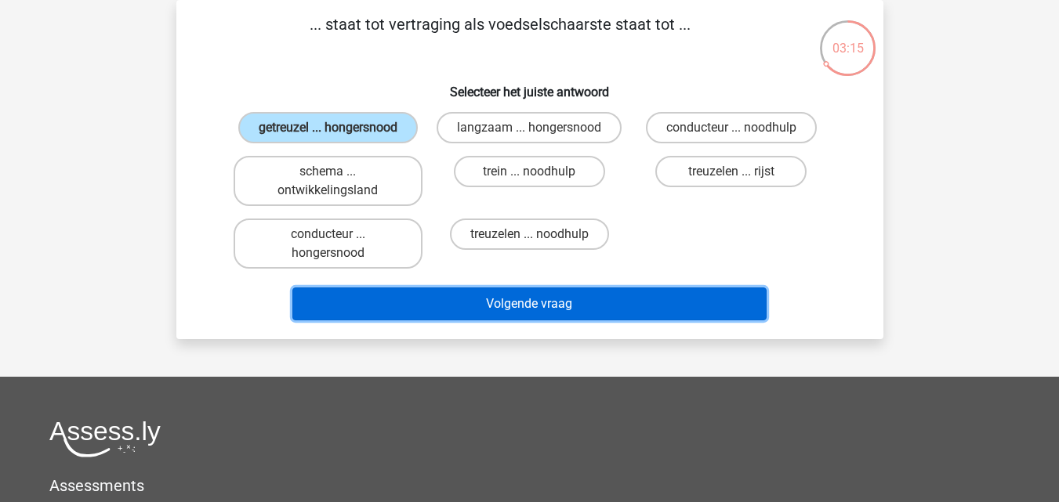
click at [515, 300] on button "Volgende vraag" at bounding box center [529, 304] width 474 height 33
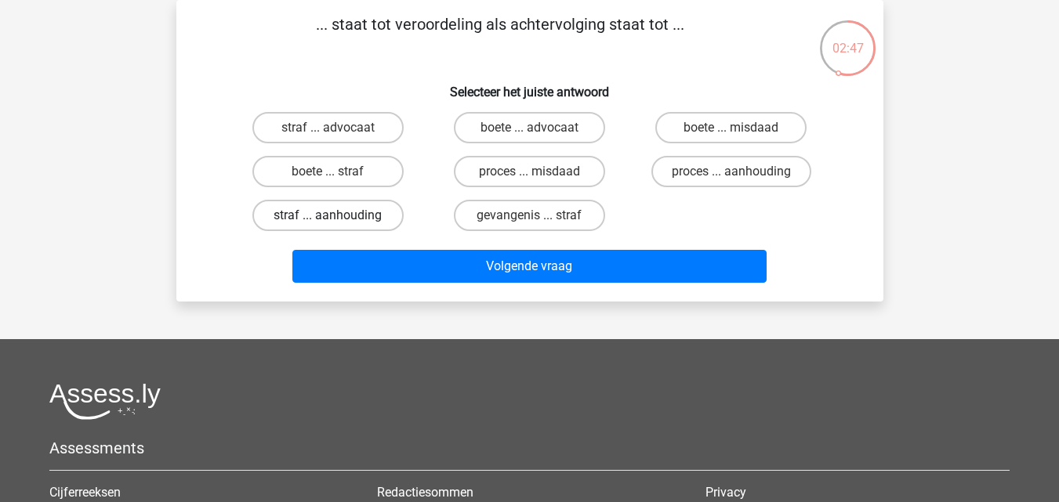
click at [334, 212] on label "straf ... aanhouding" at bounding box center [327, 215] width 151 height 31
click at [334, 216] on input "straf ... aanhouding" at bounding box center [333, 221] width 10 height 10
radio input "true"
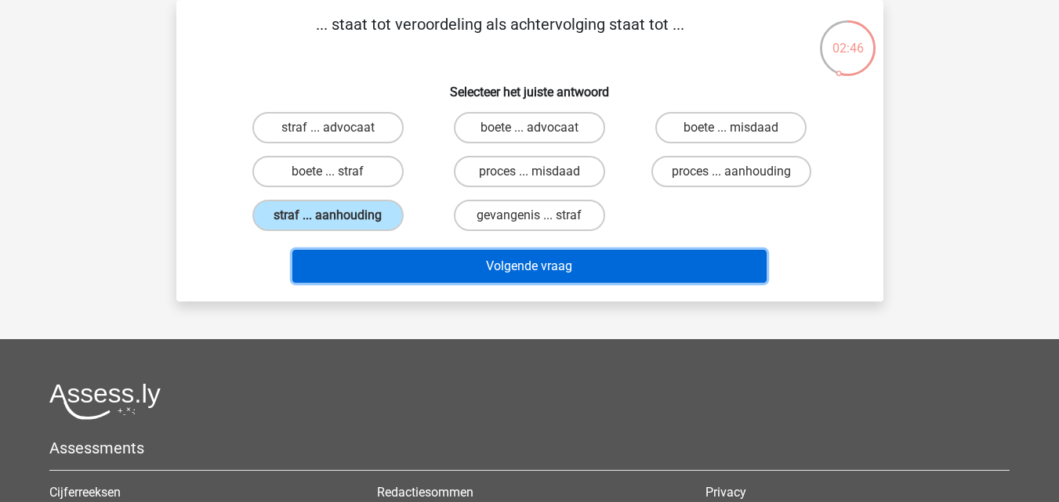
click at [524, 266] on button "Volgende vraag" at bounding box center [529, 266] width 474 height 33
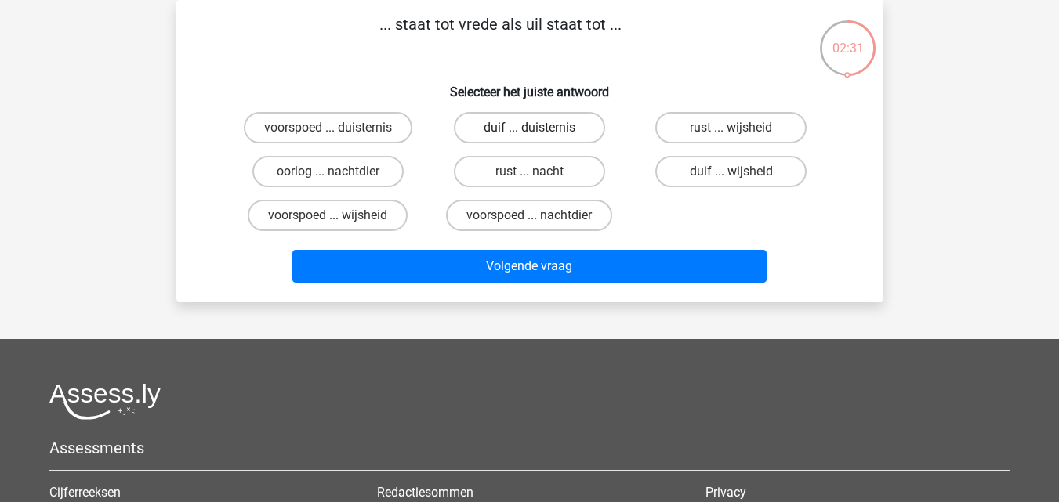
click at [516, 127] on label "duif ... duisternis" at bounding box center [529, 127] width 151 height 31
click at [529, 128] on input "duif ... duisternis" at bounding box center [534, 133] width 10 height 10
radio input "true"
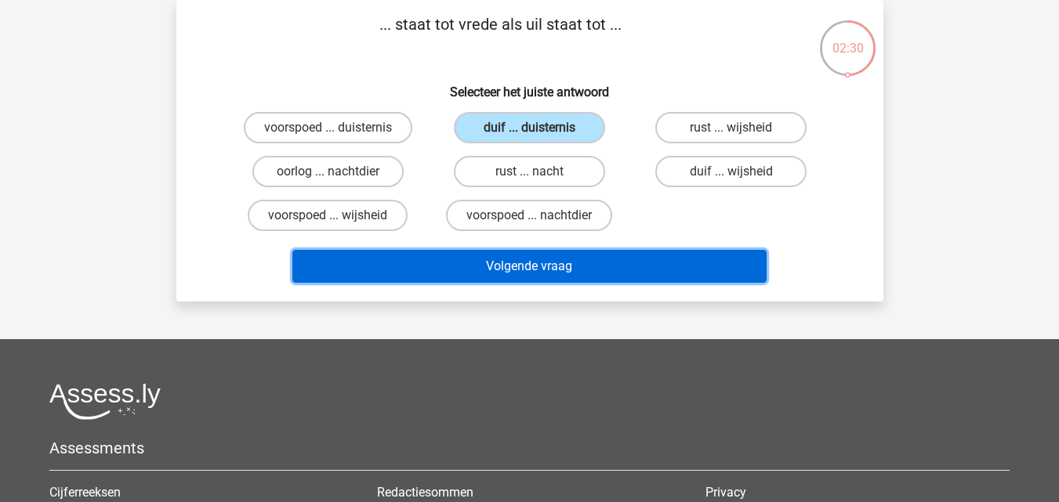
click at [524, 259] on button "Volgende vraag" at bounding box center [529, 266] width 474 height 33
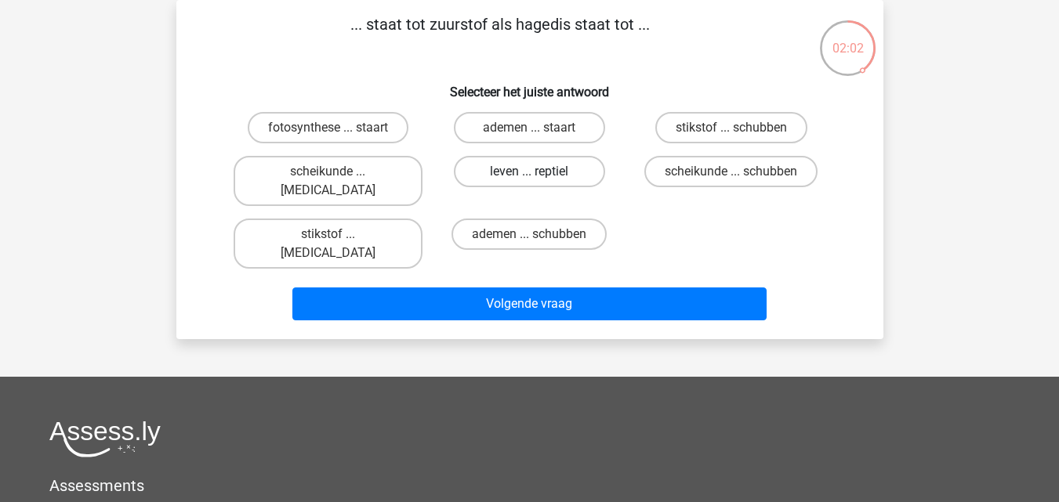
click at [521, 174] on label "leven ... reptiel" at bounding box center [529, 171] width 151 height 31
click at [529, 174] on input "leven ... reptiel" at bounding box center [534, 177] width 10 height 10
radio input "true"
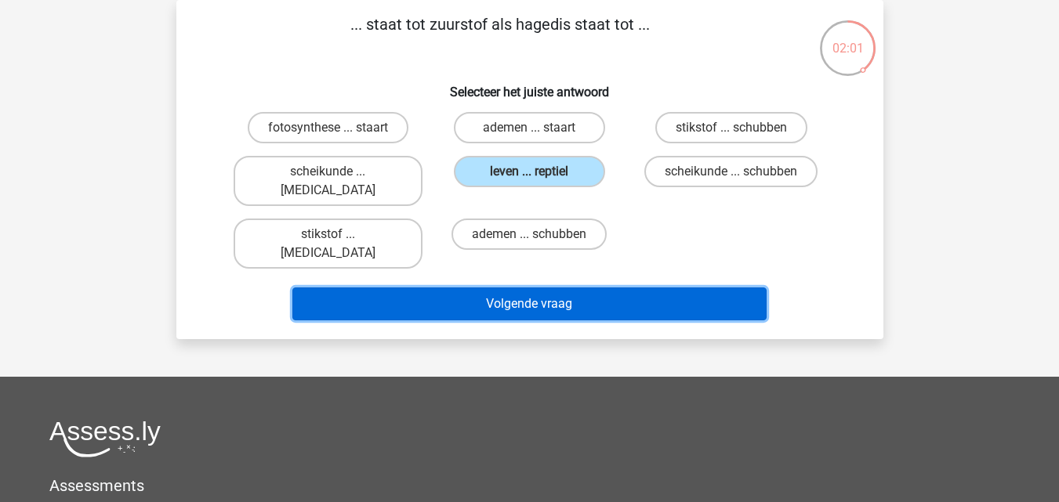
click at [526, 288] on button "Volgende vraag" at bounding box center [529, 304] width 474 height 33
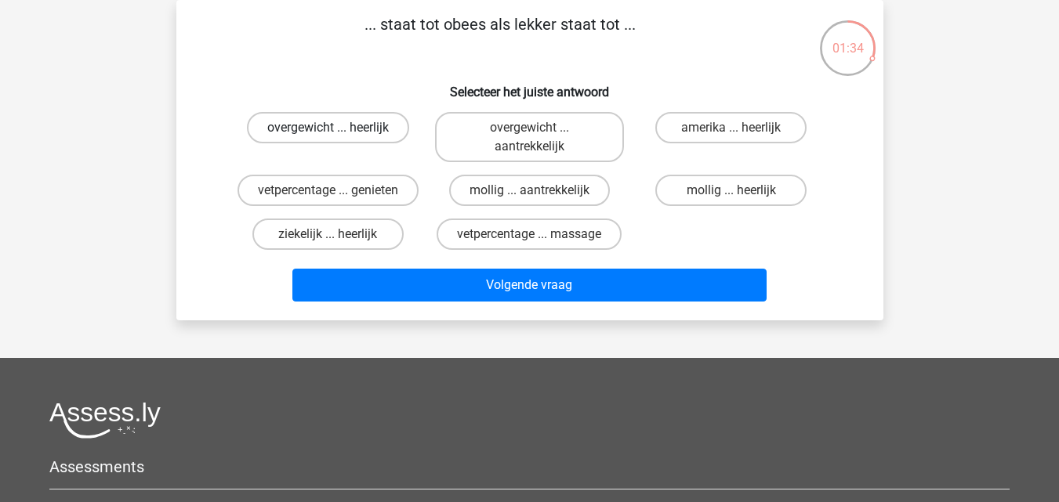
click at [302, 128] on label "overgewicht ... heerlijk" at bounding box center [328, 127] width 162 height 31
click at [328, 128] on input "overgewicht ... heerlijk" at bounding box center [333, 133] width 10 height 10
radio input "true"
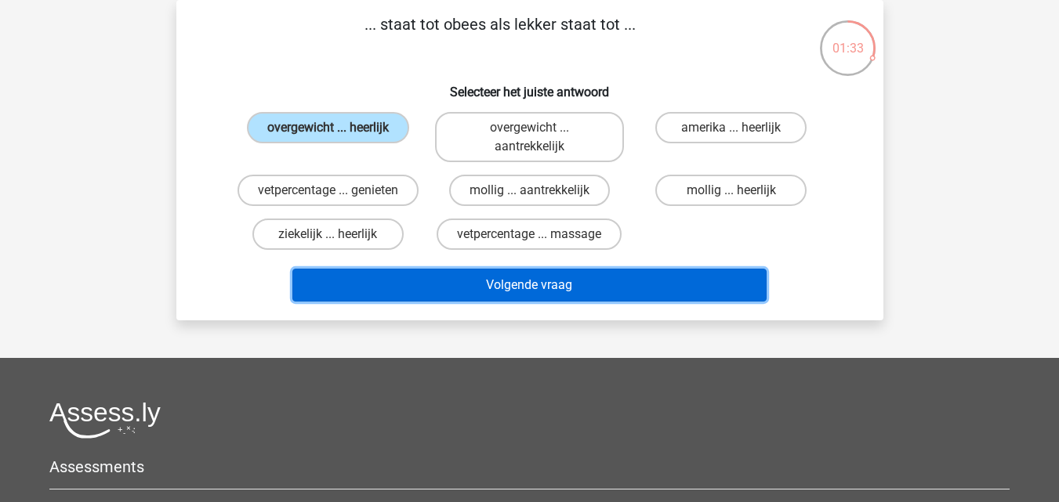
click at [488, 292] on button "Volgende vraag" at bounding box center [529, 285] width 474 height 33
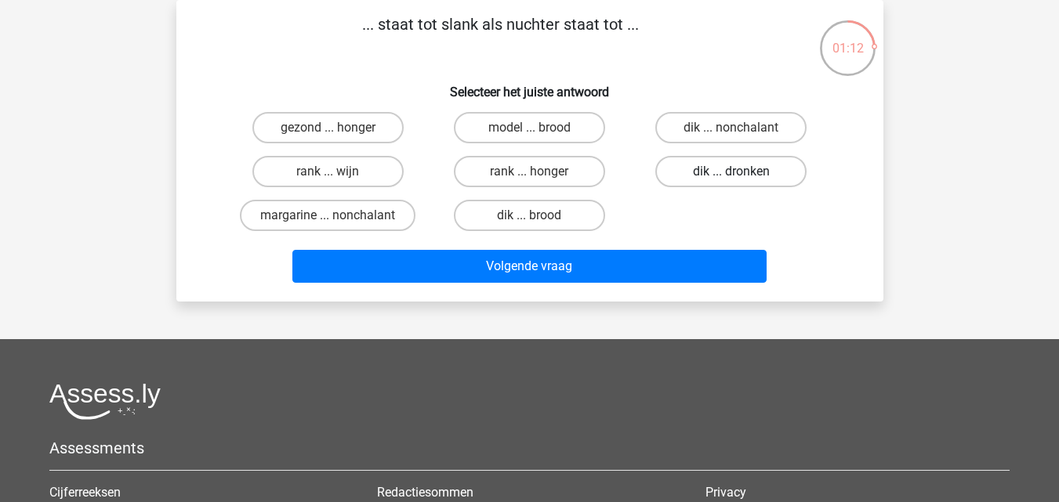
click at [716, 168] on label "dik ... dronken" at bounding box center [730, 171] width 151 height 31
click at [731, 172] on input "dik ... dronken" at bounding box center [736, 177] width 10 height 10
radio input "true"
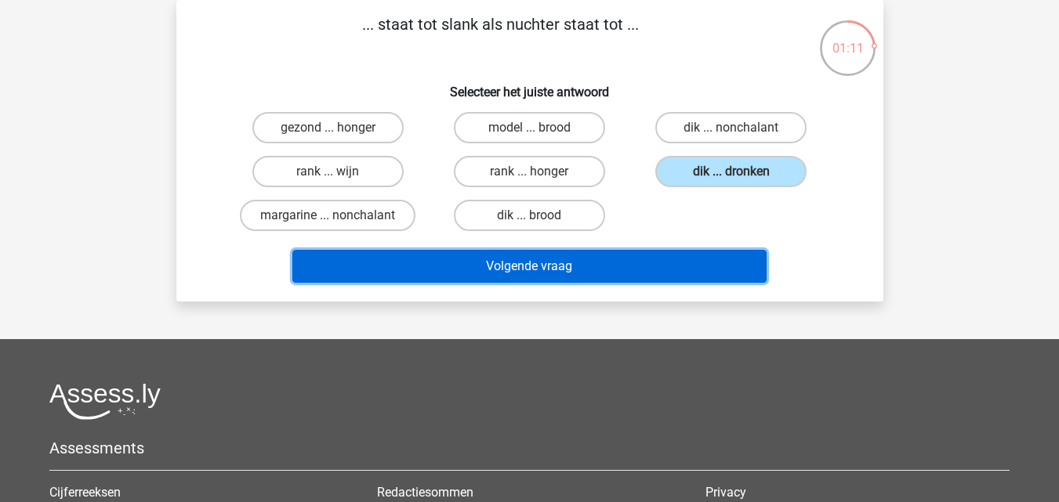
click at [527, 251] on button "Volgende vraag" at bounding box center [529, 266] width 474 height 33
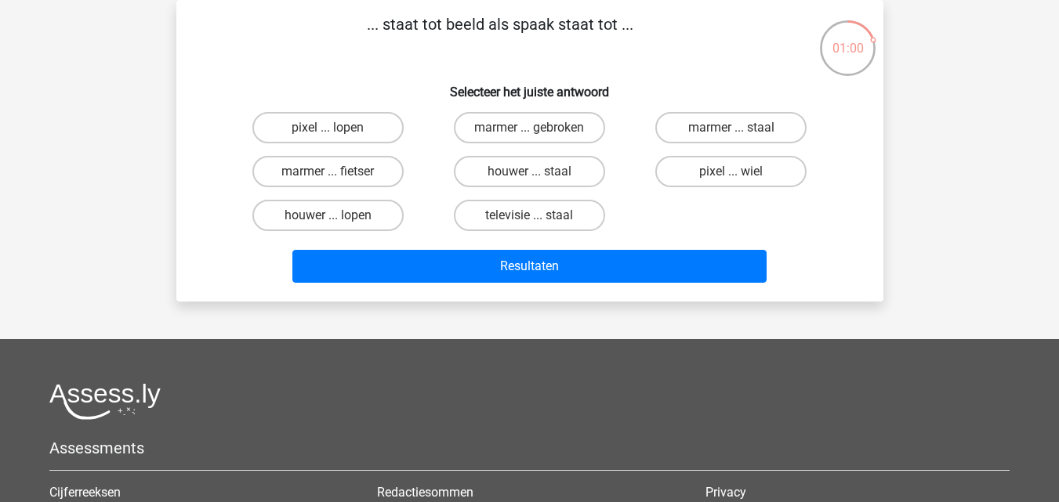
click at [739, 172] on input "pixel ... wiel" at bounding box center [736, 177] width 10 height 10
radio input "true"
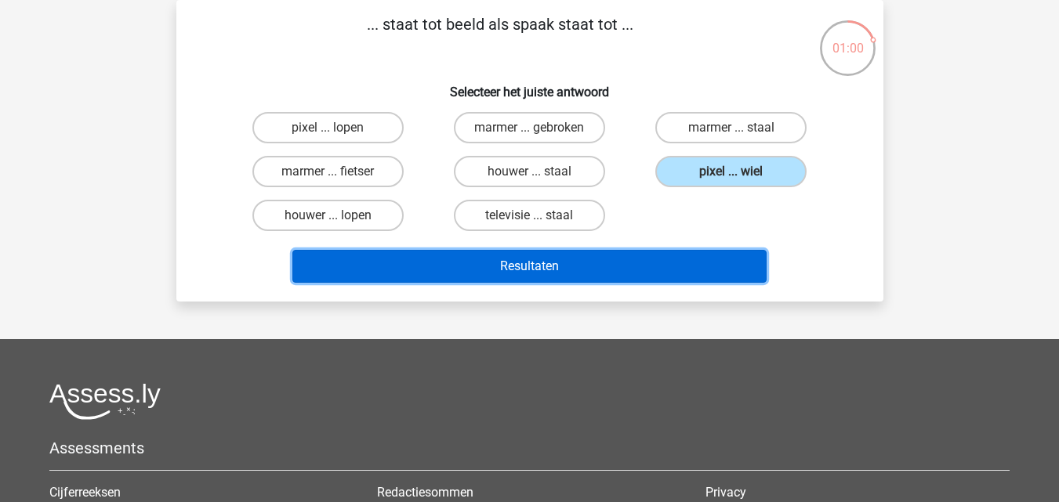
click at [511, 263] on button "Resultaten" at bounding box center [529, 266] width 474 height 33
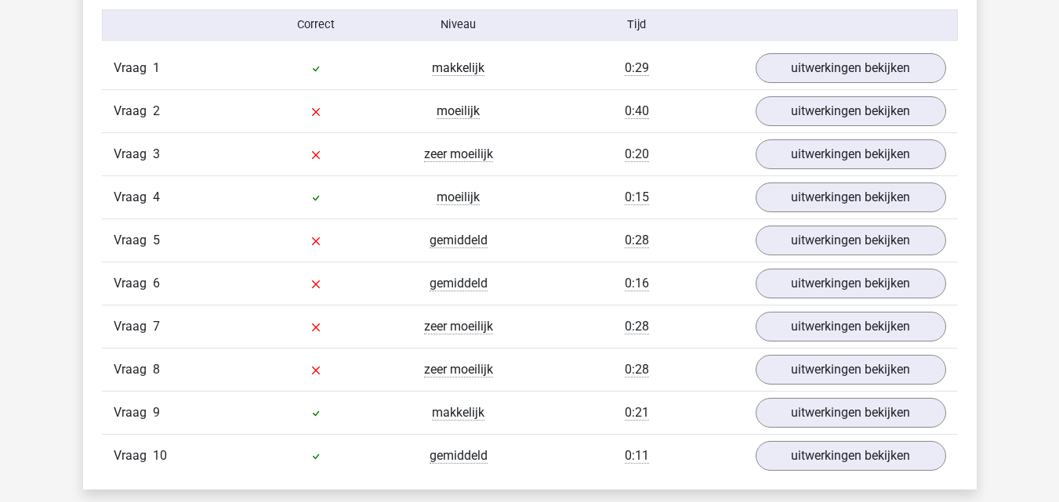
scroll to position [1332, 0]
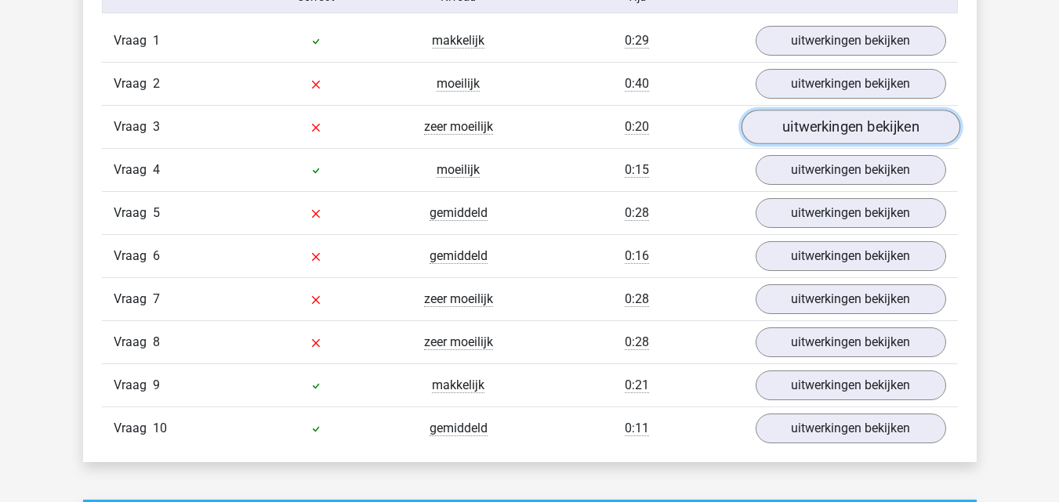
click at [811, 129] on link "uitwerkingen bekijken" at bounding box center [850, 127] width 219 height 34
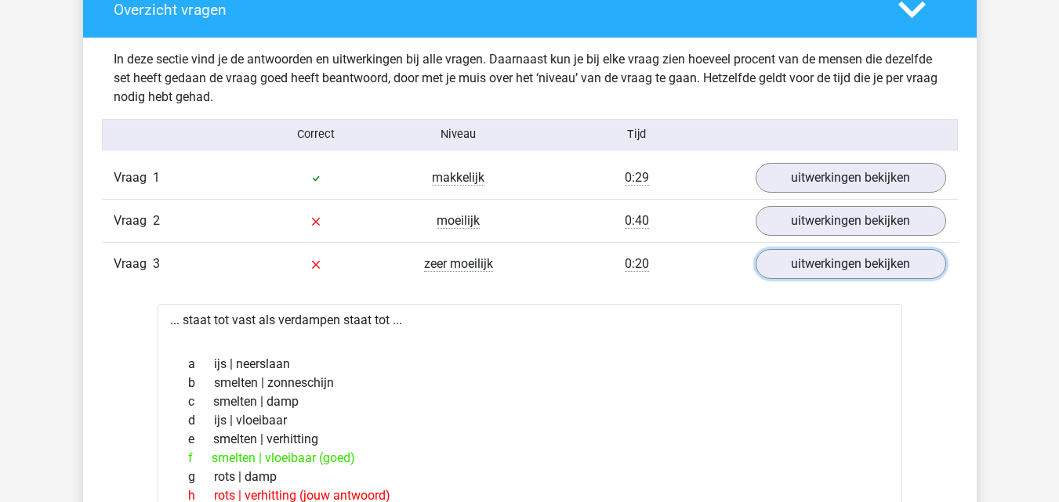
scroll to position [1176, 0]
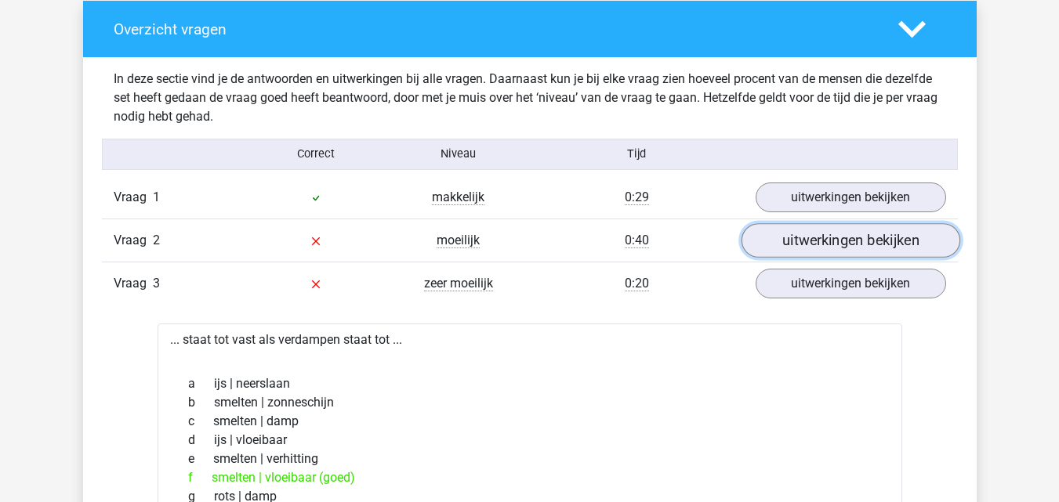
click at [821, 238] on link "uitwerkingen bekijken" at bounding box center [850, 240] width 219 height 34
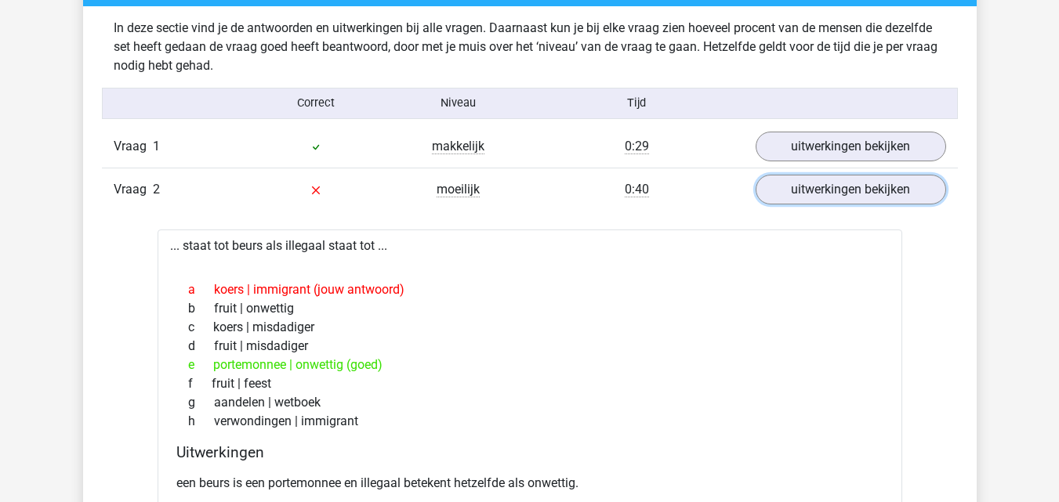
scroll to position [1254, 0]
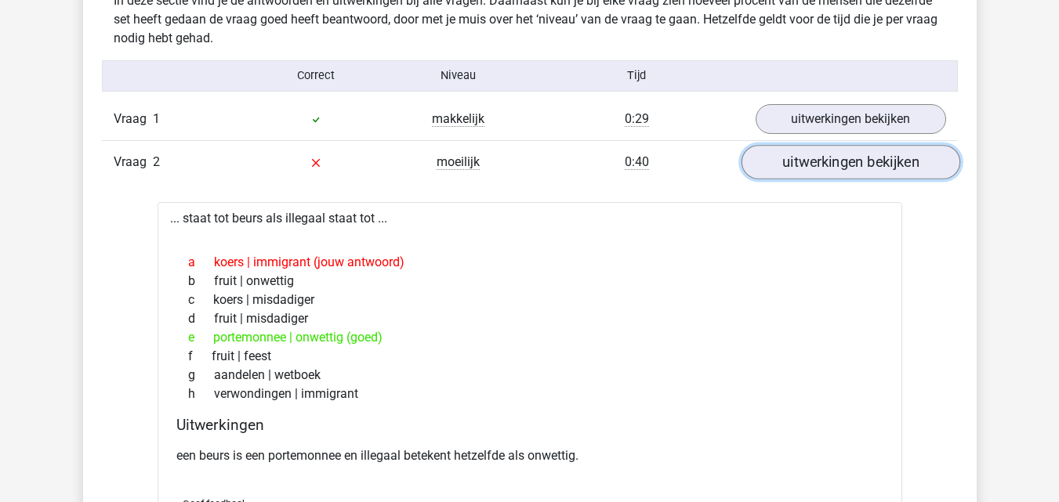
click at [822, 161] on link "uitwerkingen bekijken" at bounding box center [850, 162] width 219 height 34
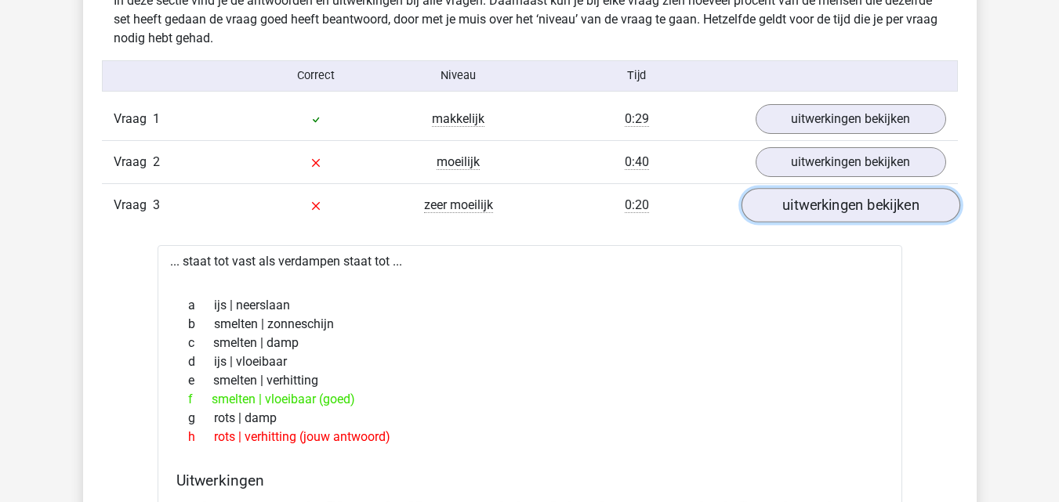
click at [830, 215] on link "uitwerkingen bekijken" at bounding box center [850, 205] width 219 height 34
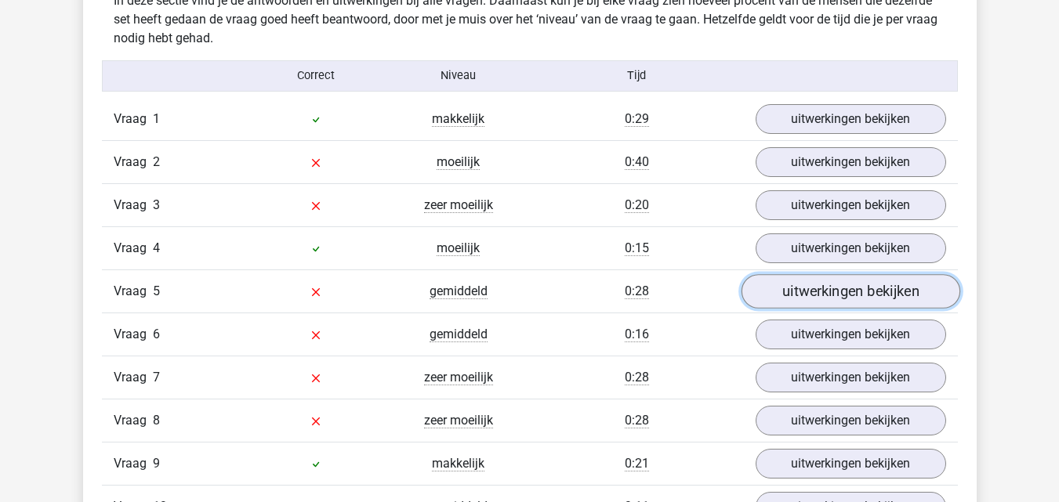
click at [817, 292] on link "uitwerkingen bekijken" at bounding box center [850, 291] width 219 height 34
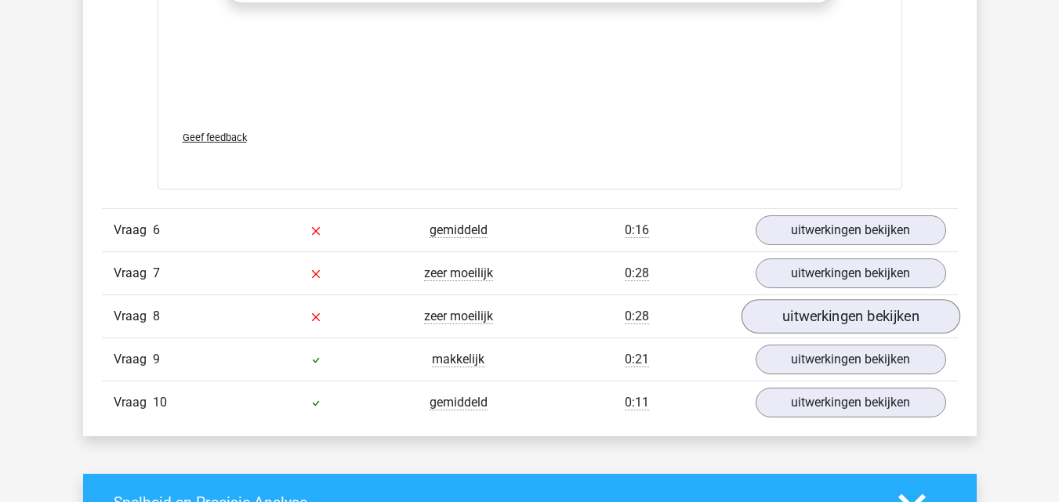
scroll to position [2194, 0]
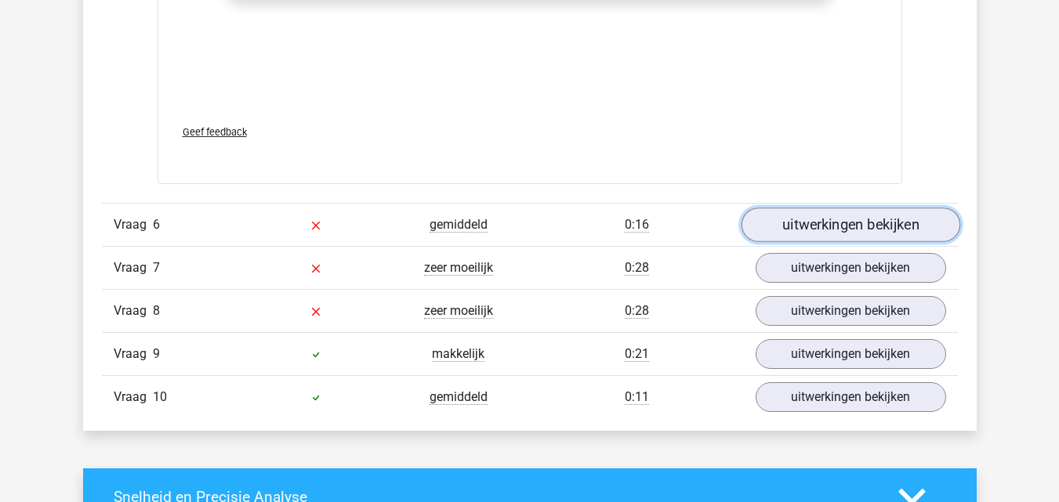
click at [832, 228] on link "uitwerkingen bekijken" at bounding box center [850, 225] width 219 height 34
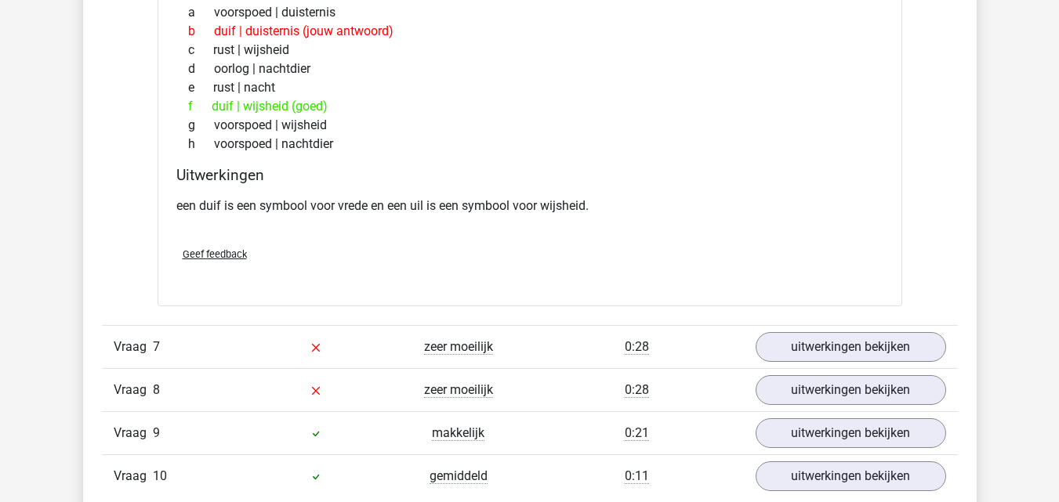
scroll to position [2508, 0]
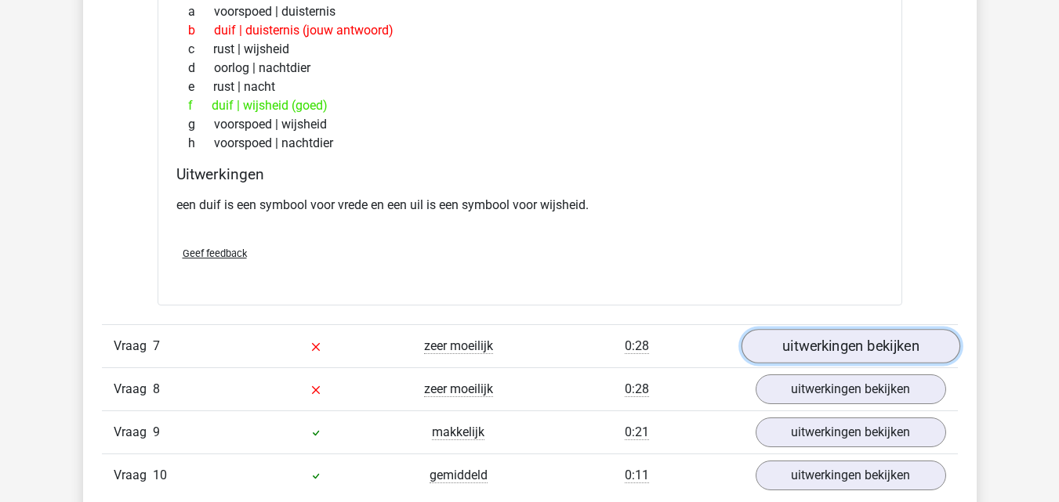
click at [842, 346] on link "uitwerkingen bekijken" at bounding box center [850, 347] width 219 height 34
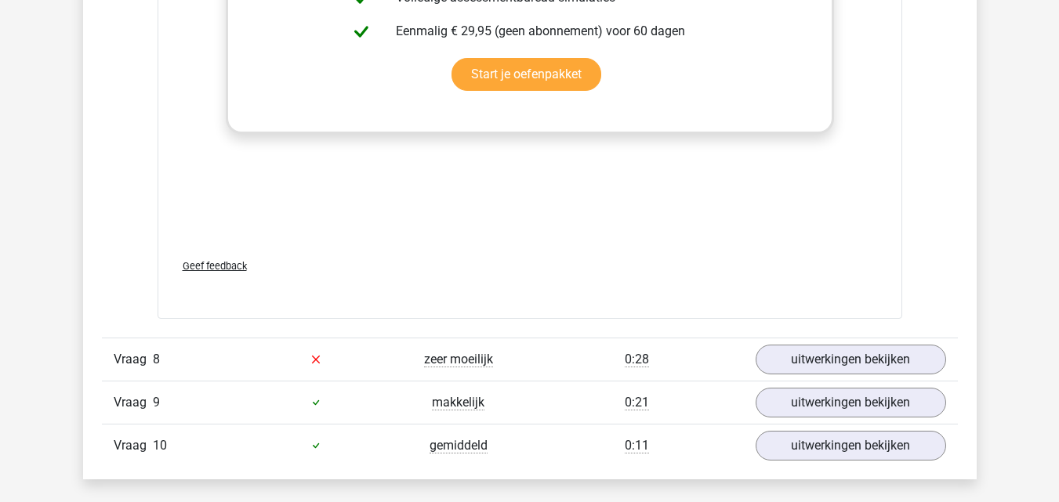
scroll to position [3370, 0]
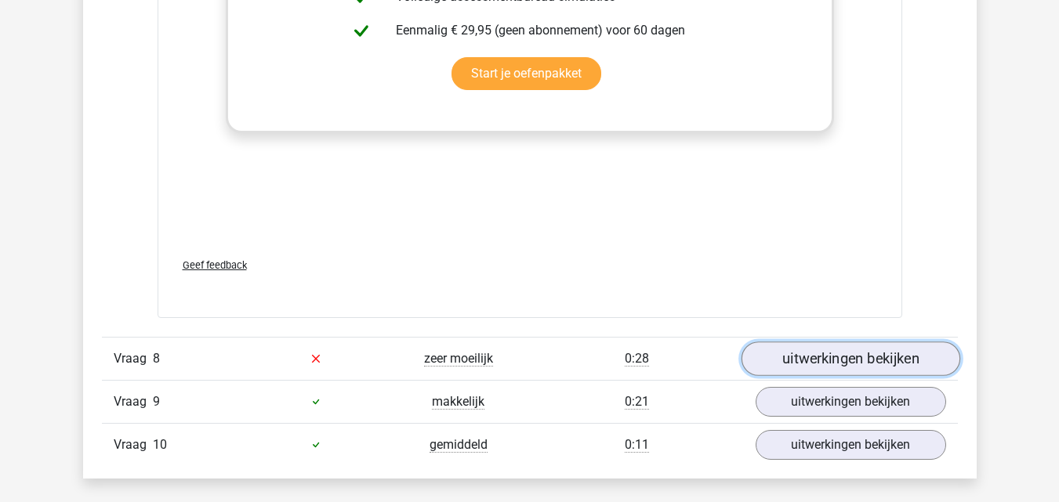
click at [836, 357] on link "uitwerkingen bekijken" at bounding box center [850, 359] width 219 height 34
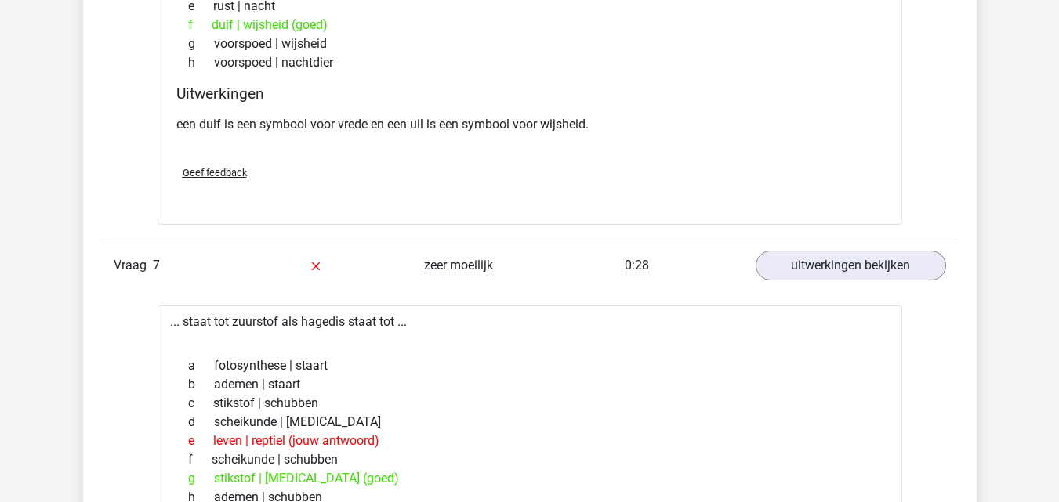
scroll to position [2586, 0]
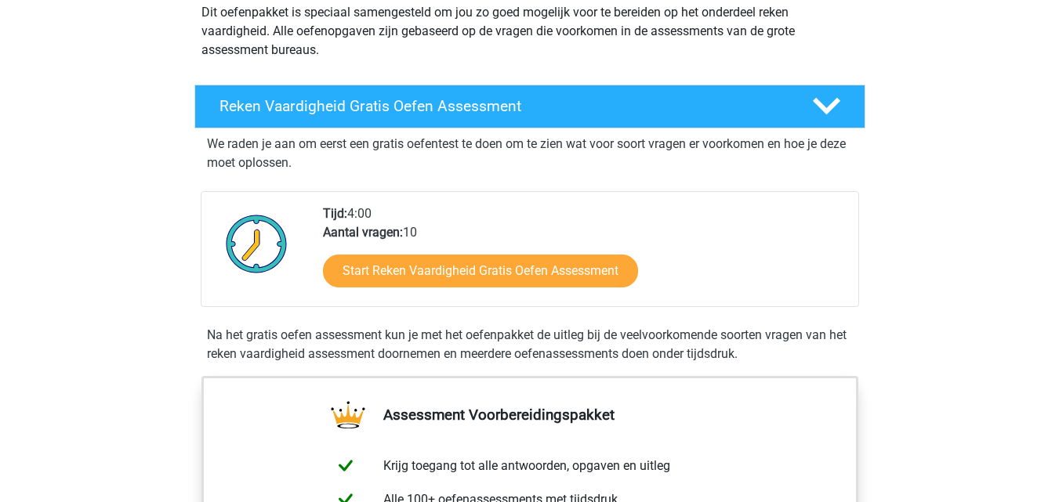
scroll to position [235, 0]
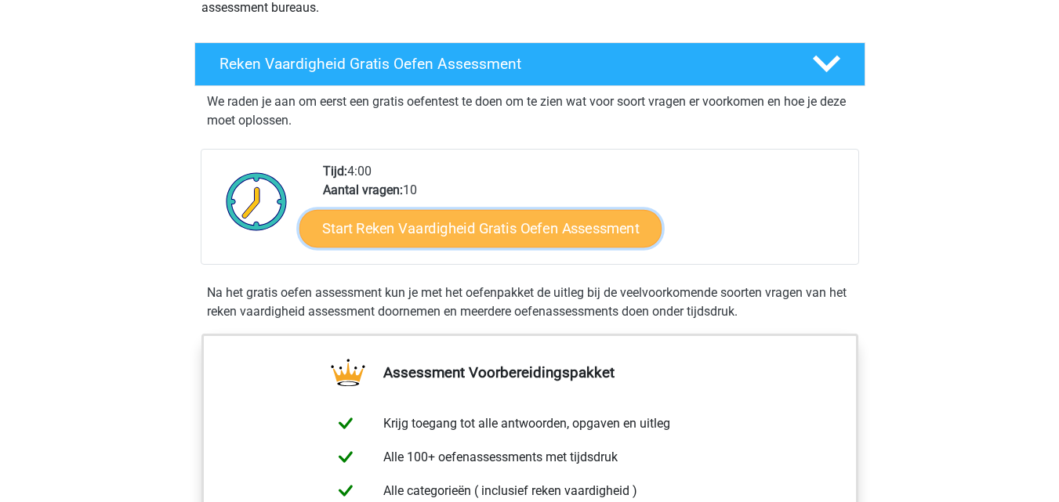
click at [462, 226] on link "Start Reken Vaardigheid Gratis Oefen Assessment" at bounding box center [480, 228] width 362 height 38
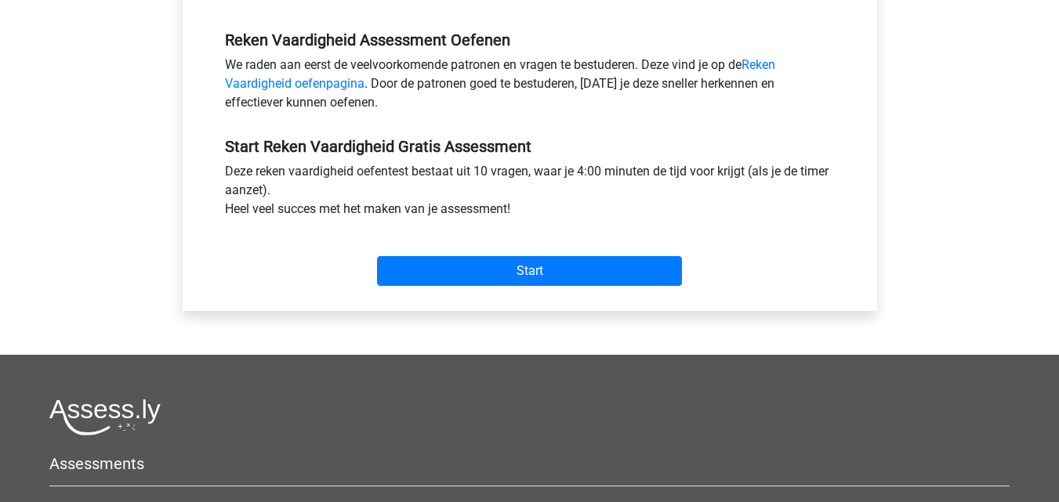
scroll to position [470, 0]
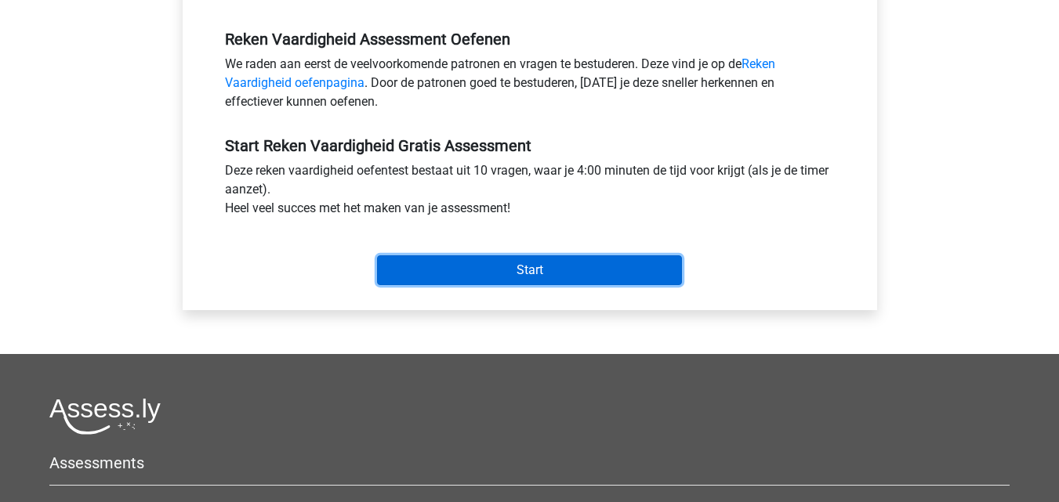
click at [524, 270] on input "Start" at bounding box center [529, 270] width 305 height 30
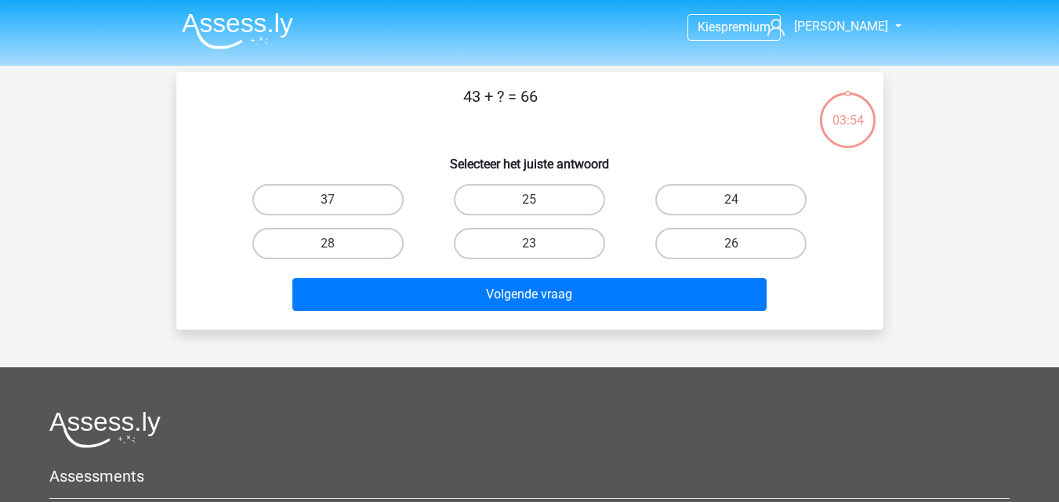
click at [529, 246] on div "23" at bounding box center [529, 243] width 189 height 31
click at [526, 241] on label "23" at bounding box center [529, 243] width 151 height 31
click at [529, 244] on input "23" at bounding box center [534, 249] width 10 height 10
radio input "true"
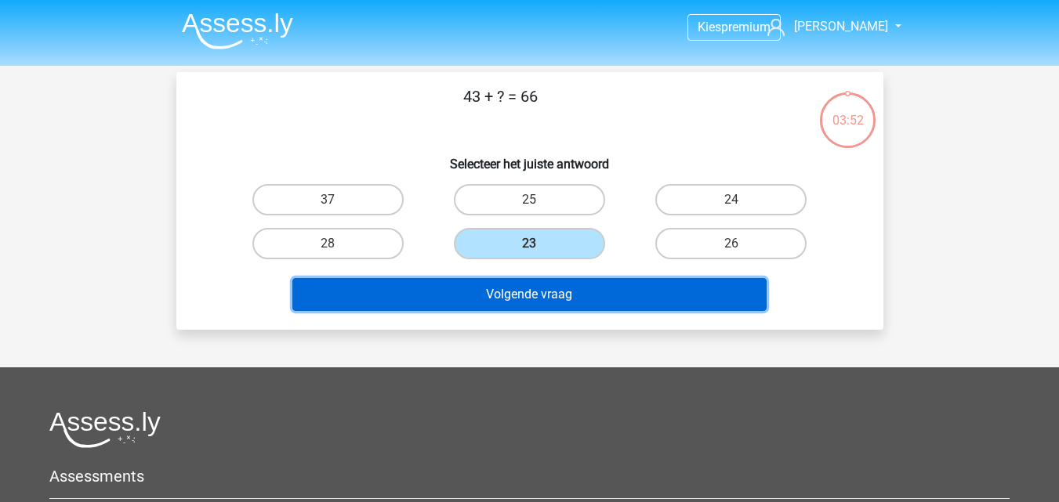
click at [531, 291] on button "Volgende vraag" at bounding box center [529, 294] width 474 height 33
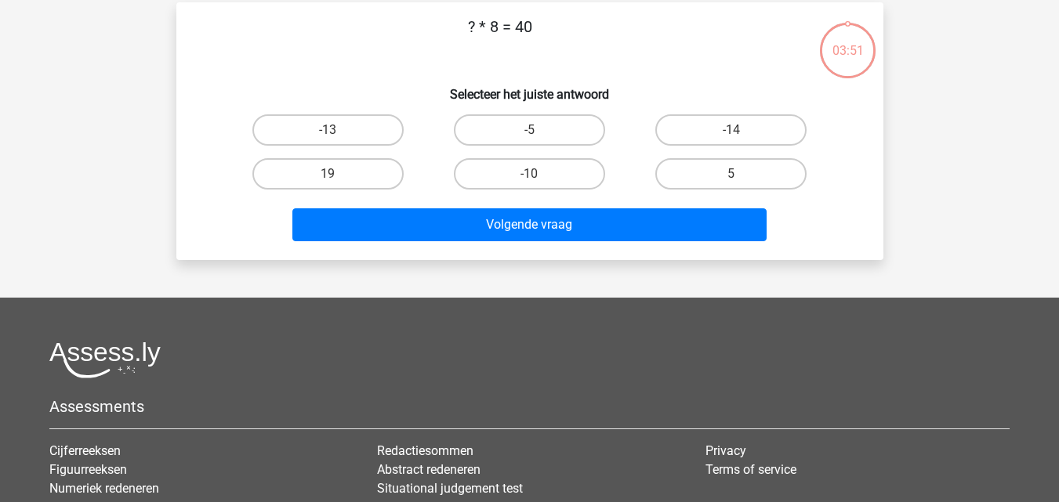
scroll to position [72, 0]
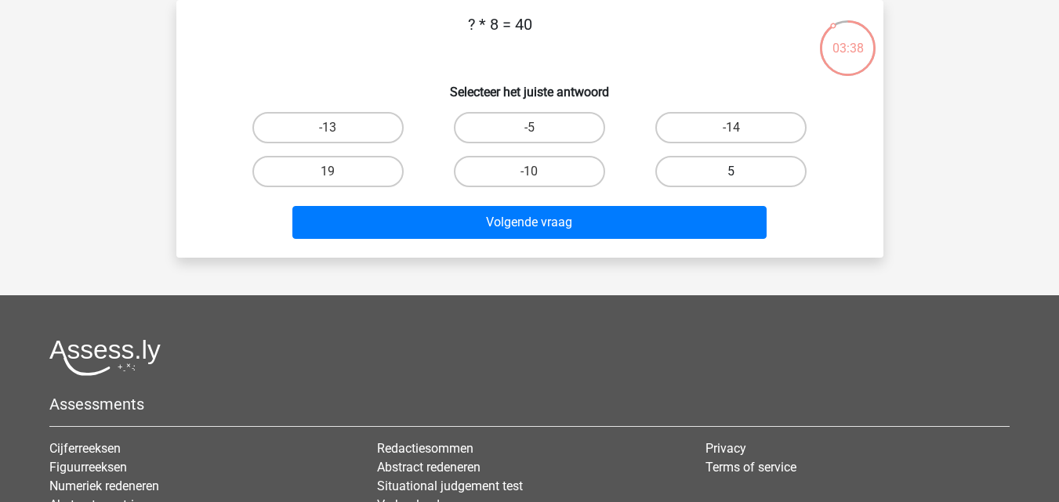
click at [726, 165] on label "5" at bounding box center [730, 171] width 151 height 31
click at [731, 172] on input "5" at bounding box center [736, 177] width 10 height 10
radio input "true"
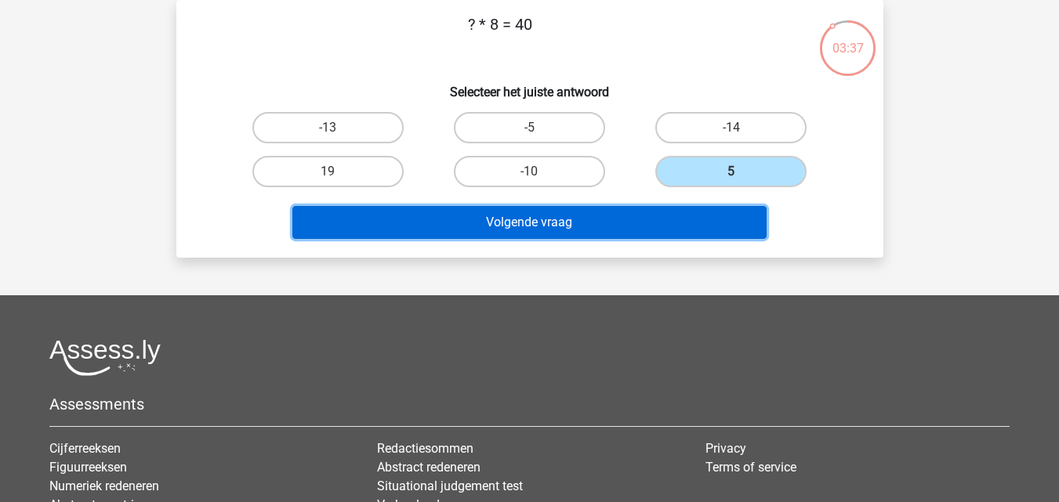
click at [516, 215] on button "Volgende vraag" at bounding box center [529, 222] width 474 height 33
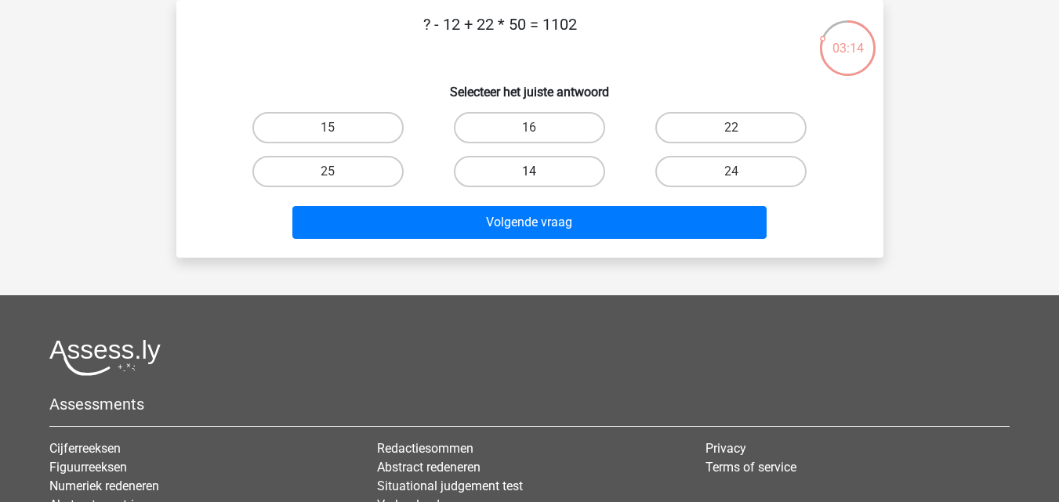
click at [526, 172] on label "14" at bounding box center [529, 171] width 151 height 31
click at [529, 172] on input "14" at bounding box center [534, 177] width 10 height 10
radio input "true"
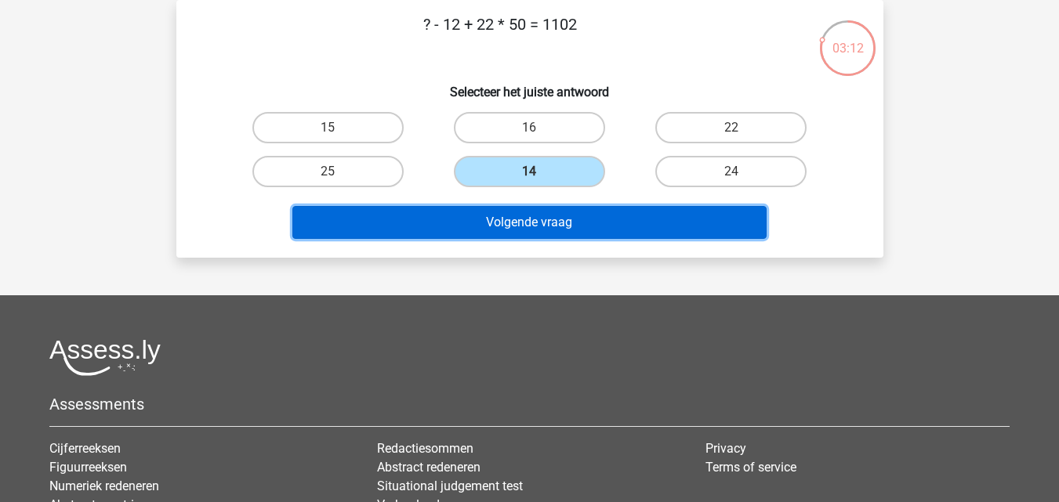
click at [517, 221] on button "Volgende vraag" at bounding box center [529, 222] width 474 height 33
click at [645, 217] on button "Volgende vraag" at bounding box center [529, 222] width 474 height 33
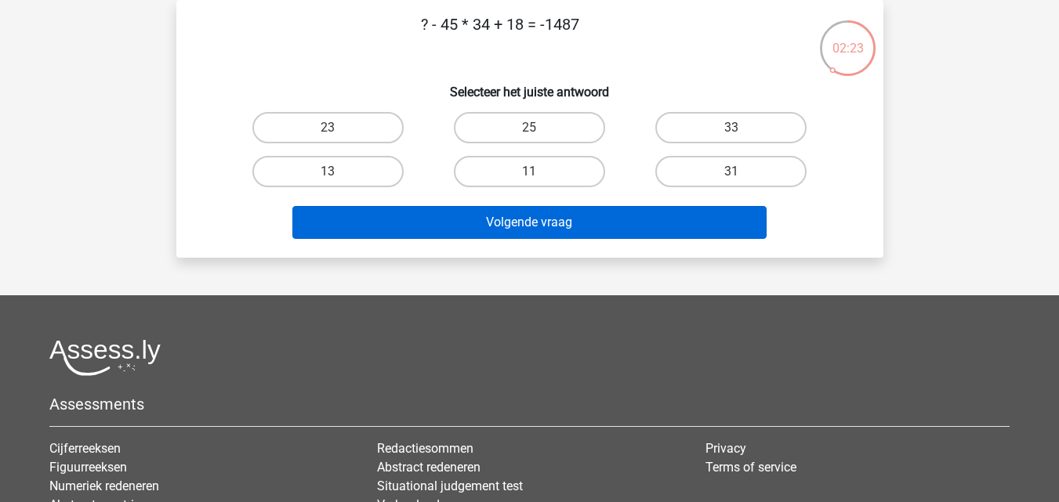
click at [328, 128] on input "23" at bounding box center [333, 133] width 10 height 10
radio input "true"
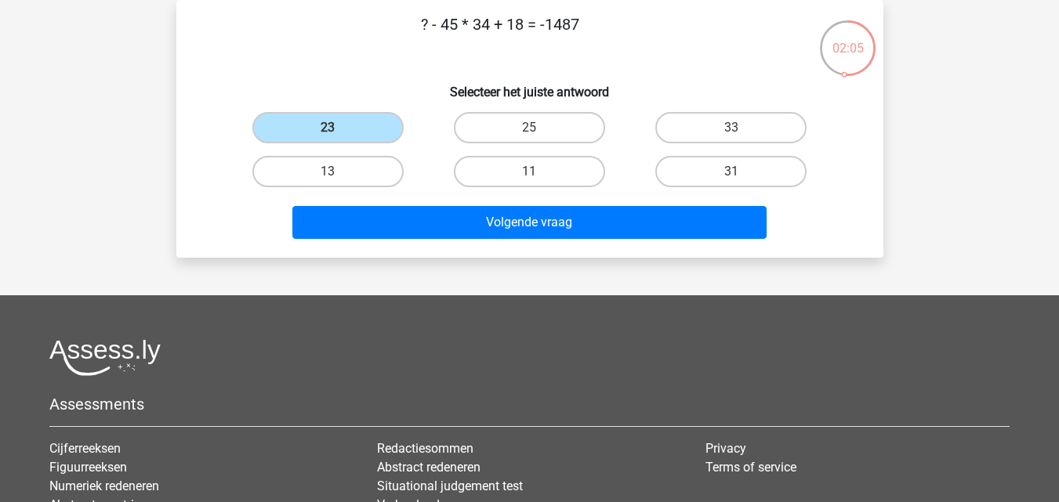
click at [828, 187] on div "31" at bounding box center [730, 172] width 201 height 44
click at [520, 169] on label "11" at bounding box center [529, 171] width 151 height 31
click at [529, 172] on input "11" at bounding box center [534, 177] width 10 height 10
radio input "true"
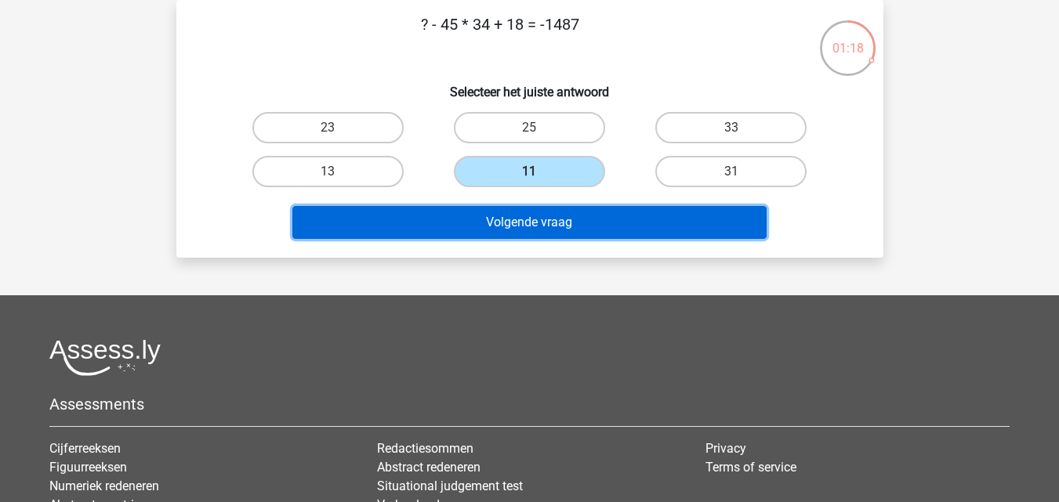
click at [519, 221] on button "Volgende vraag" at bounding box center [529, 222] width 474 height 33
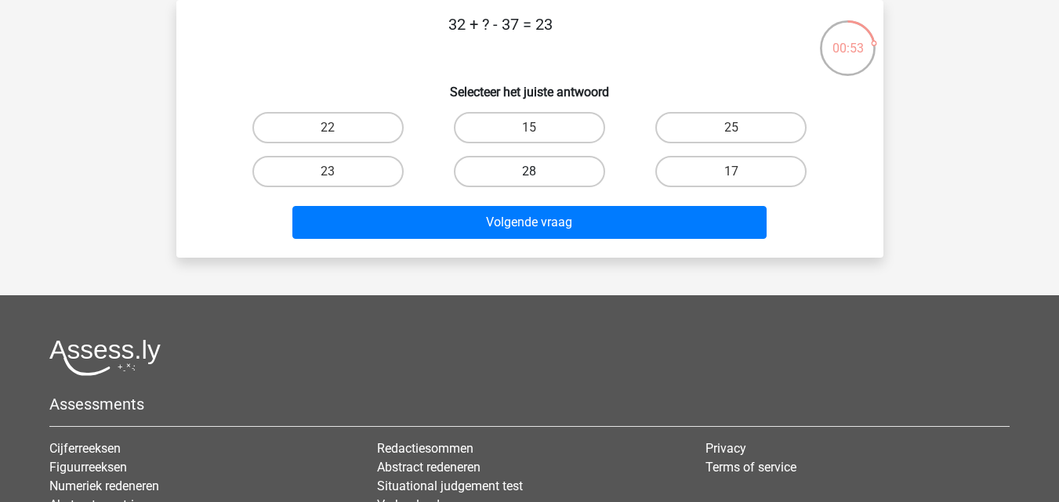
click at [522, 172] on label "28" at bounding box center [529, 171] width 151 height 31
click at [529, 172] on input "28" at bounding box center [534, 177] width 10 height 10
radio input "true"
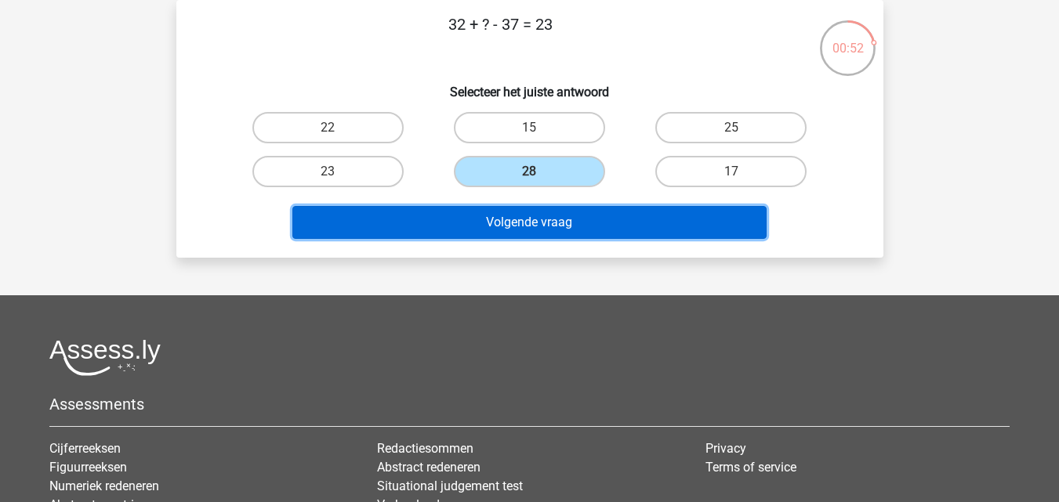
click at [526, 220] on button "Volgende vraag" at bounding box center [529, 222] width 474 height 33
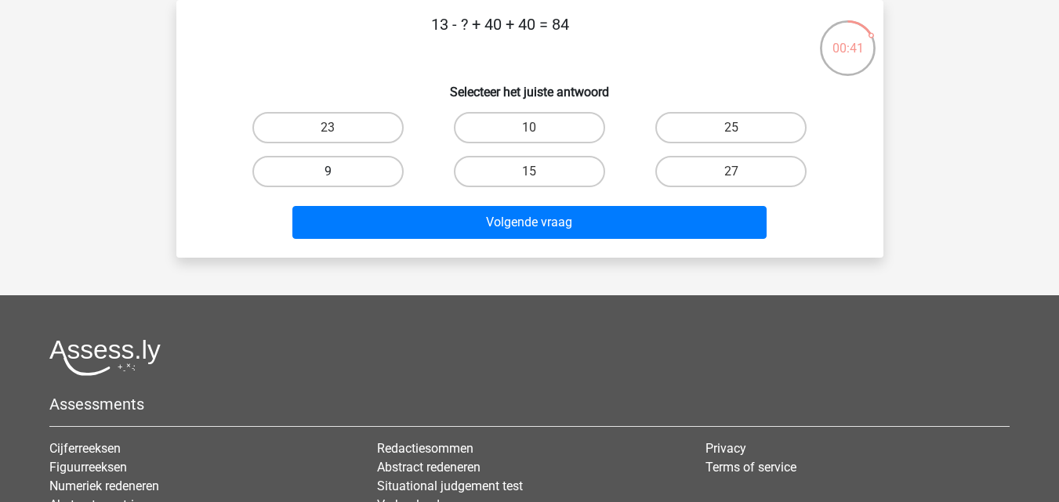
click at [331, 171] on label "9" at bounding box center [327, 171] width 151 height 31
click at [331, 172] on input "9" at bounding box center [333, 177] width 10 height 10
radio input "true"
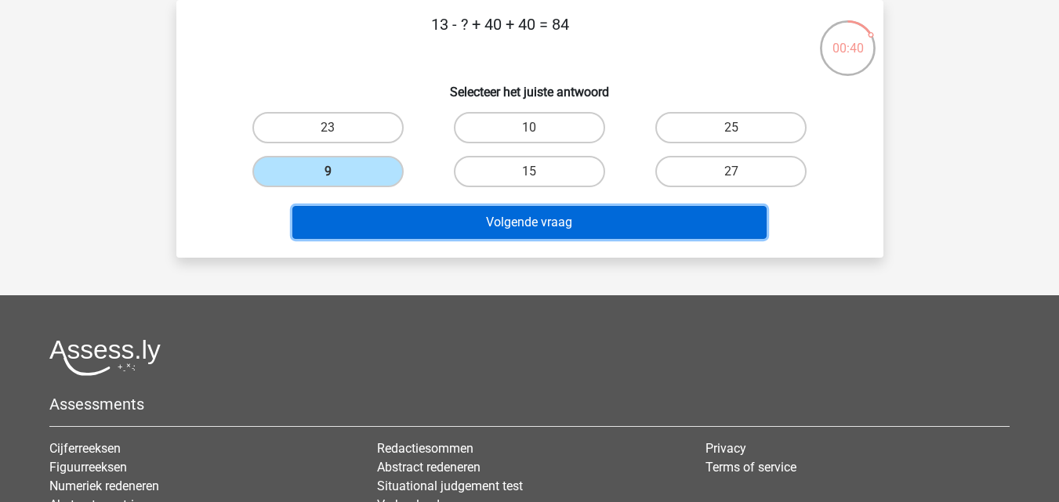
click at [505, 216] on button "Volgende vraag" at bounding box center [529, 222] width 474 height 33
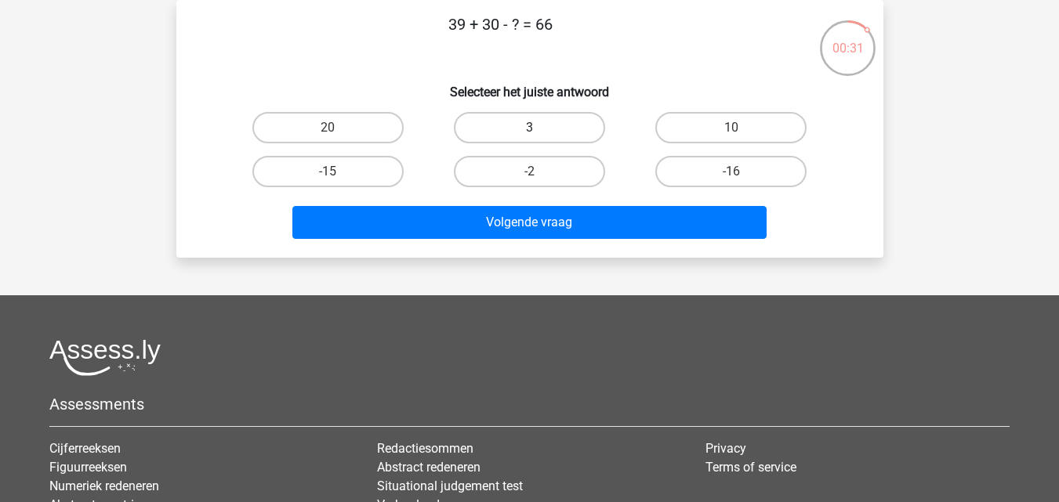
click at [524, 125] on label "3" at bounding box center [529, 127] width 151 height 31
click at [529, 128] on input "3" at bounding box center [534, 133] width 10 height 10
radio input "true"
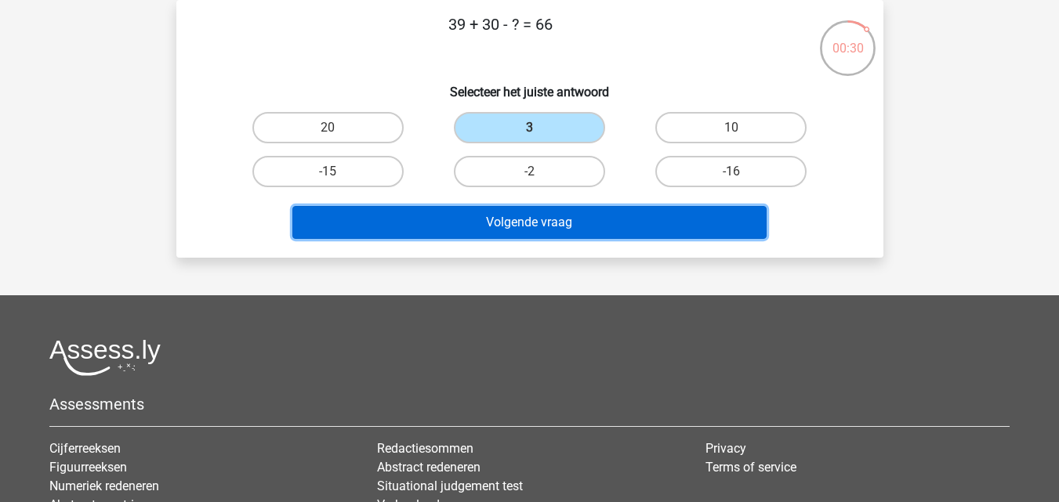
click at [545, 214] on button "Volgende vraag" at bounding box center [529, 222] width 474 height 33
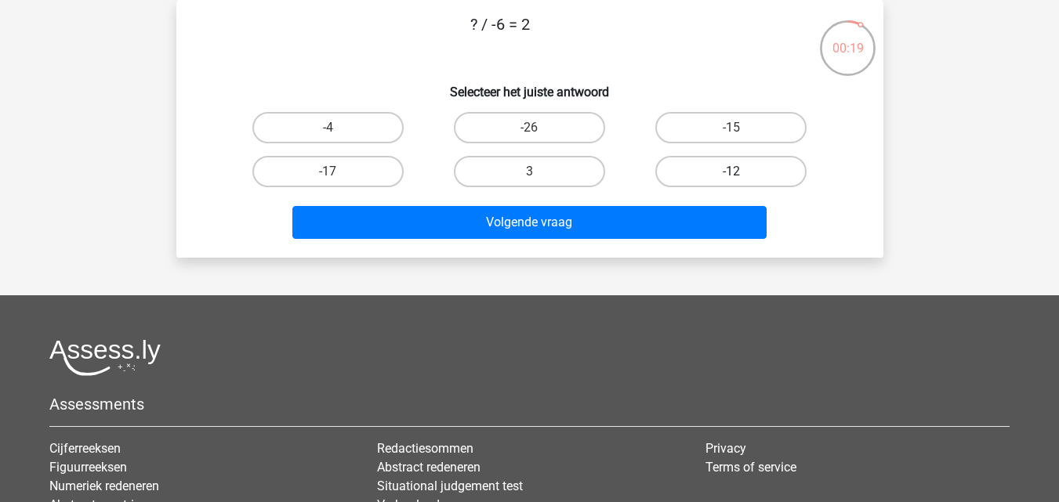
click at [723, 168] on label "-12" at bounding box center [730, 171] width 151 height 31
click at [731, 172] on input "-12" at bounding box center [736, 177] width 10 height 10
radio input "true"
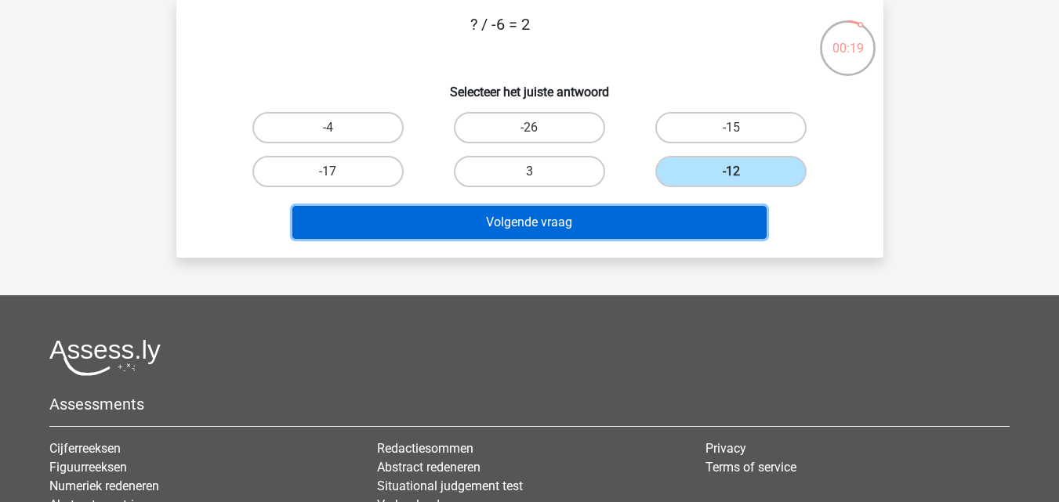
click at [509, 219] on button "Volgende vraag" at bounding box center [529, 222] width 474 height 33
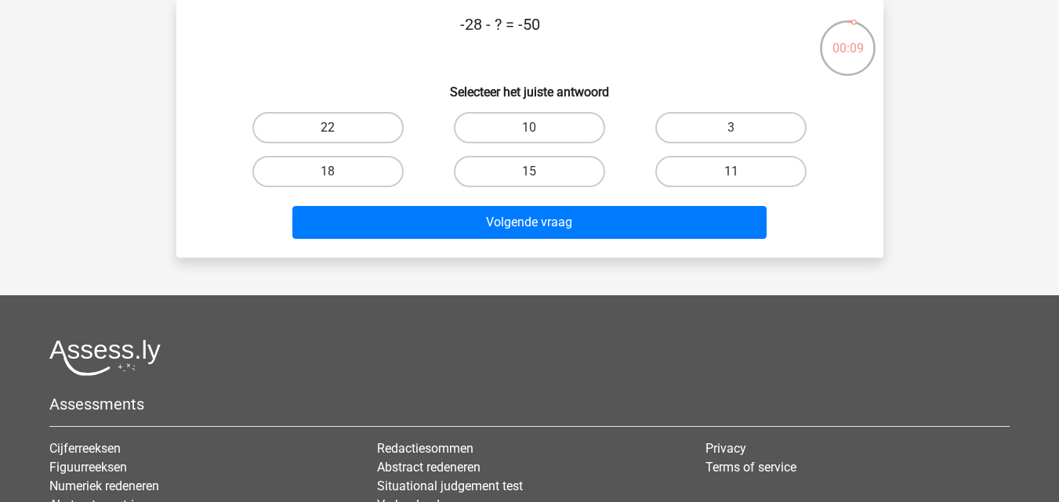
click at [331, 125] on label "22" at bounding box center [327, 127] width 151 height 31
click at [331, 128] on input "22" at bounding box center [333, 133] width 10 height 10
radio input "true"
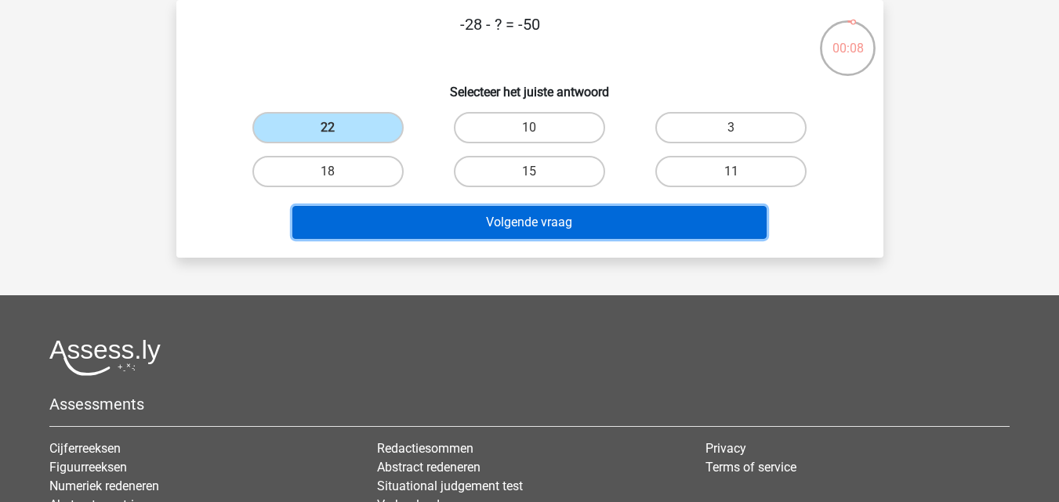
click at [509, 224] on button "Volgende vraag" at bounding box center [529, 222] width 474 height 33
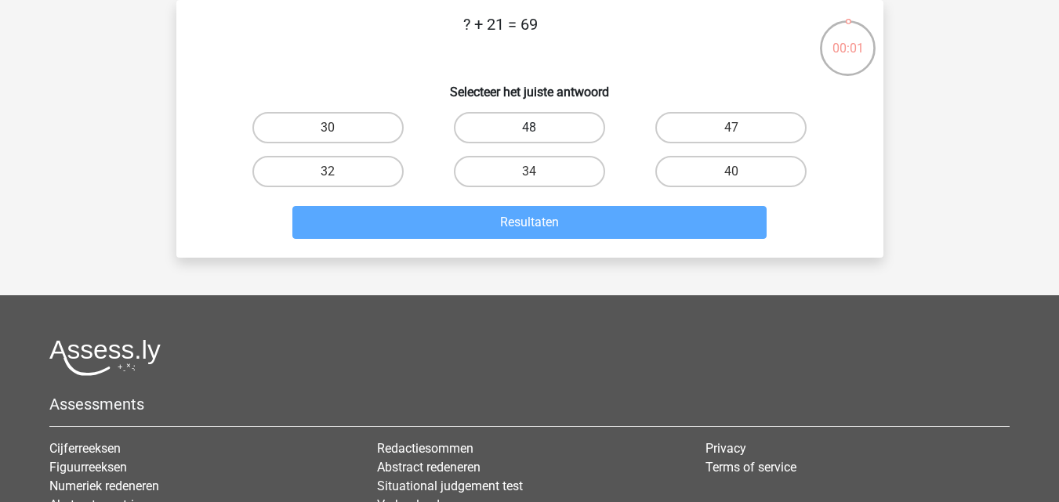
click at [534, 121] on label "48" at bounding box center [529, 127] width 151 height 31
click at [534, 128] on input "48" at bounding box center [534, 133] width 10 height 10
radio input "true"
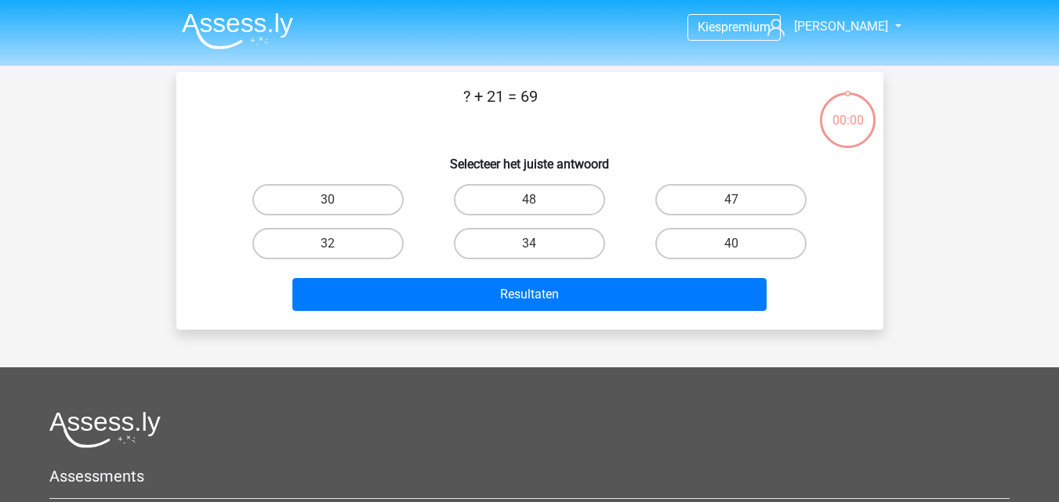
scroll to position [72, 0]
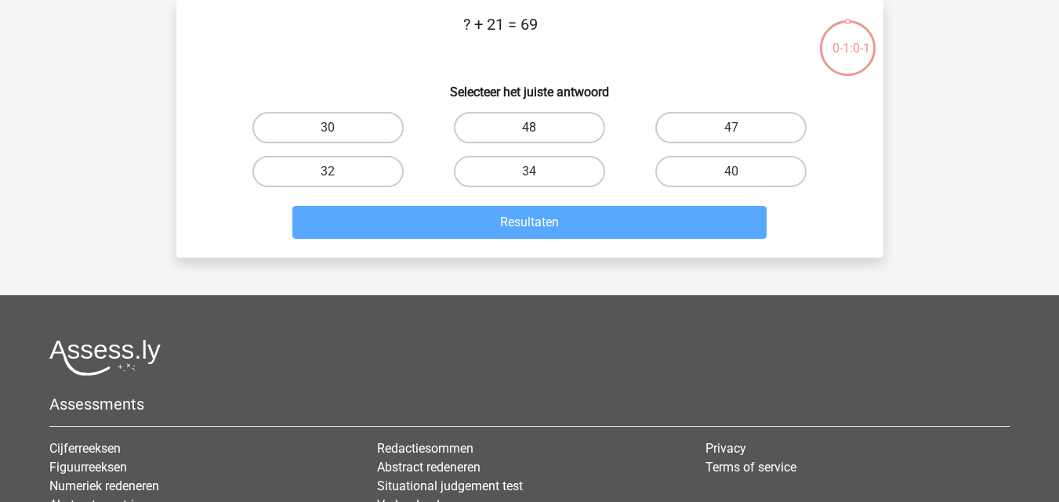
click at [530, 124] on label "48" at bounding box center [529, 127] width 151 height 31
click at [530, 128] on input "48" at bounding box center [534, 133] width 10 height 10
radio input "true"
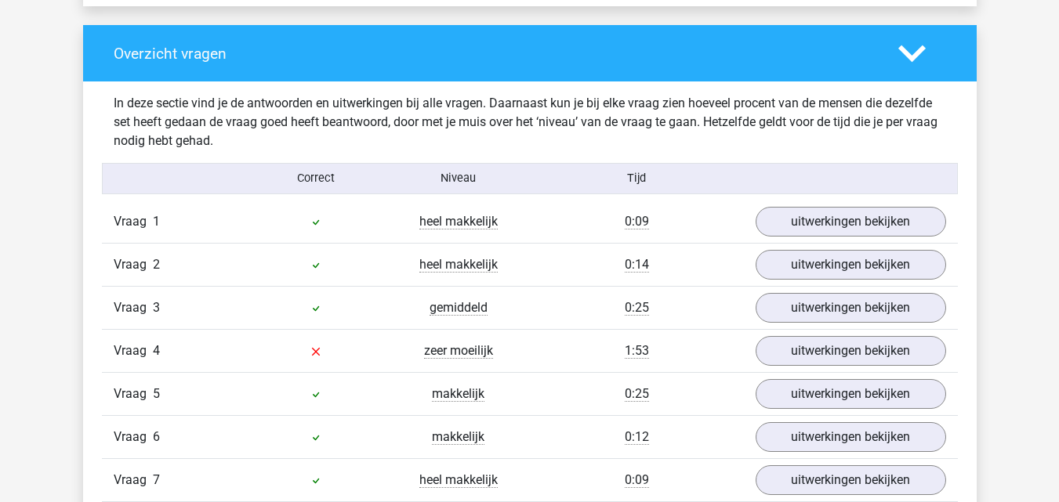
scroll to position [1176, 0]
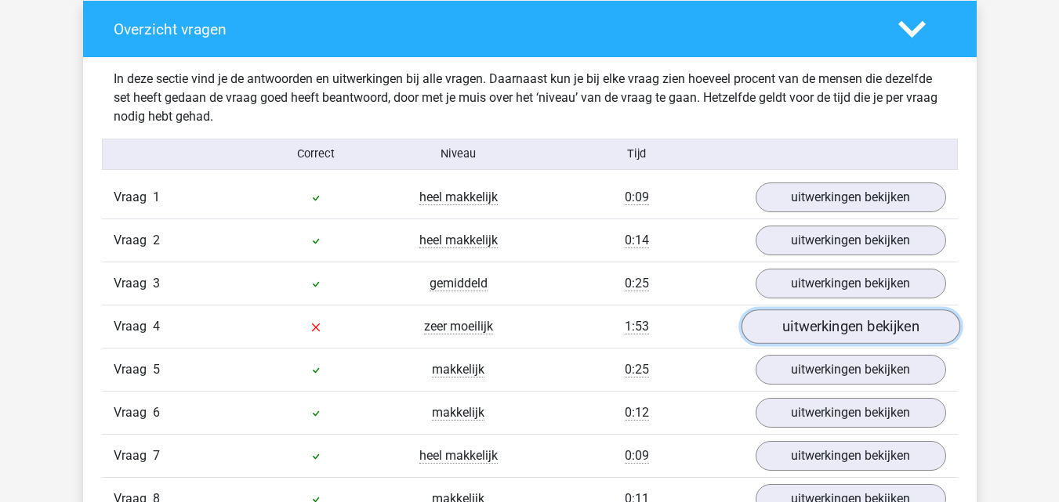
click at [828, 326] on link "uitwerkingen bekijken" at bounding box center [850, 327] width 219 height 34
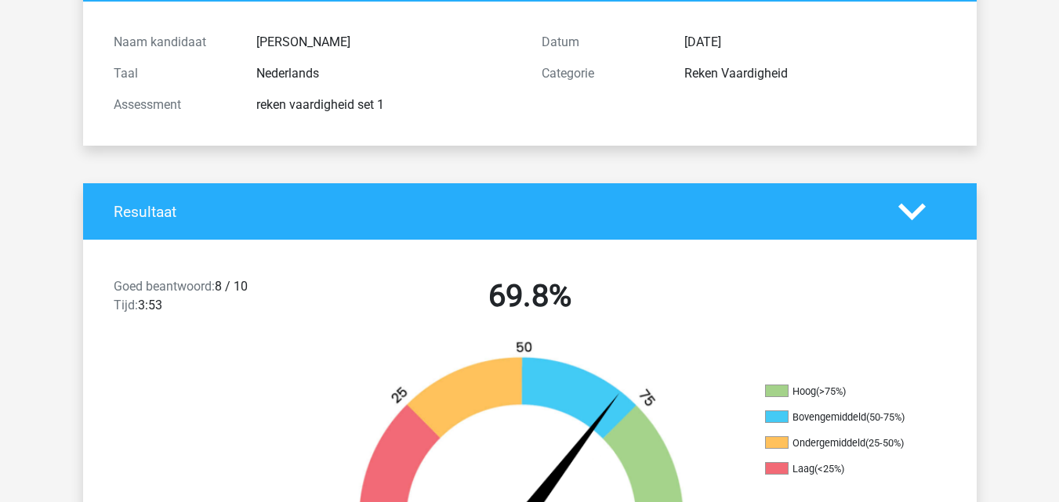
scroll to position [0, 0]
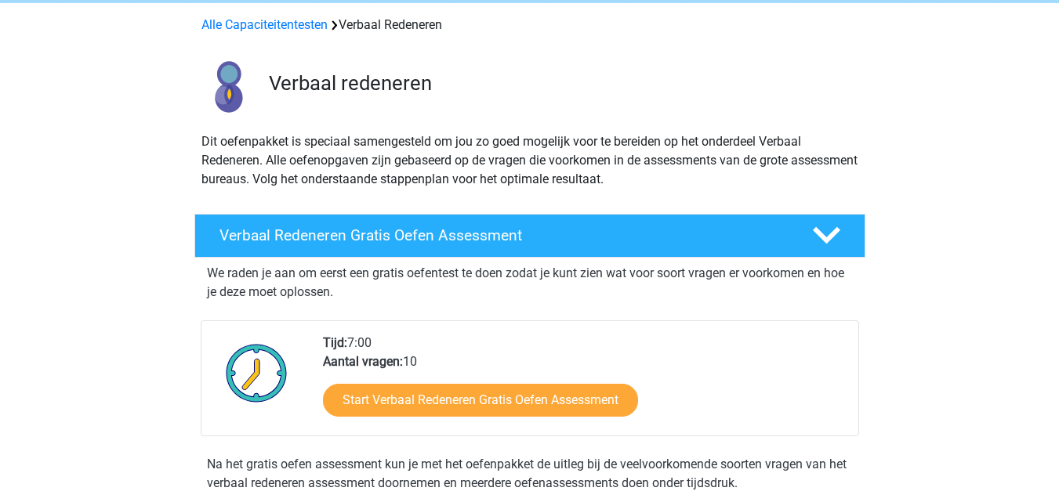
scroll to position [157, 0]
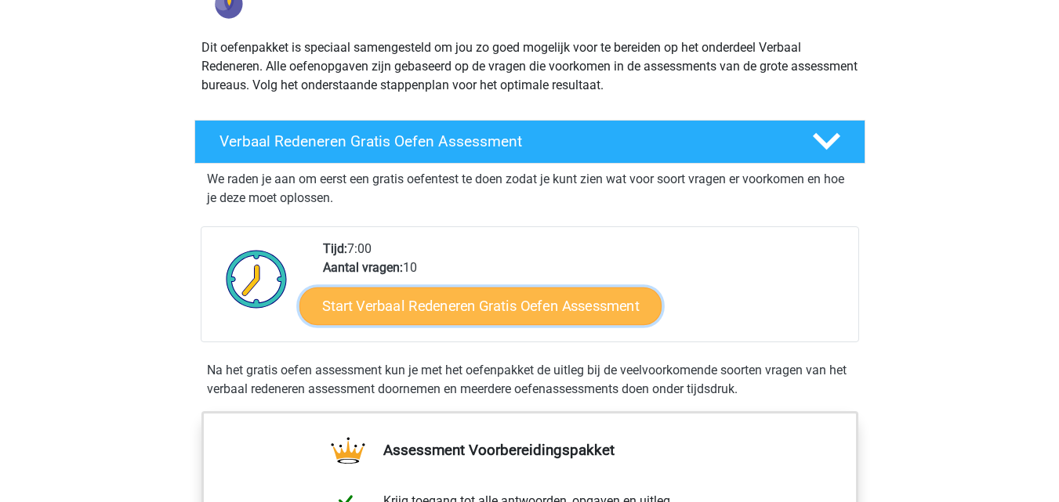
click at [465, 300] on link "Start Verbaal Redeneren Gratis Oefen Assessment" at bounding box center [480, 307] width 362 height 38
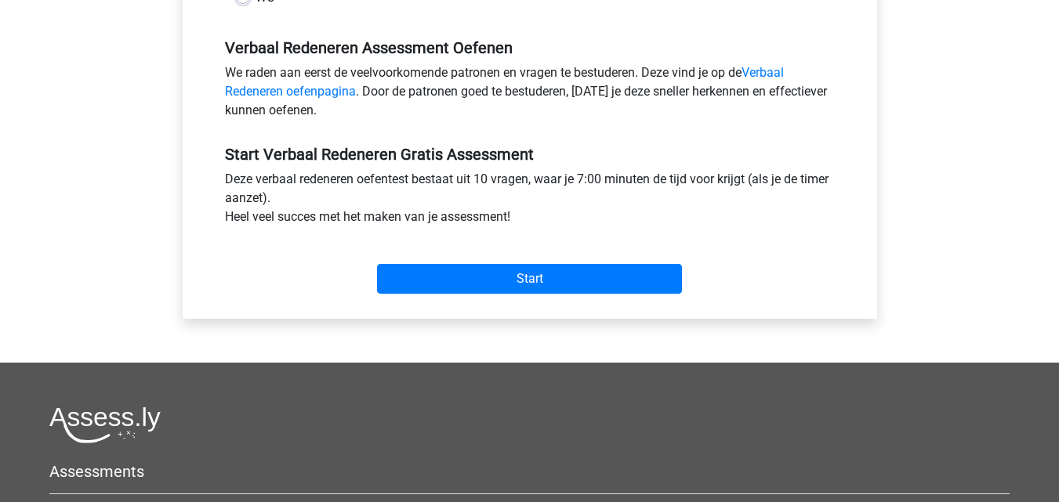
scroll to position [470, 0]
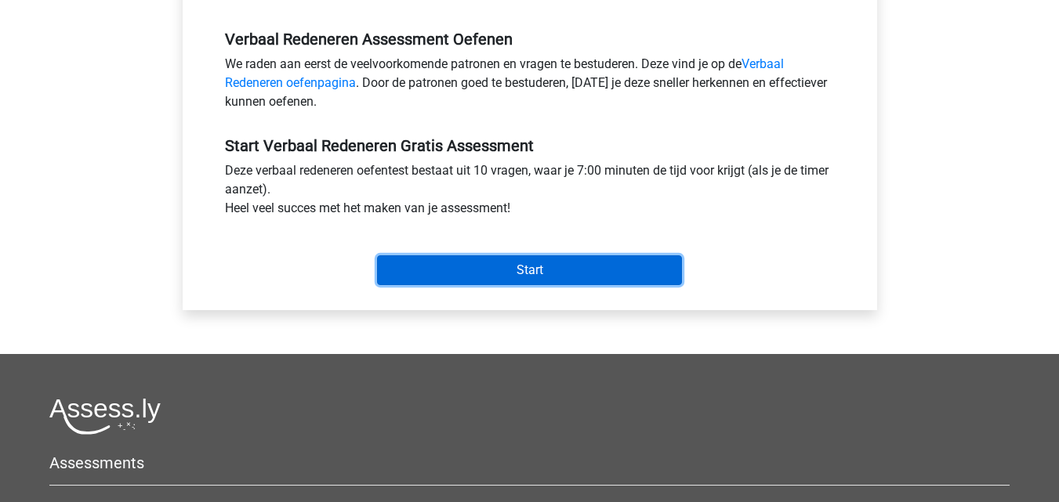
click at [526, 264] on input "Start" at bounding box center [529, 270] width 305 height 30
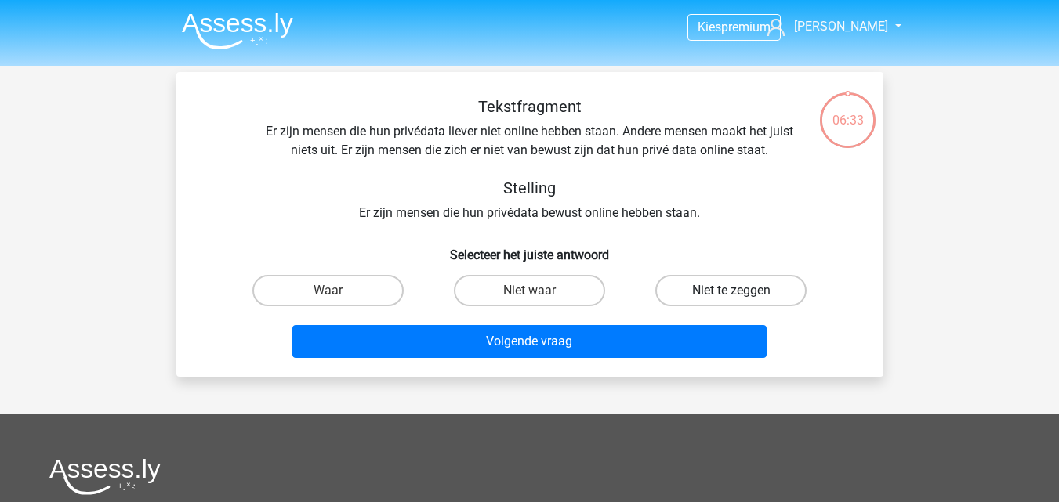
click at [725, 285] on label "Niet te zeggen" at bounding box center [730, 290] width 151 height 31
click at [731, 291] on input "Niet te zeggen" at bounding box center [736, 296] width 10 height 10
radio input "true"
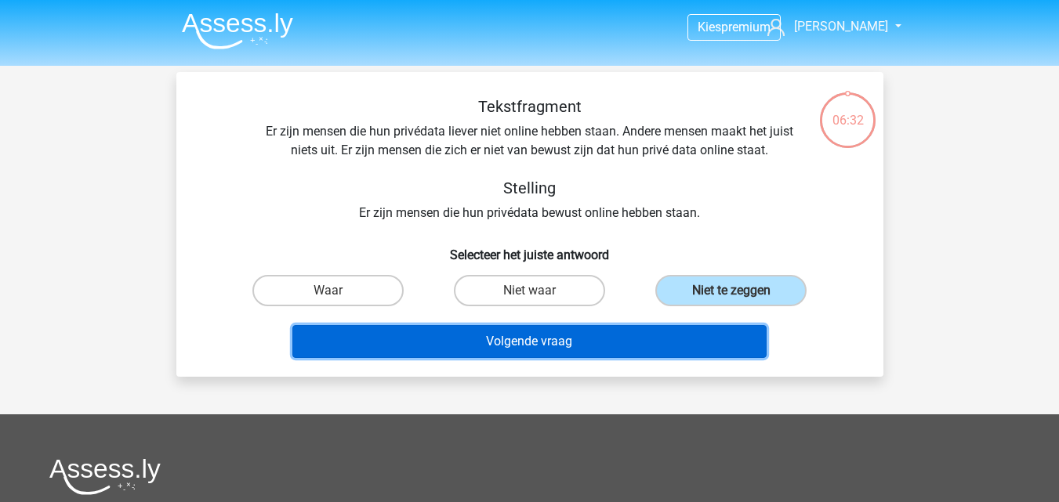
click at [539, 336] on button "Volgende vraag" at bounding box center [529, 341] width 474 height 33
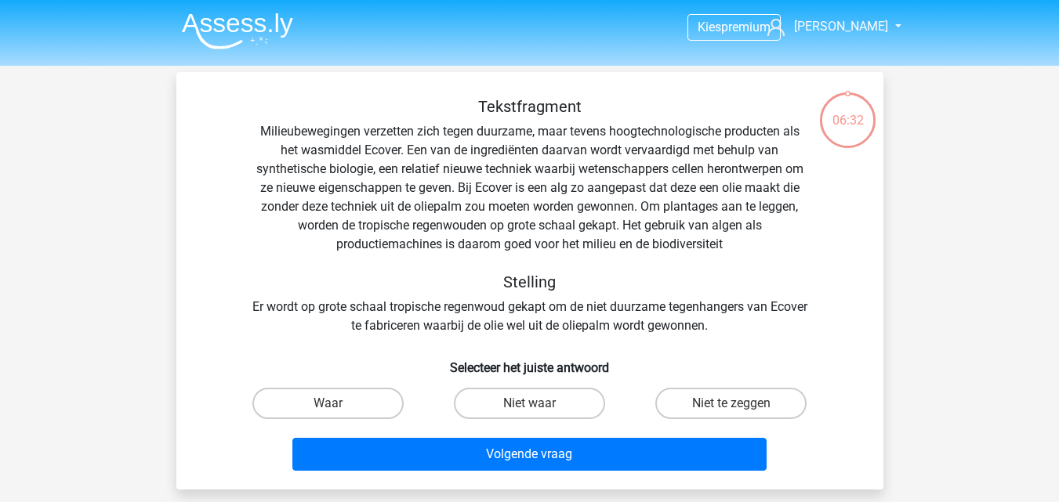
scroll to position [72, 0]
